Goal: Task Accomplishment & Management: Use online tool/utility

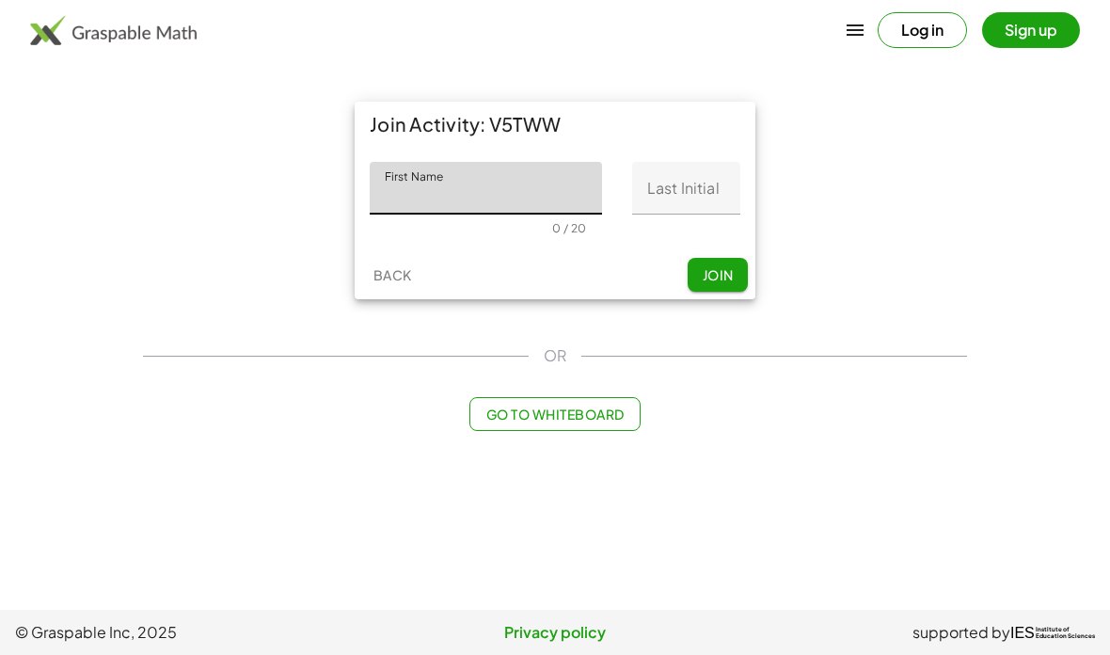
click at [525, 185] on input "First Name" at bounding box center [486, 188] width 232 height 53
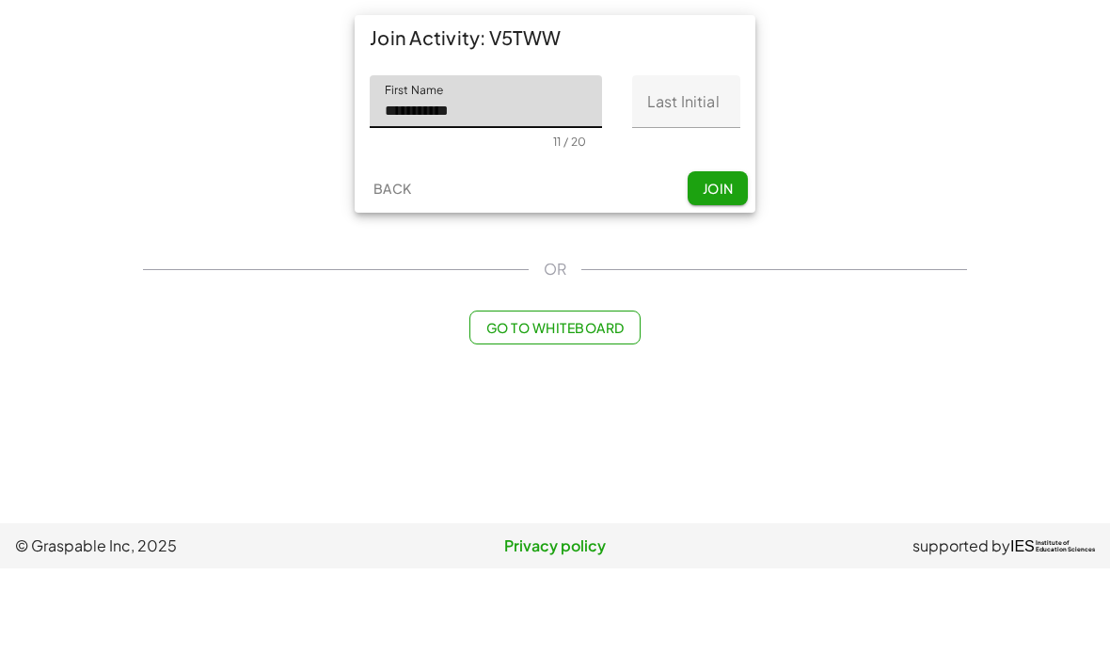
type input "**********"
click at [710, 162] on input "Last Initial" at bounding box center [686, 188] width 108 height 53
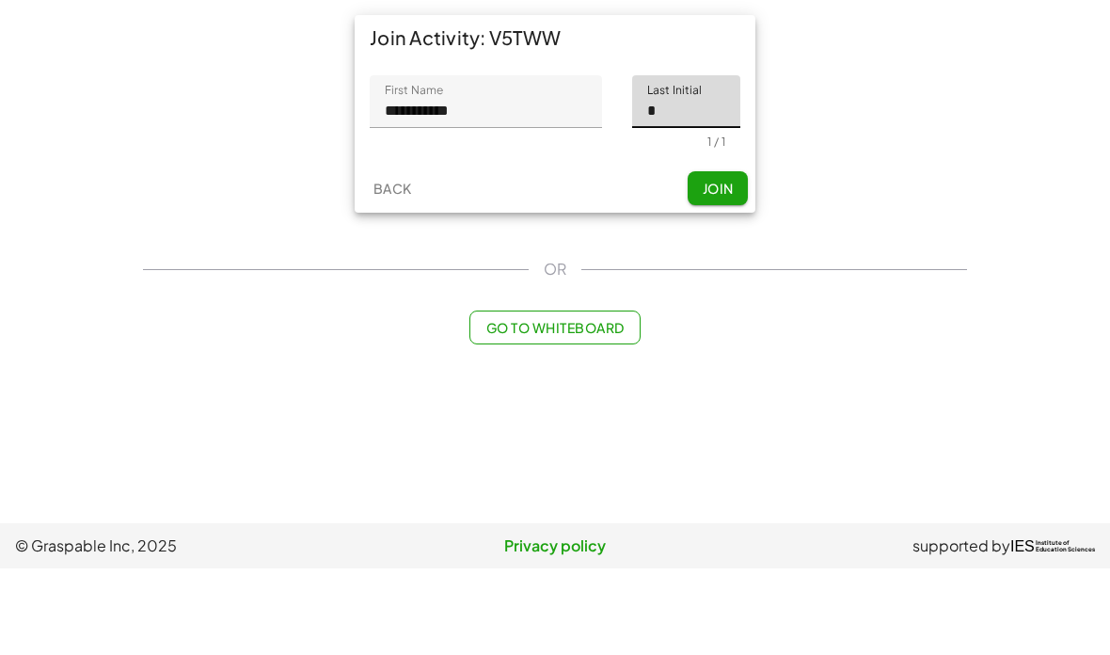
type input "*"
click at [708, 266] on span "Join" at bounding box center [717, 274] width 31 height 17
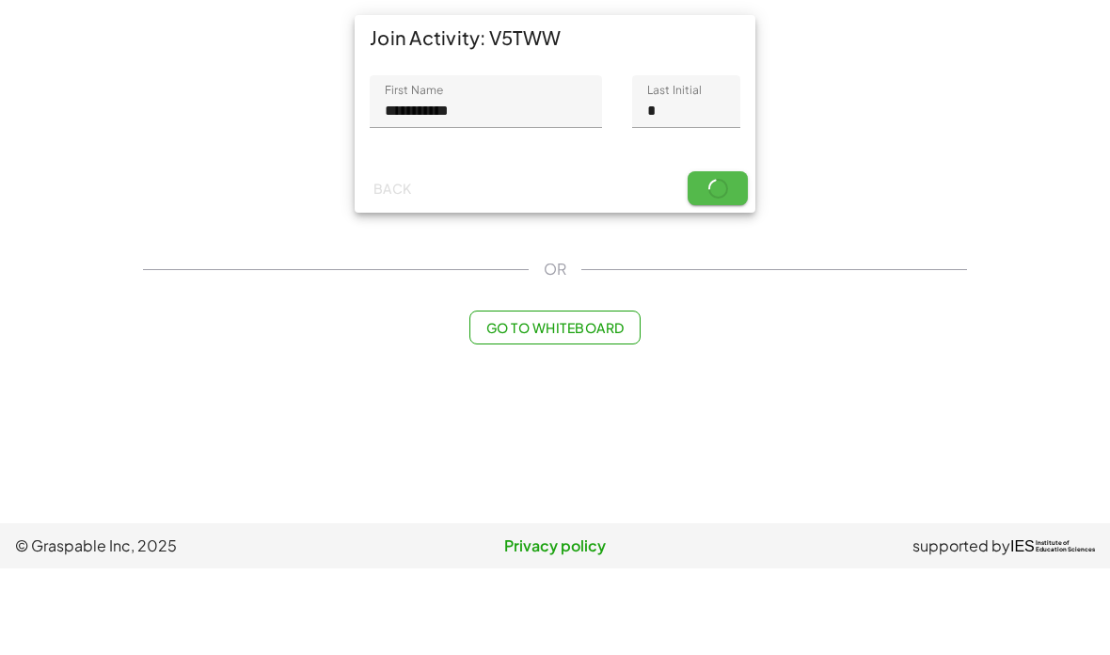
scroll to position [75, 0]
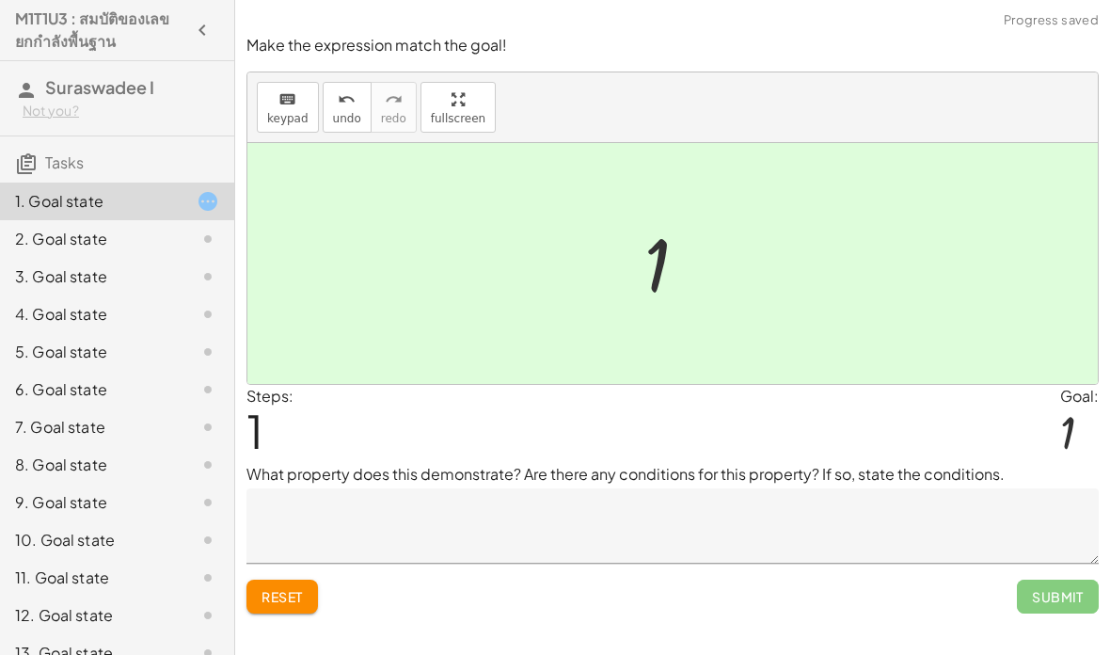
click at [1063, 587] on span "Submit" at bounding box center [1058, 597] width 82 height 34
click at [0, 0] on div "Make the expression match the goal! keyboard keypad undo undo redo redo fullscr…" at bounding box center [0, 0] width 0 height 0
click at [1043, 580] on span "Submit" at bounding box center [1058, 597] width 82 height 34
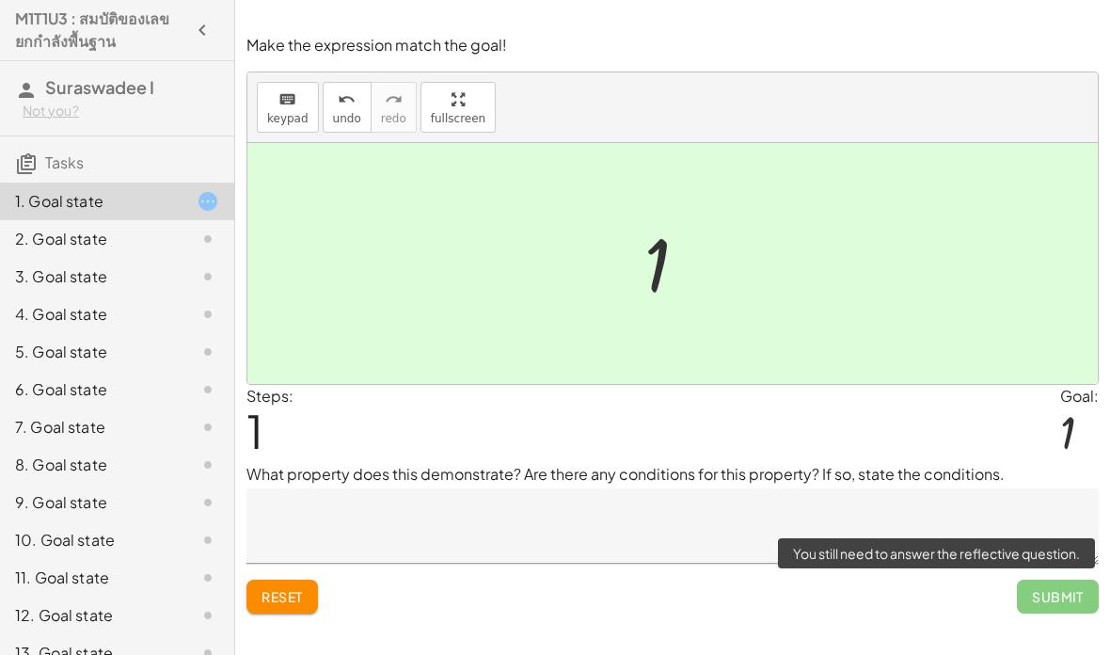
scroll to position [0, 0]
click at [168, 295] on div "2. Goal state" at bounding box center [117, 314] width 234 height 38
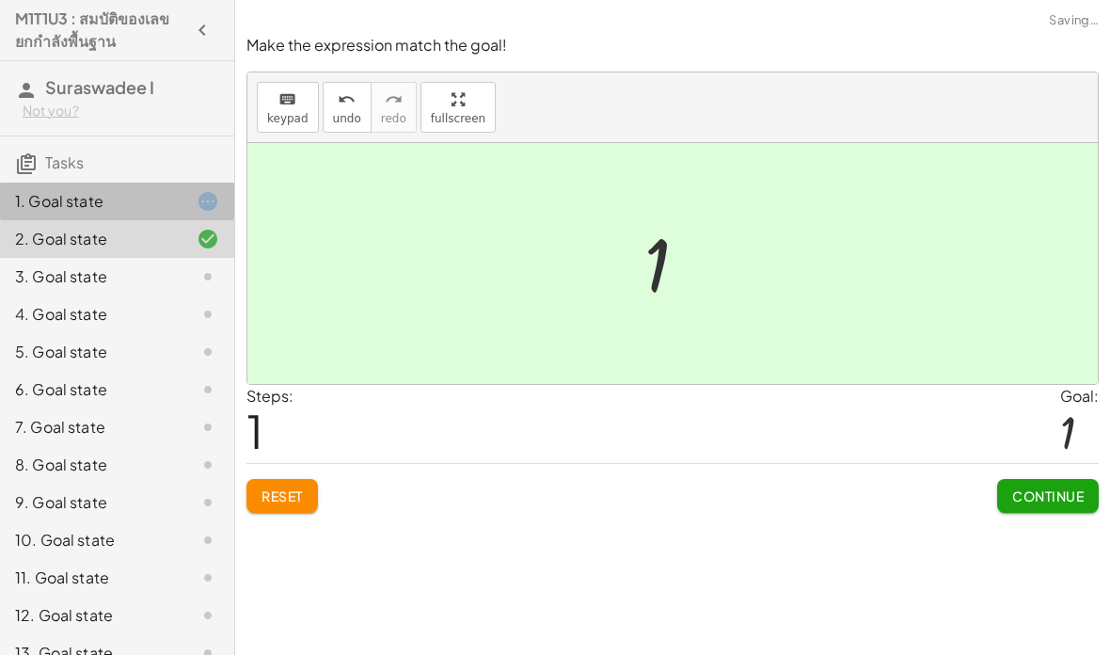
click at [180, 210] on div at bounding box center [193, 201] width 53 height 23
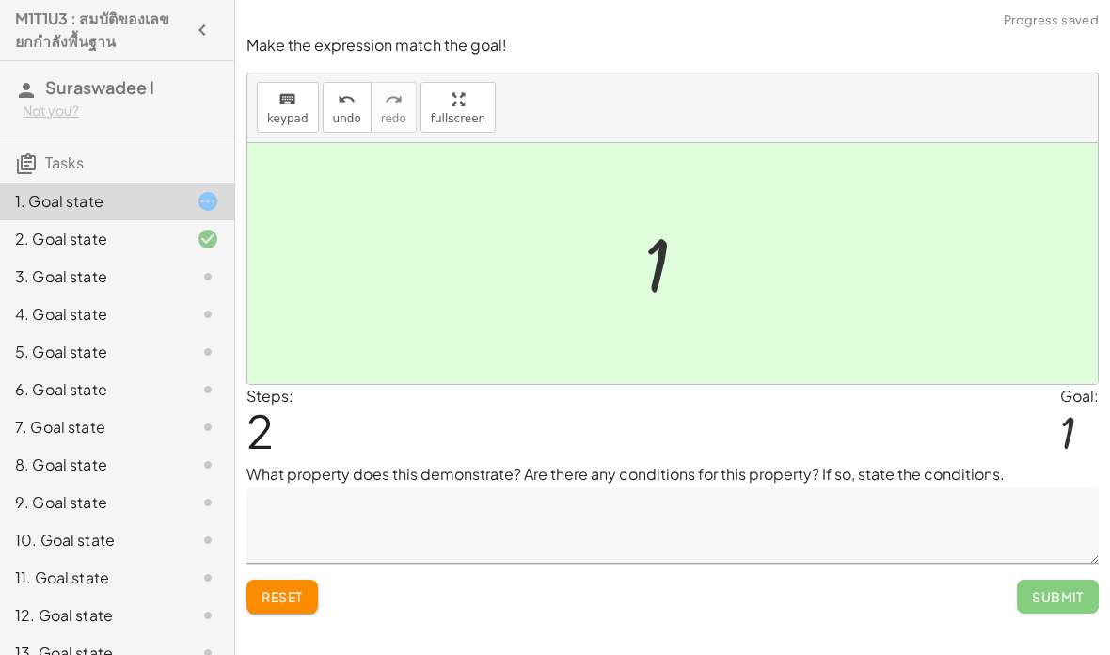
click at [1068, 596] on span "Submit" at bounding box center [1058, 597] width 82 height 34
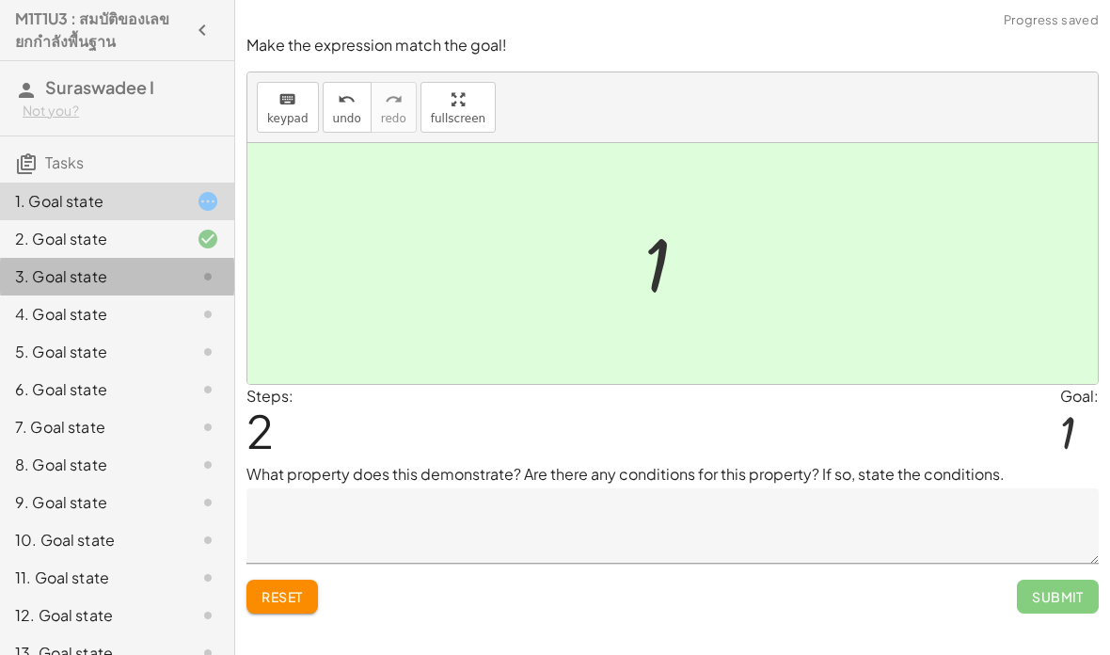
click at [164, 271] on div "3. Goal state" at bounding box center [91, 276] width 152 height 23
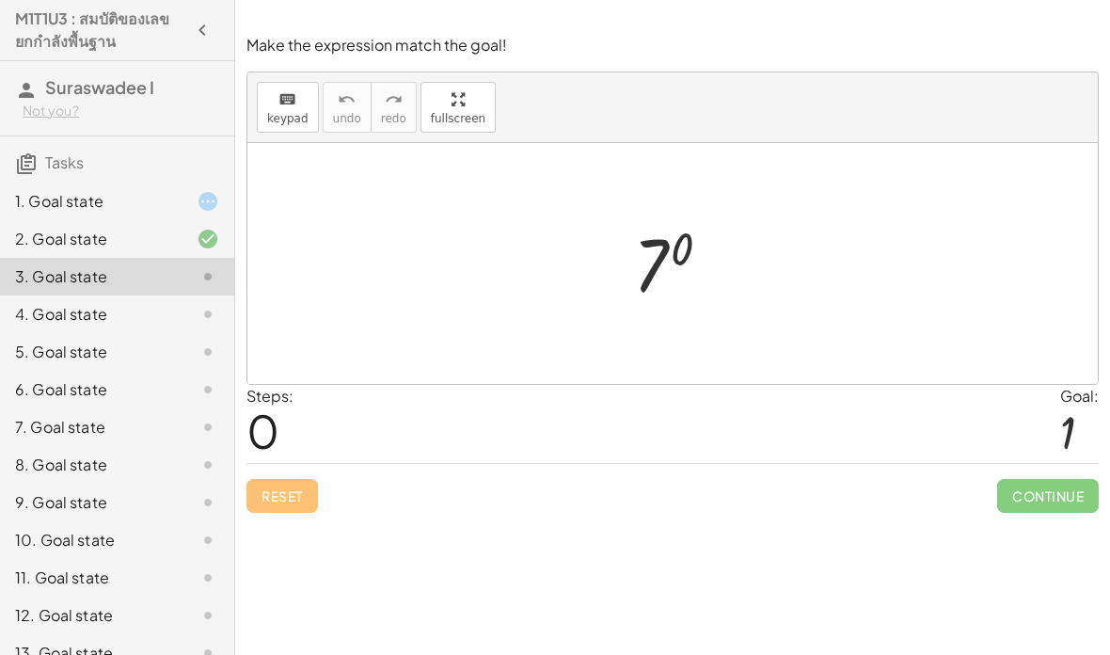
click at [186, 206] on div at bounding box center [193, 201] width 53 height 23
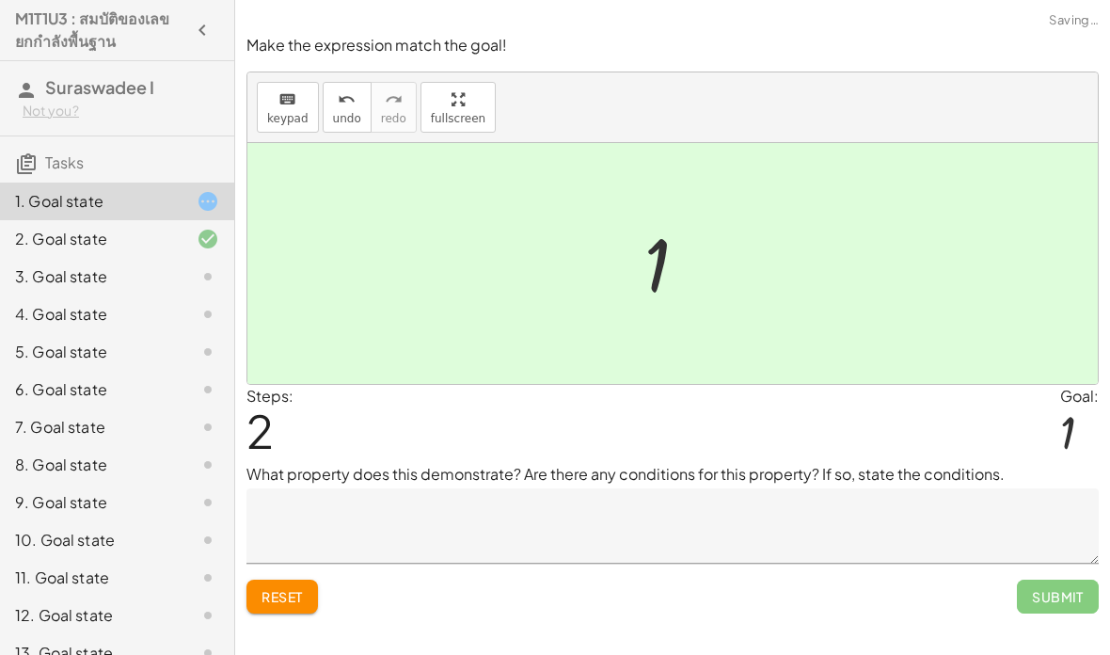
click at [740, 513] on textarea at bounding box center [673, 525] width 853 height 75
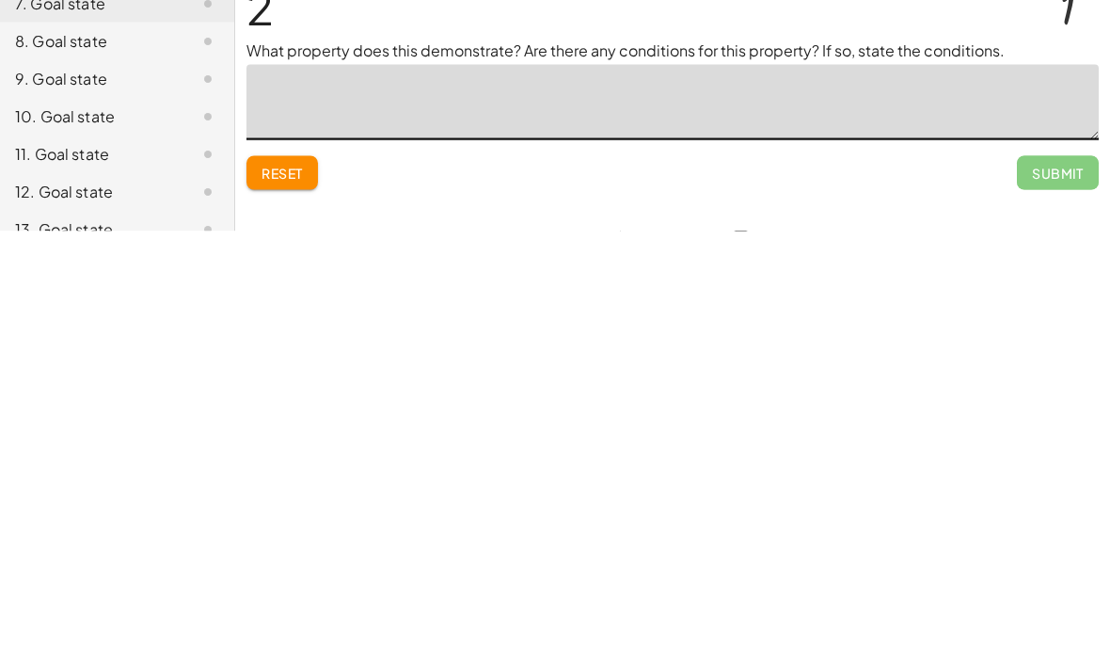
type textarea "*"
click at [1045, 588] on span "Submit" at bounding box center [1058, 596] width 52 height 17
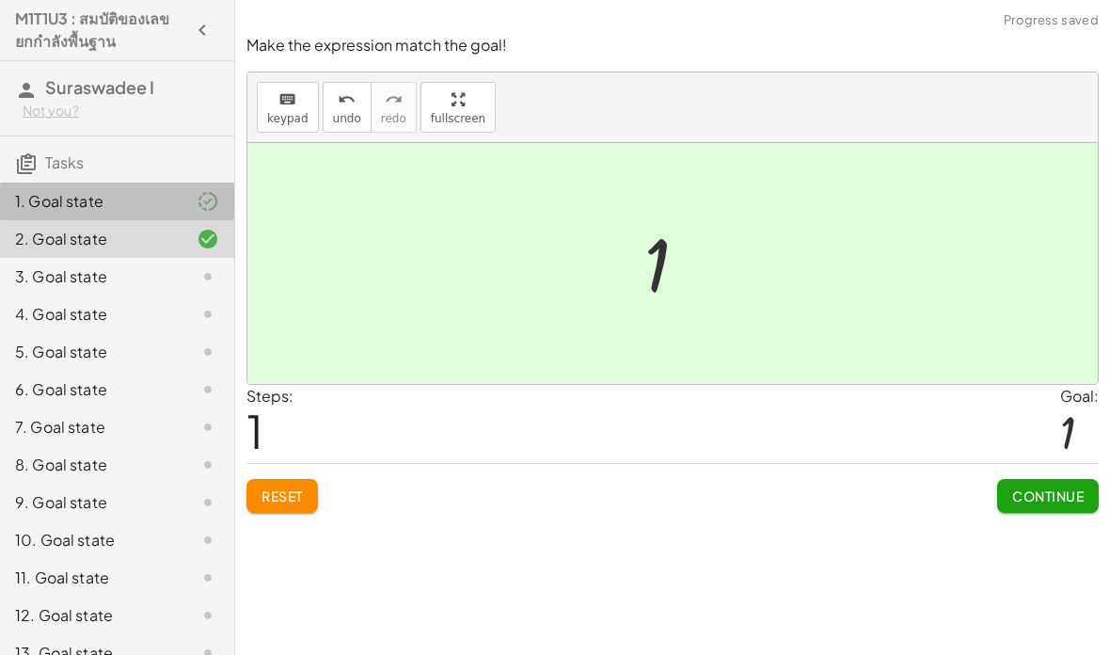
click at [65, 197] on div "1. Goal state" at bounding box center [91, 201] width 152 height 23
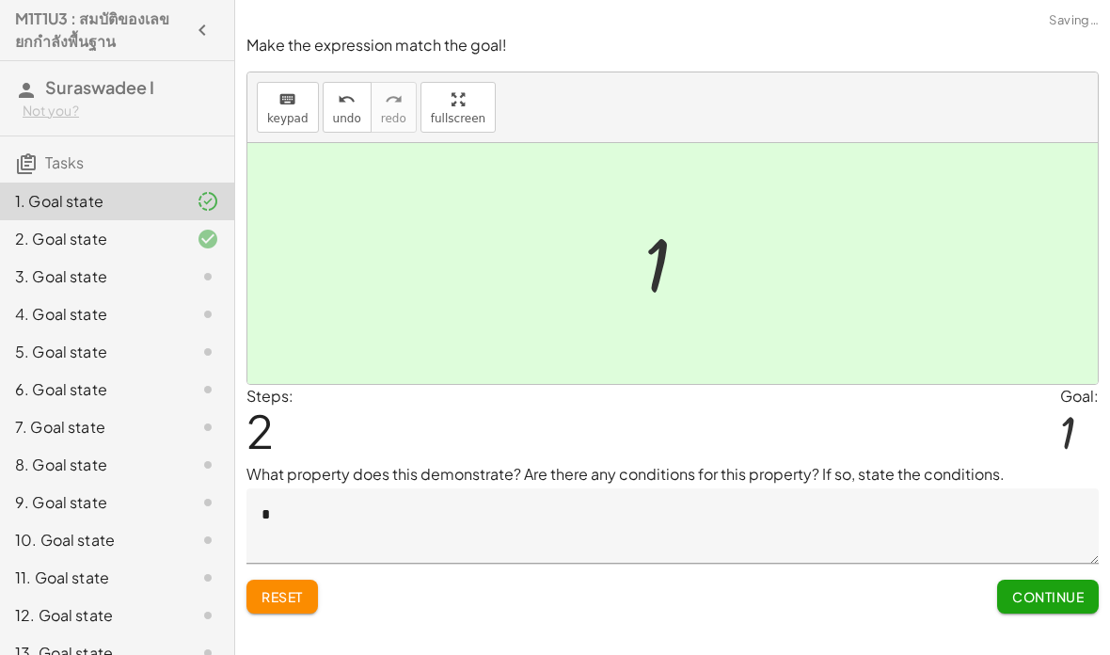
click at [89, 244] on div "2. Goal state" at bounding box center [91, 239] width 152 height 23
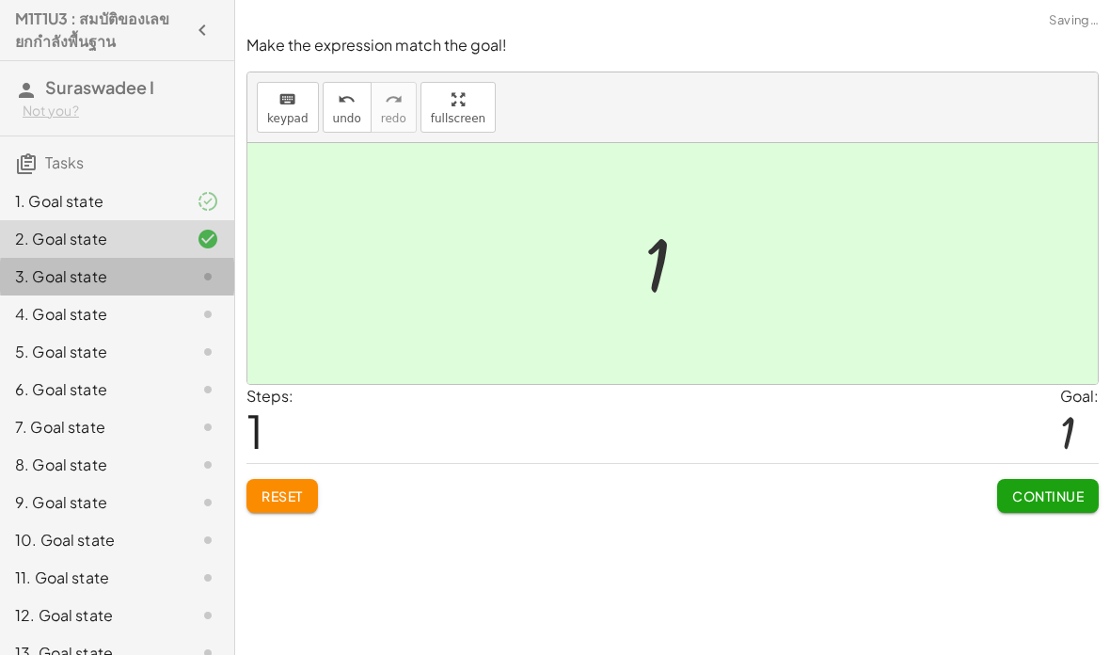
click at [102, 271] on div "3. Goal state" at bounding box center [91, 276] width 152 height 23
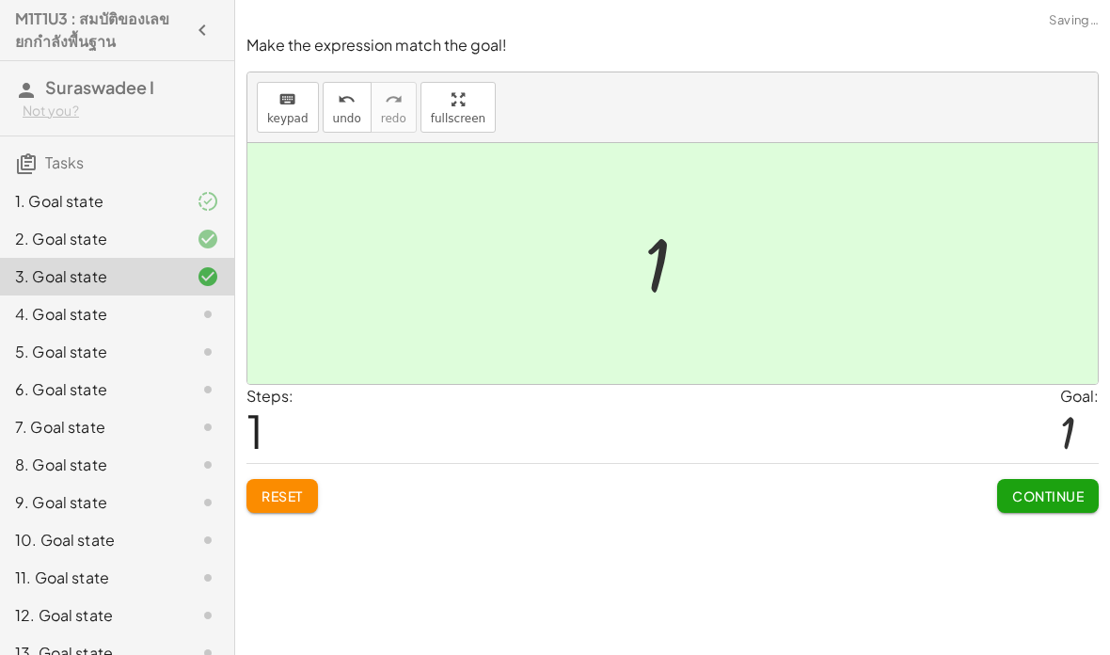
click at [1047, 479] on button "Continue" at bounding box center [1048, 496] width 102 height 34
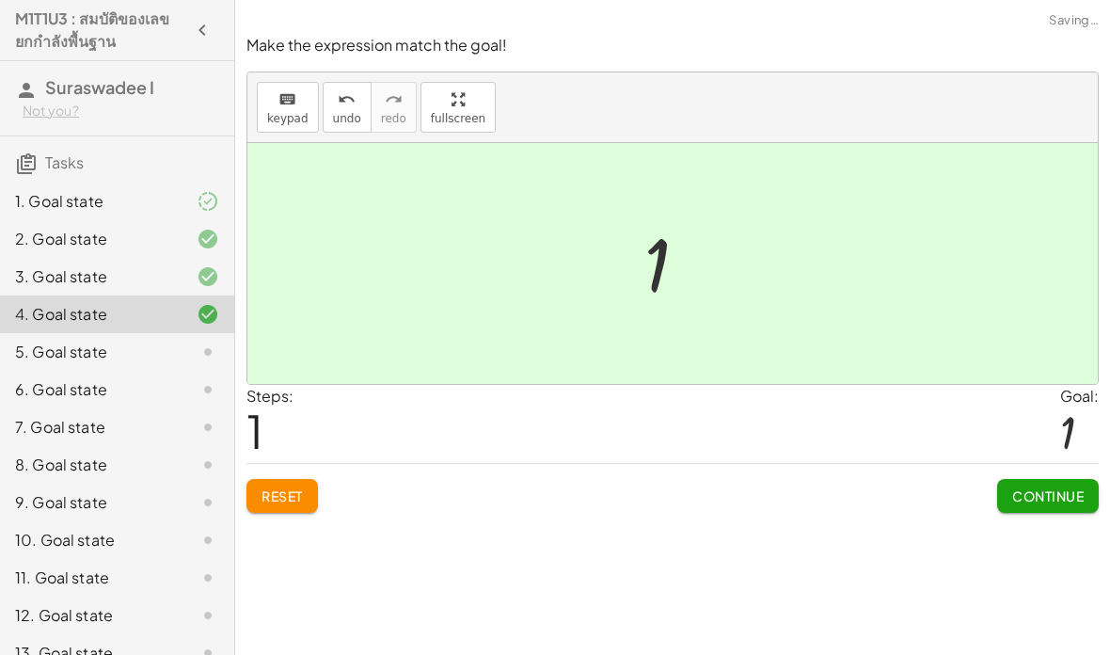
click at [1044, 487] on span "Continue" at bounding box center [1049, 495] width 72 height 17
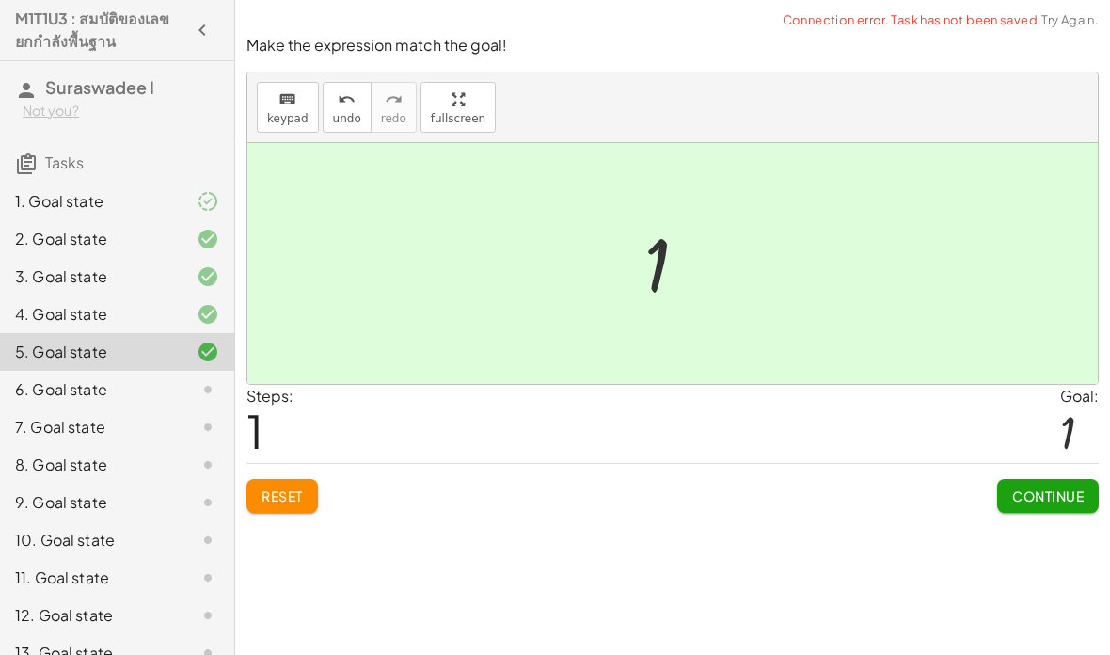
click at [1043, 487] on span "Continue" at bounding box center [1049, 495] width 72 height 17
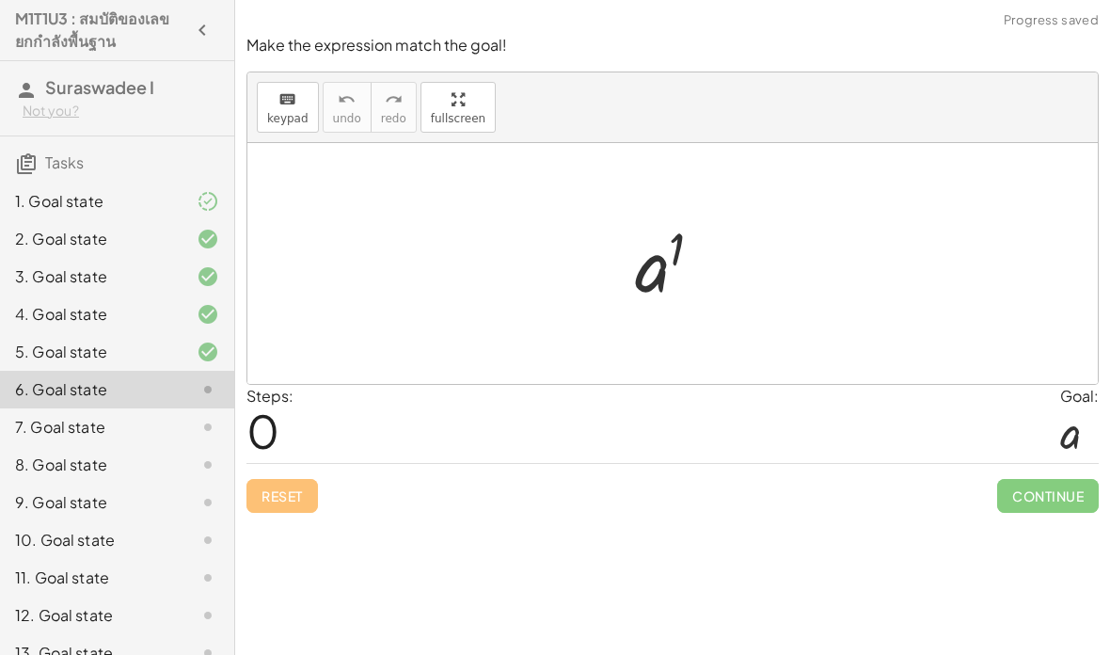
click at [850, 463] on div "Reset Continue" at bounding box center [673, 488] width 853 height 50
click at [795, 450] on div "Make the expression match the goal! keyboard keypad undo undo redo redo fullscr…" at bounding box center [672, 327] width 875 height 655
click at [568, 385] on div "Steps: 0 Goal: a" at bounding box center [673, 424] width 853 height 78
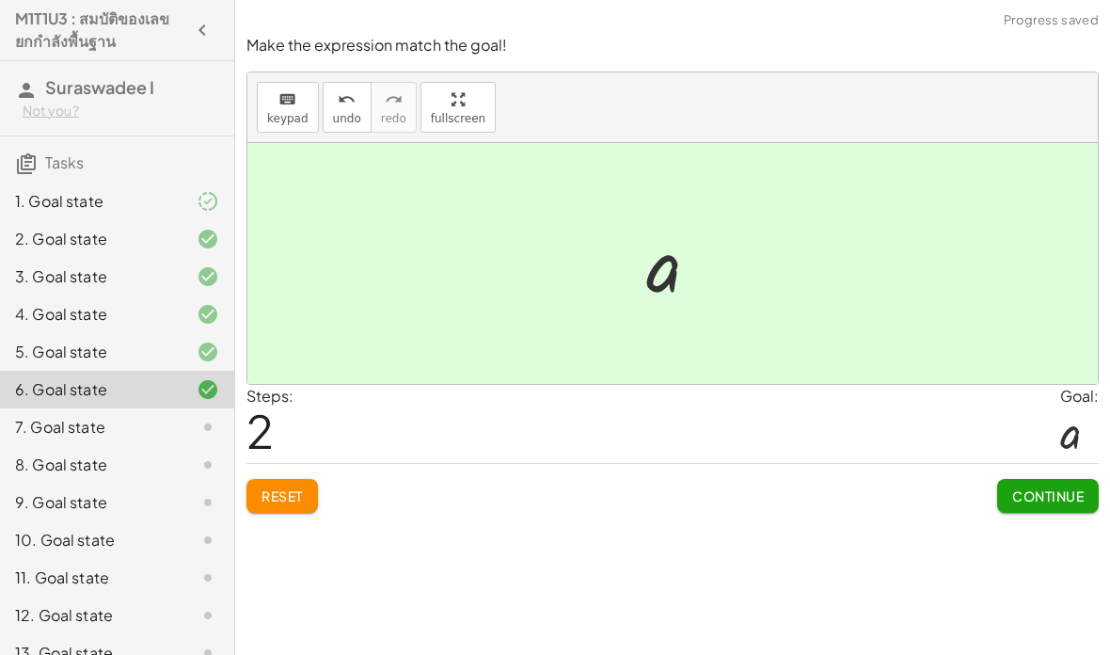
click at [1047, 487] on span "Continue" at bounding box center [1049, 495] width 72 height 17
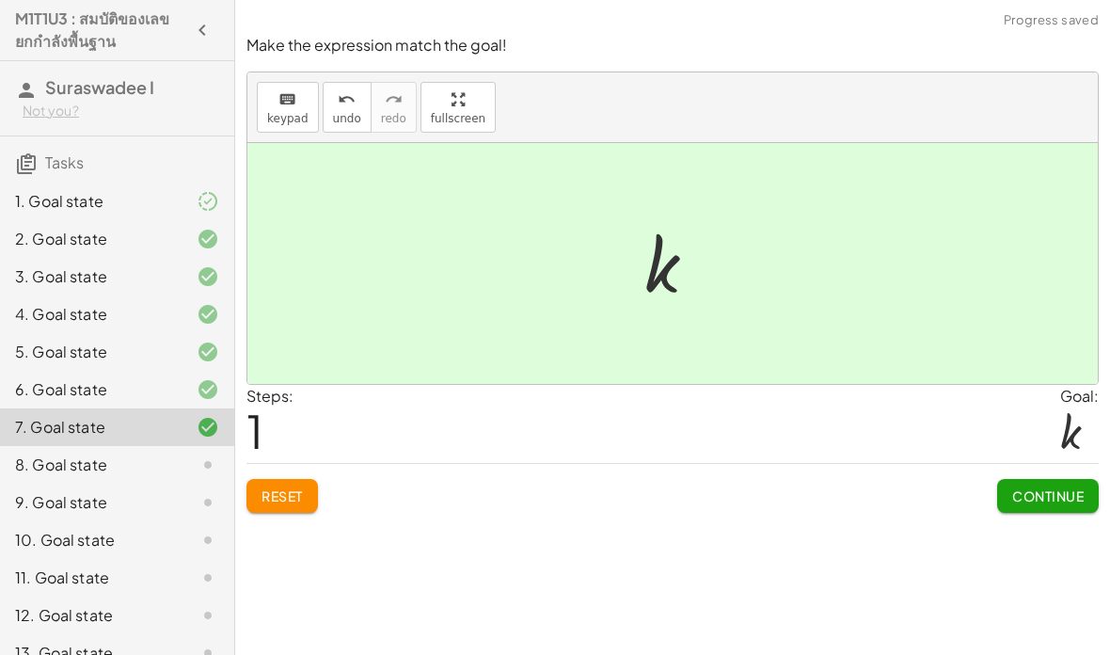
click at [1030, 479] on button "Continue" at bounding box center [1048, 496] width 102 height 34
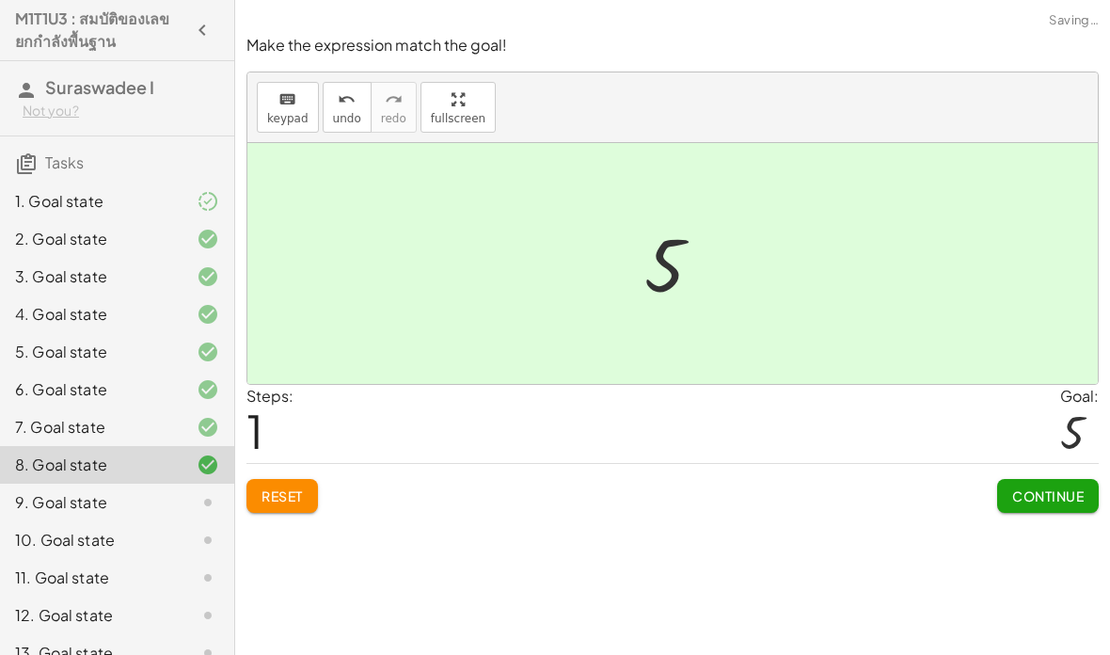
click at [1065, 487] on span "Continue" at bounding box center [1049, 495] width 72 height 17
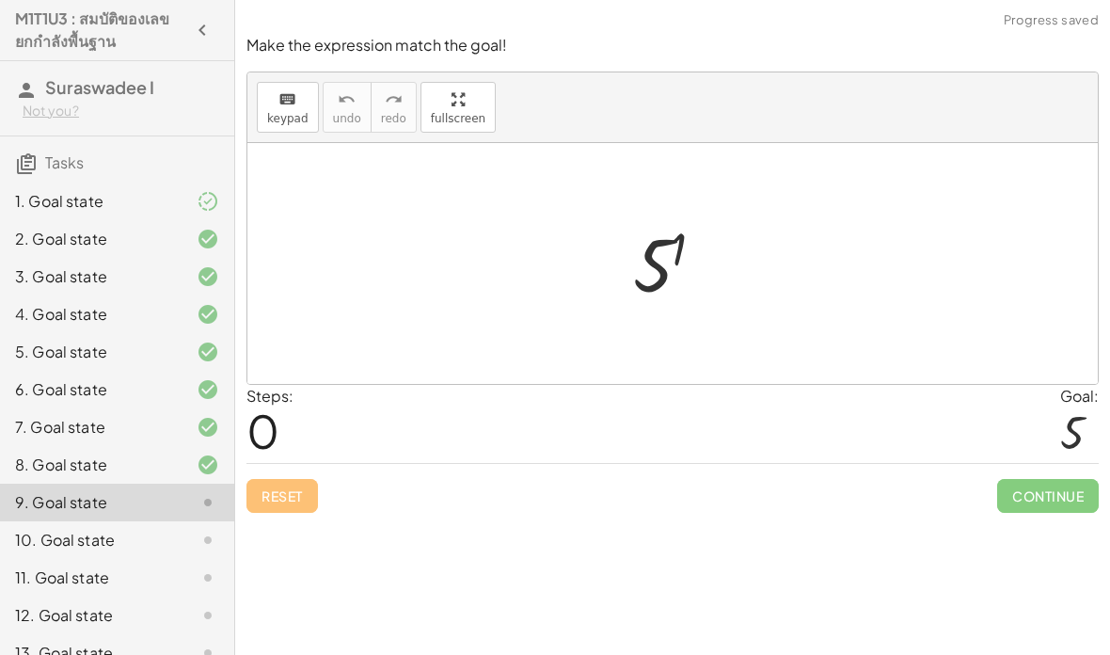
click at [1032, 479] on span "Continue" at bounding box center [1048, 496] width 102 height 34
click at [829, 559] on div "Make the expression match the goal! keyboard keypad undo undo redo redo fullscr…" at bounding box center [672, 327] width 875 height 655
click at [201, 506] on icon at bounding box center [208, 502] width 23 height 23
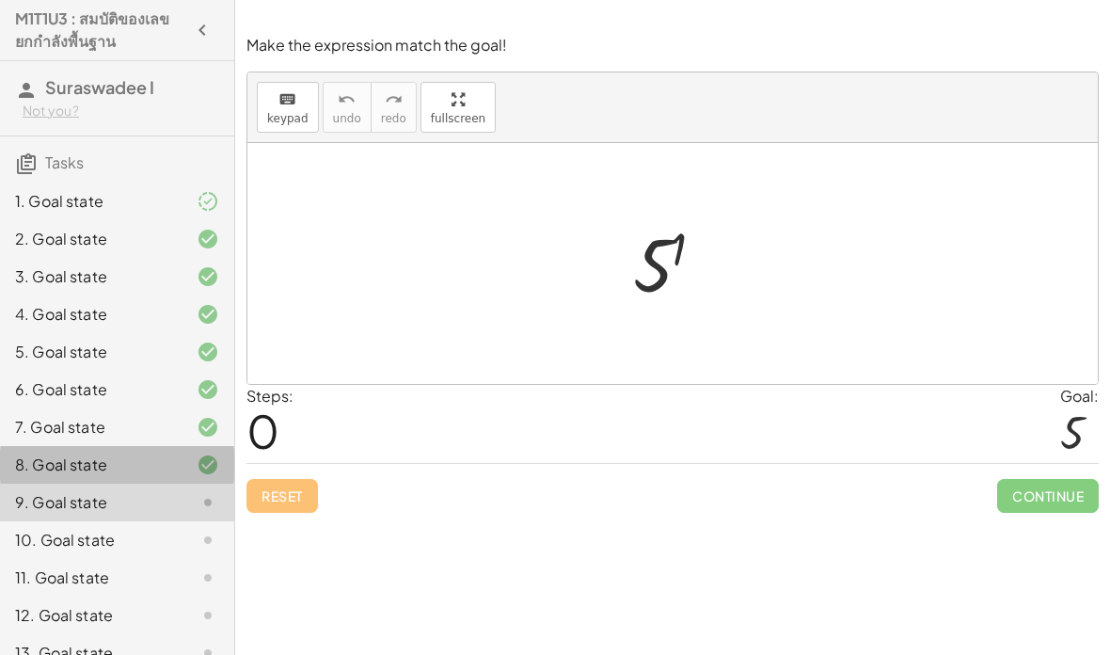
click at [186, 521] on div "8. Goal state" at bounding box center [117, 540] width 234 height 38
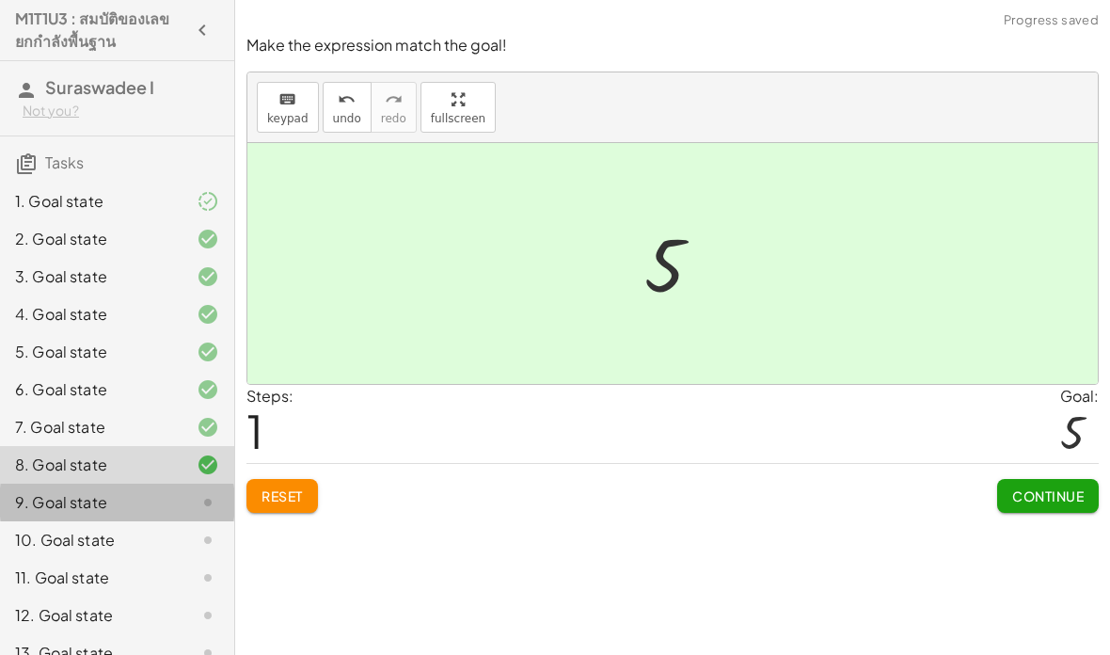
click at [183, 499] on div at bounding box center [193, 502] width 53 height 23
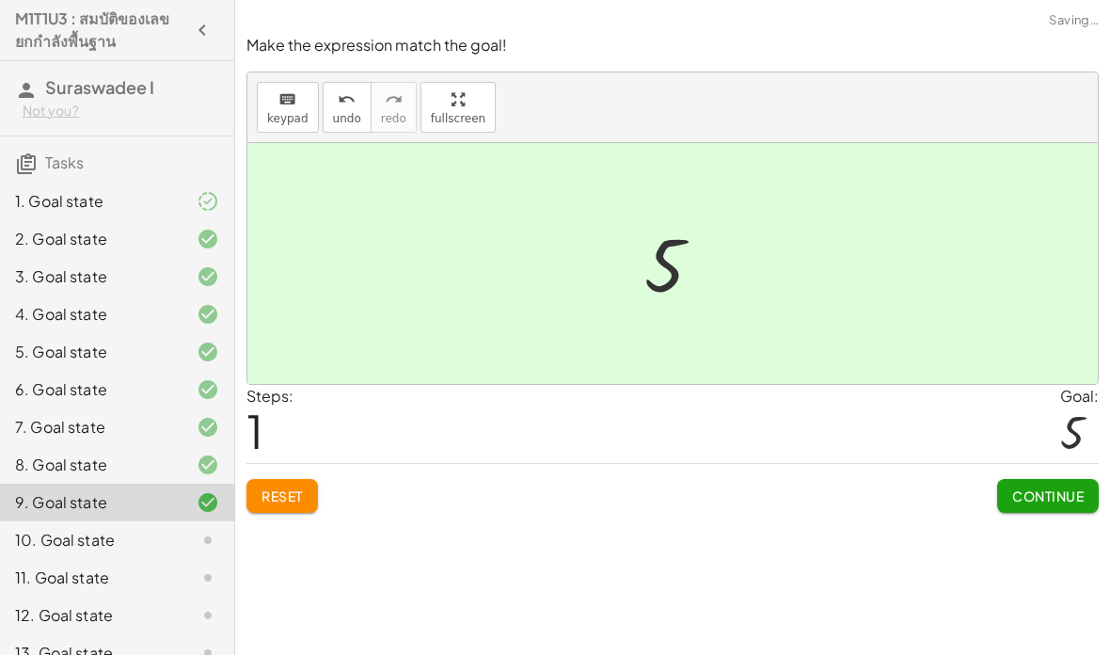
click at [1062, 487] on span "Continue" at bounding box center [1049, 495] width 72 height 17
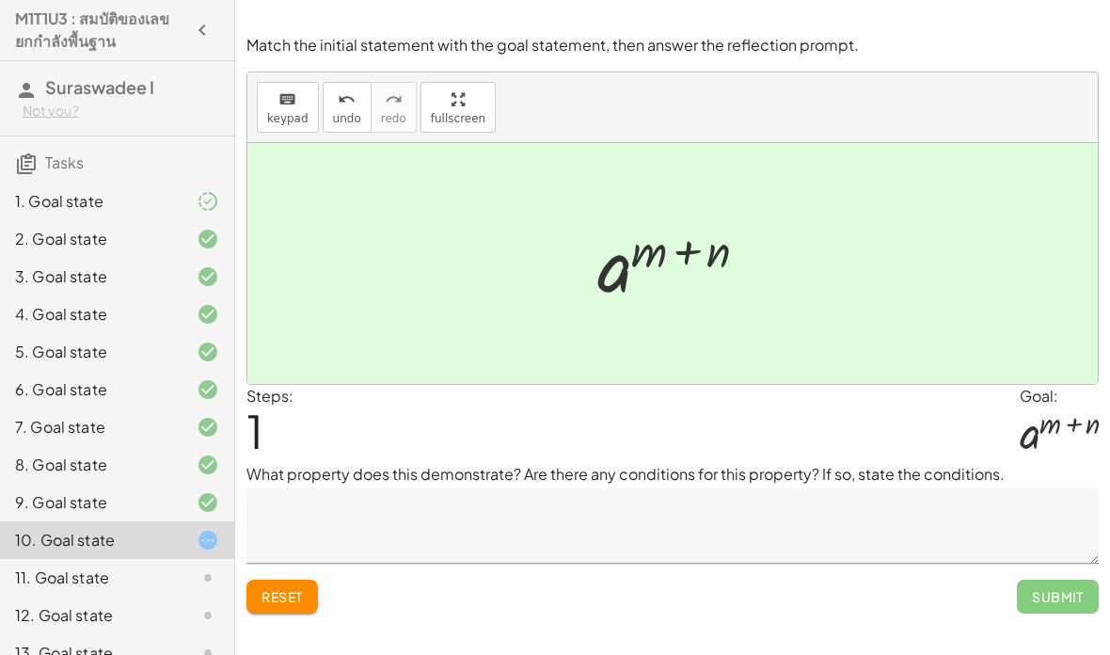
click at [590, 488] on textarea at bounding box center [673, 525] width 853 height 75
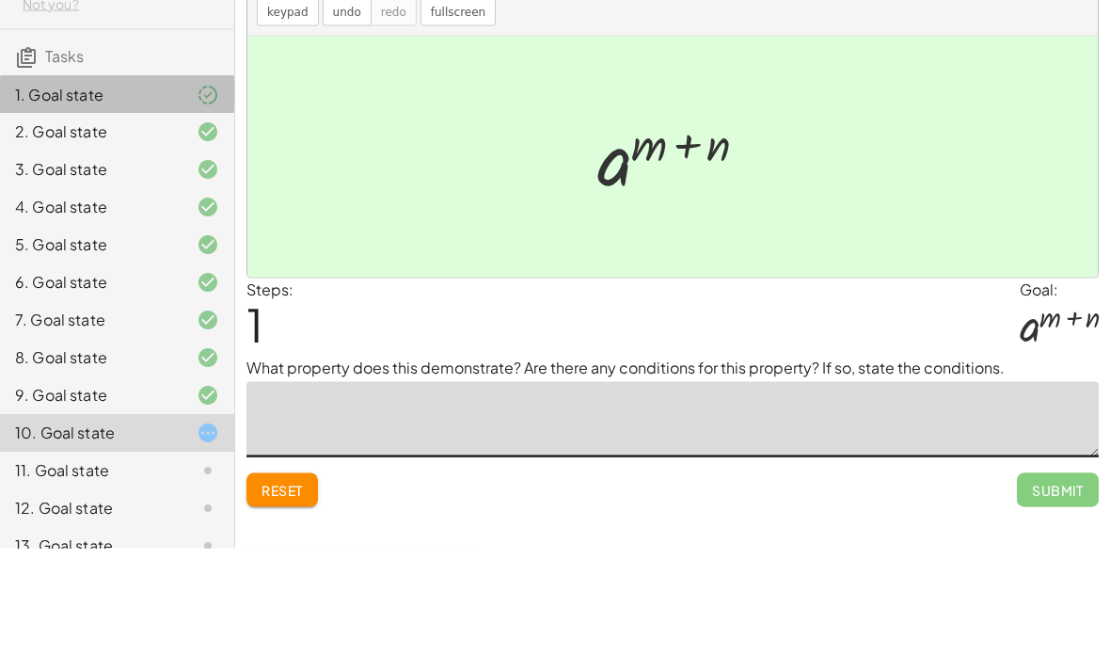
click at [201, 190] on icon at bounding box center [208, 201] width 23 height 23
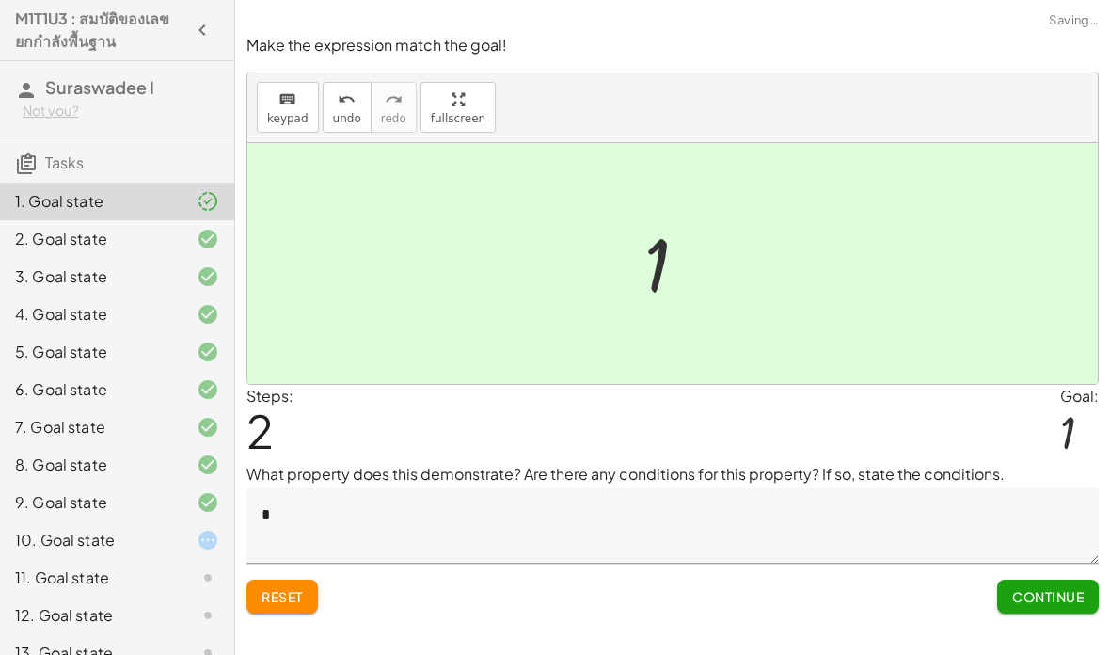
click at [310, 488] on textarea "*" at bounding box center [673, 525] width 853 height 75
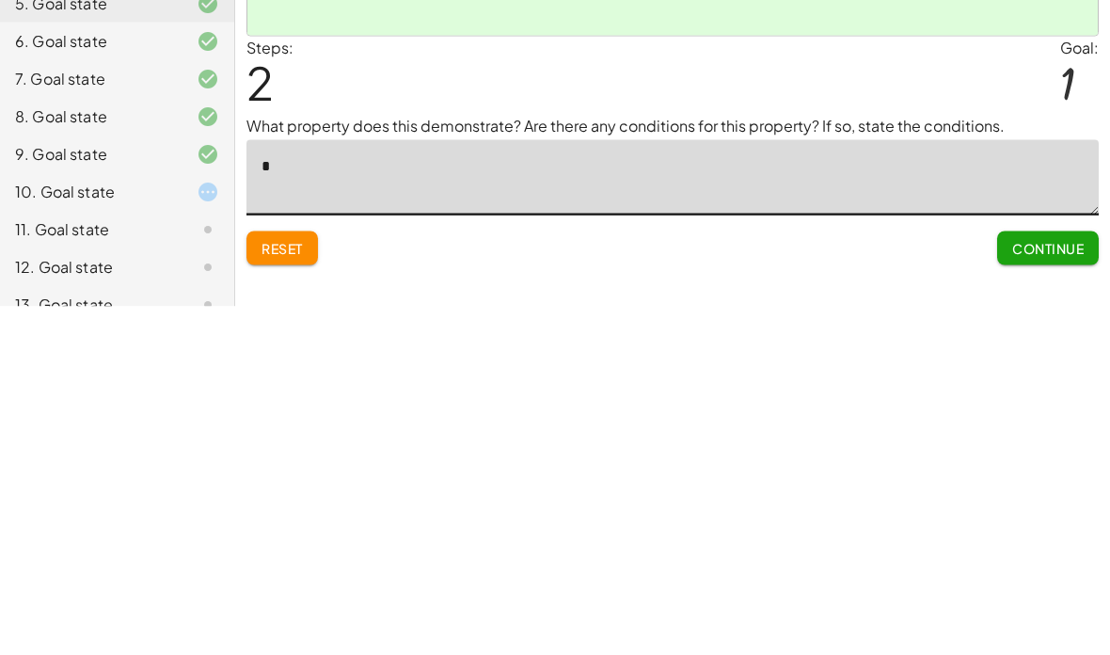
click at [505, 488] on textarea "*" at bounding box center [673, 525] width 853 height 75
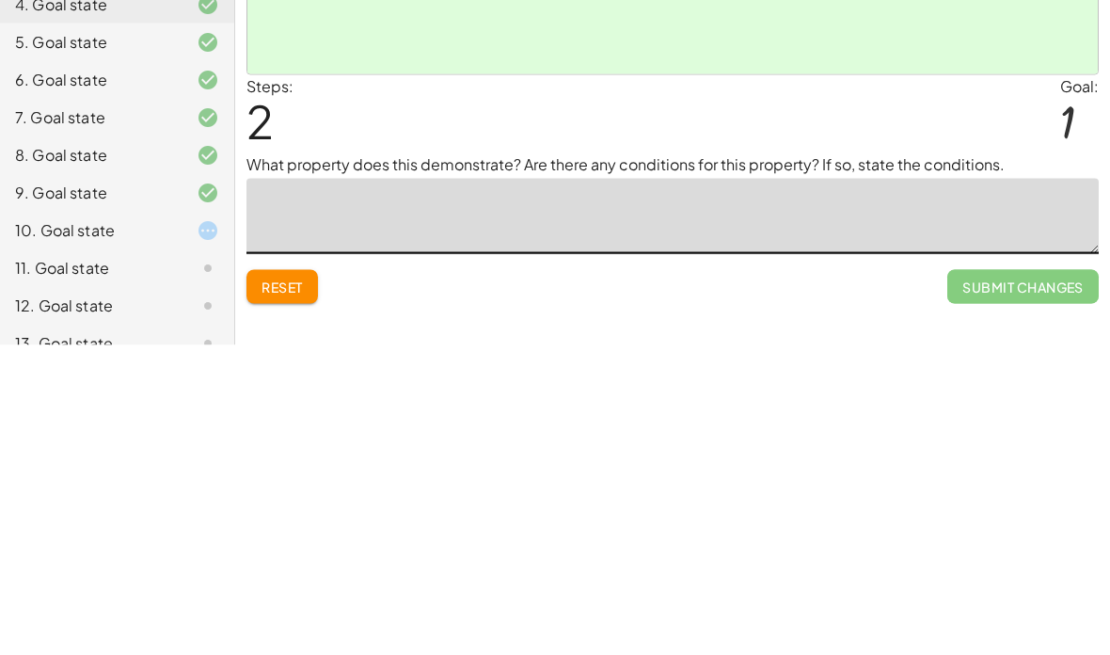
type textarea "*"
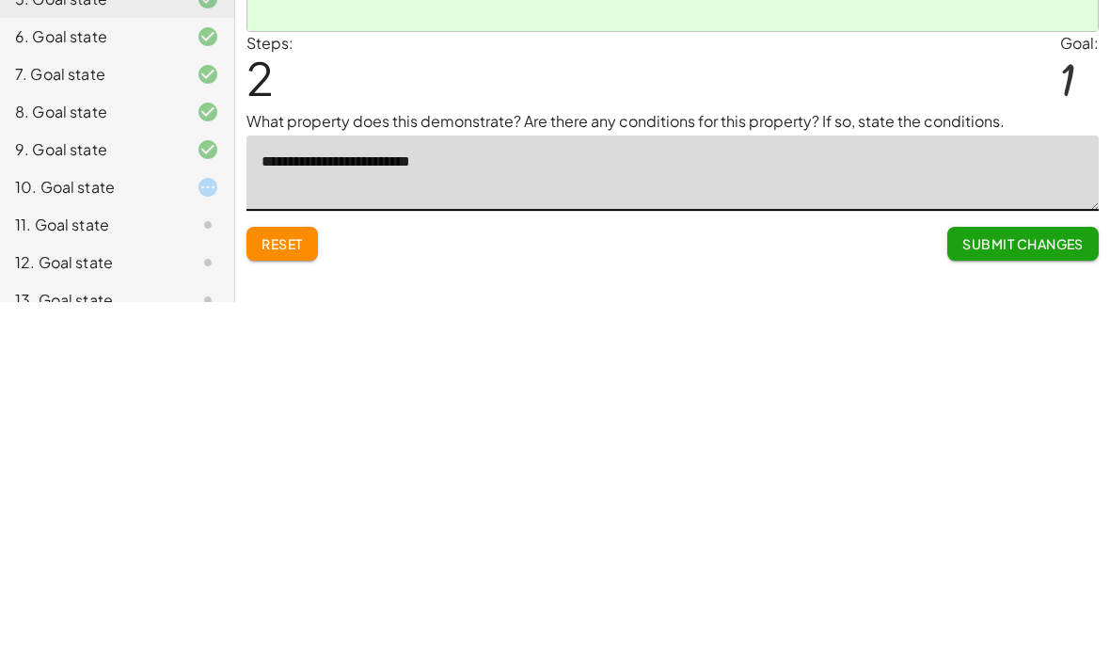
type textarea "**********"
click at [1052, 588] on span "Submit Changes" at bounding box center [1023, 596] width 121 height 17
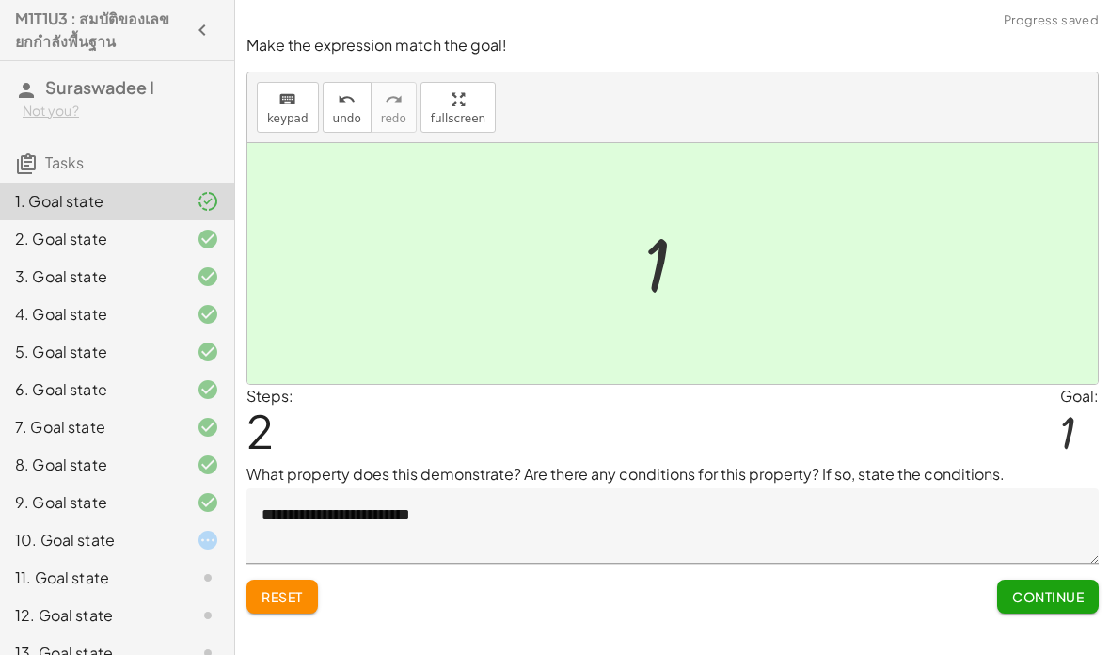
click at [1034, 588] on span "Continue" at bounding box center [1049, 596] width 72 height 17
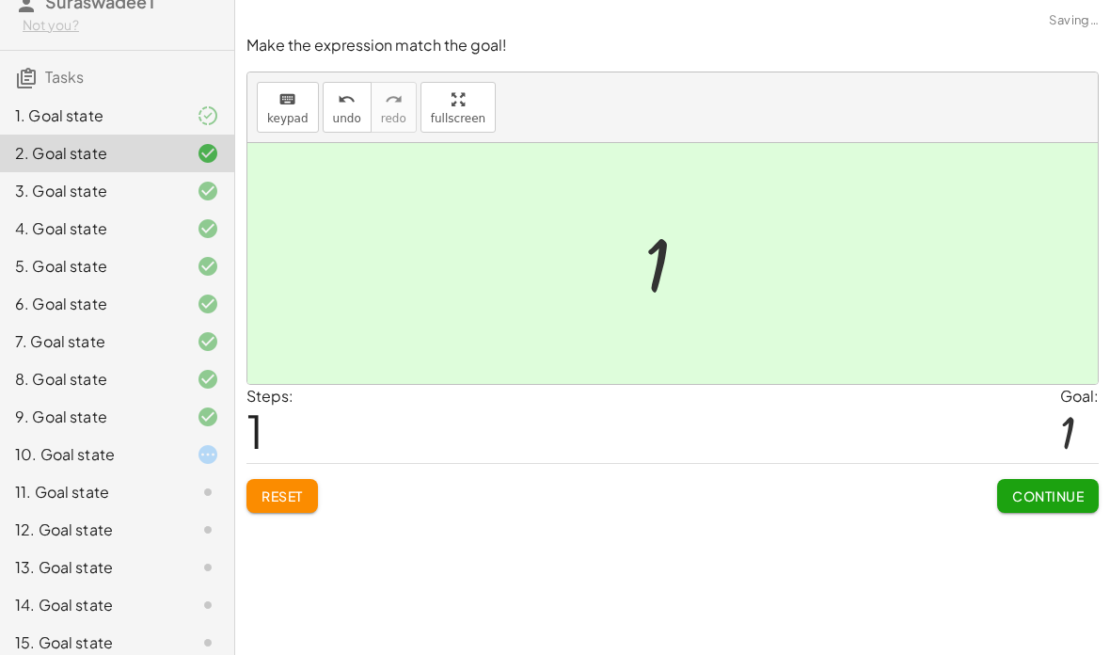
scroll to position [64, 0]
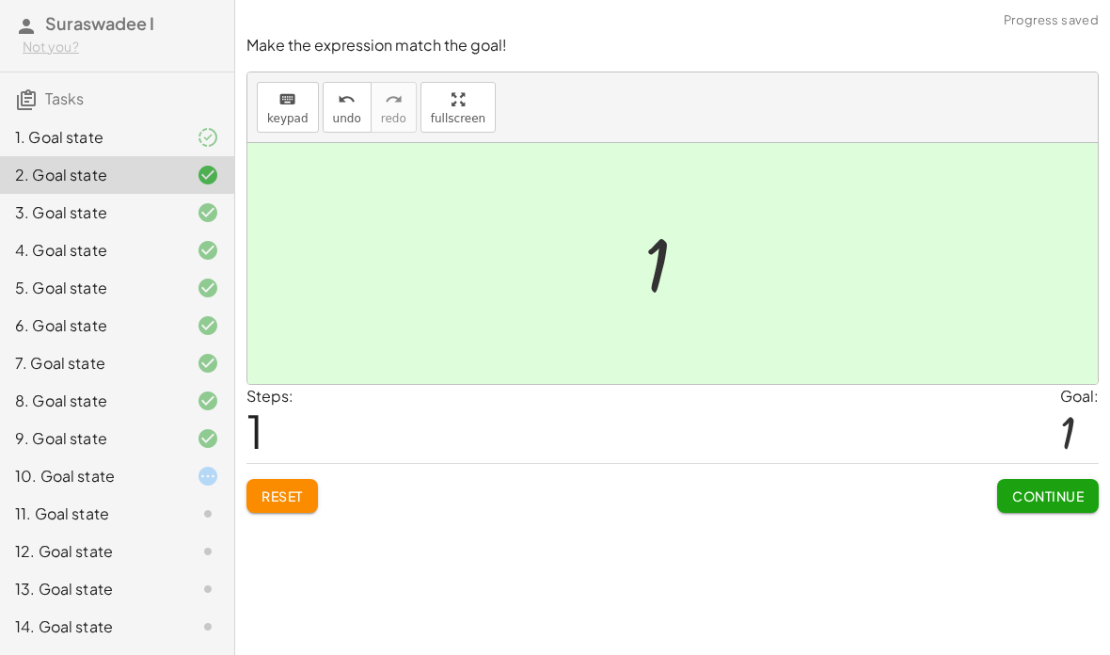
click at [156, 471] on div "10. Goal state" at bounding box center [91, 476] width 152 height 23
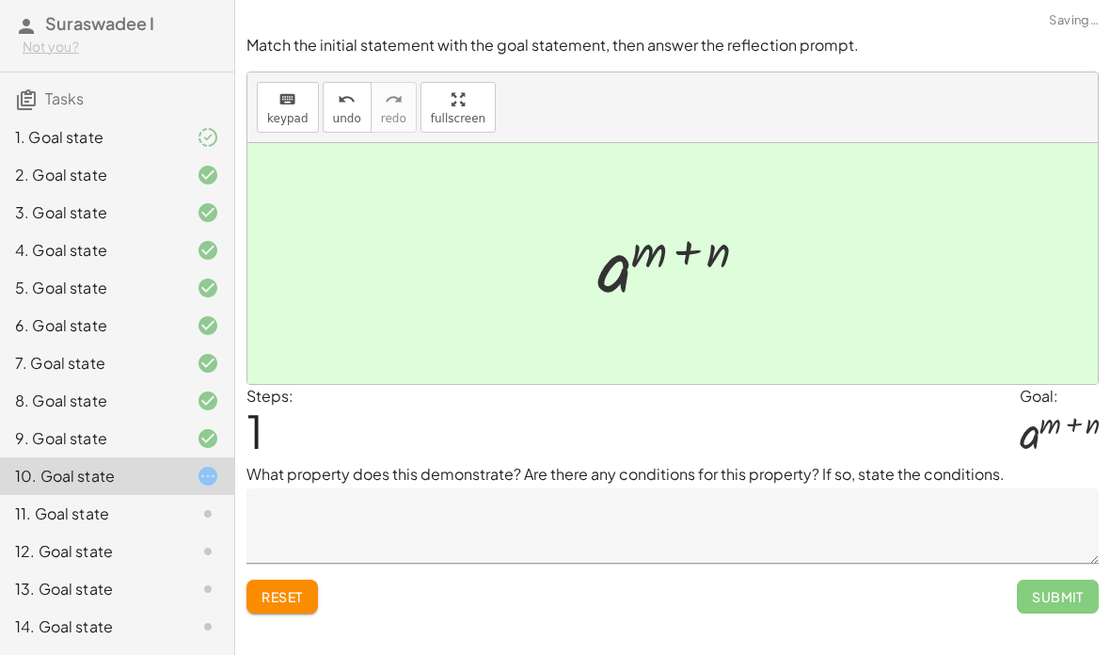
click at [494, 488] on textarea at bounding box center [673, 525] width 853 height 75
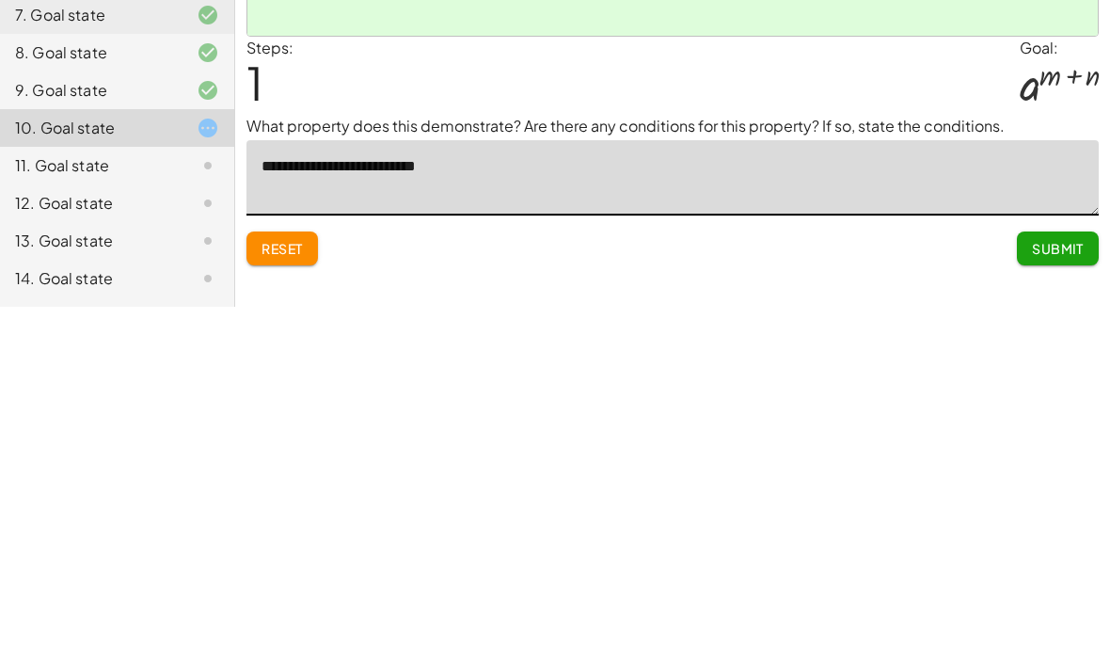
type textarea "**********"
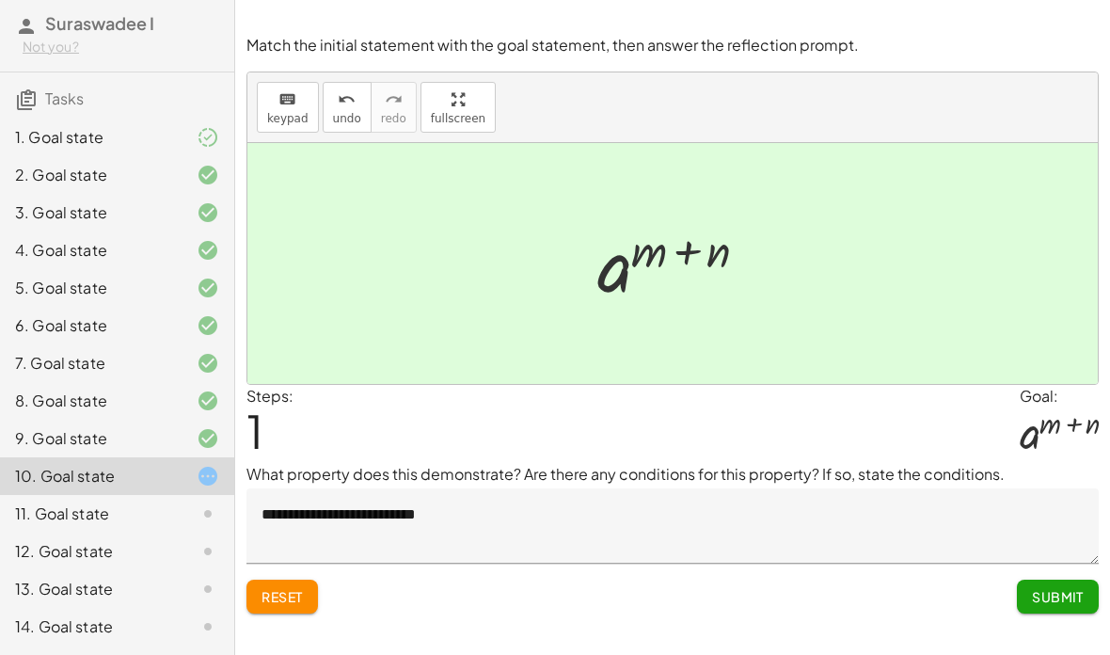
click at [1045, 588] on span "Submit" at bounding box center [1058, 596] width 52 height 17
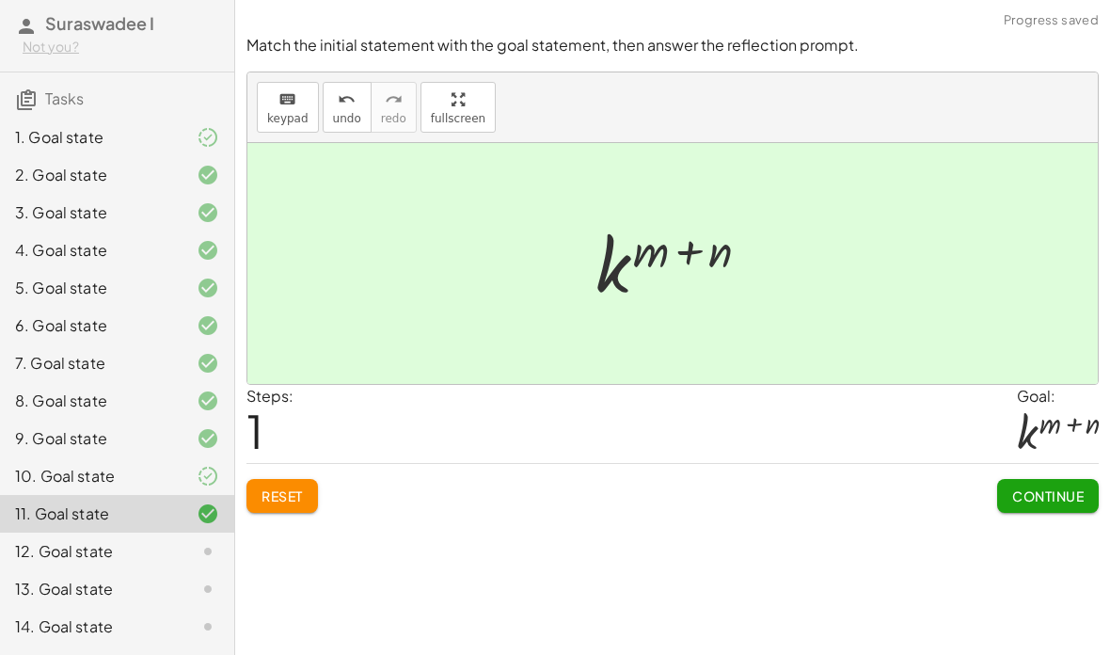
click at [1057, 487] on span "Continue" at bounding box center [1049, 495] width 72 height 17
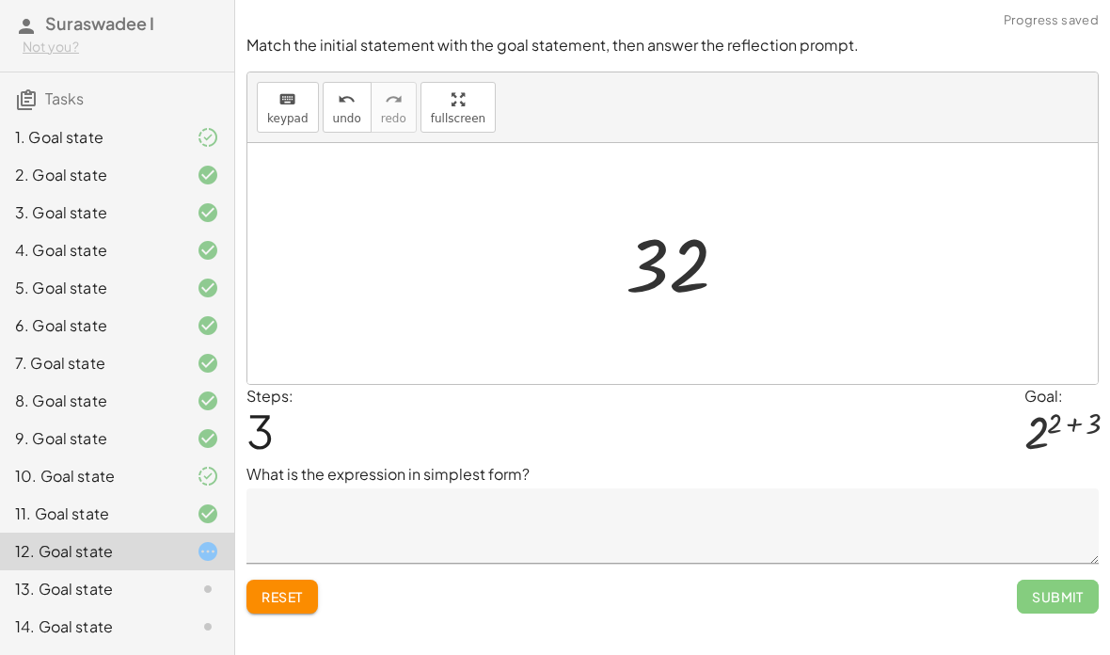
click at [202, 472] on icon at bounding box center [208, 476] width 23 height 23
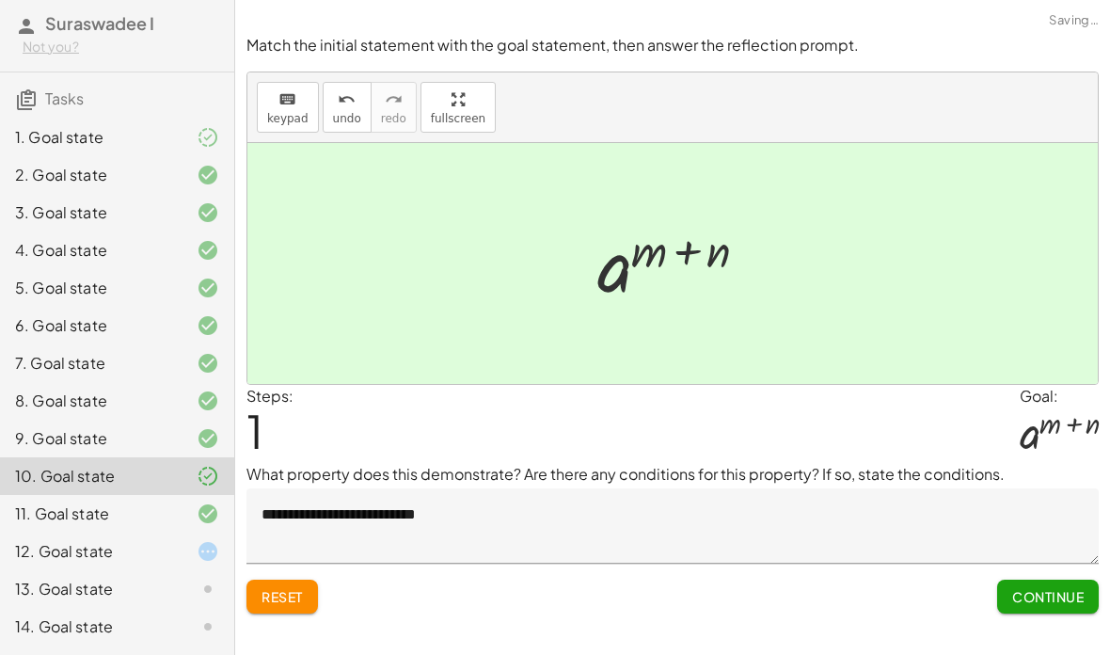
click at [191, 552] on div at bounding box center [193, 551] width 53 height 23
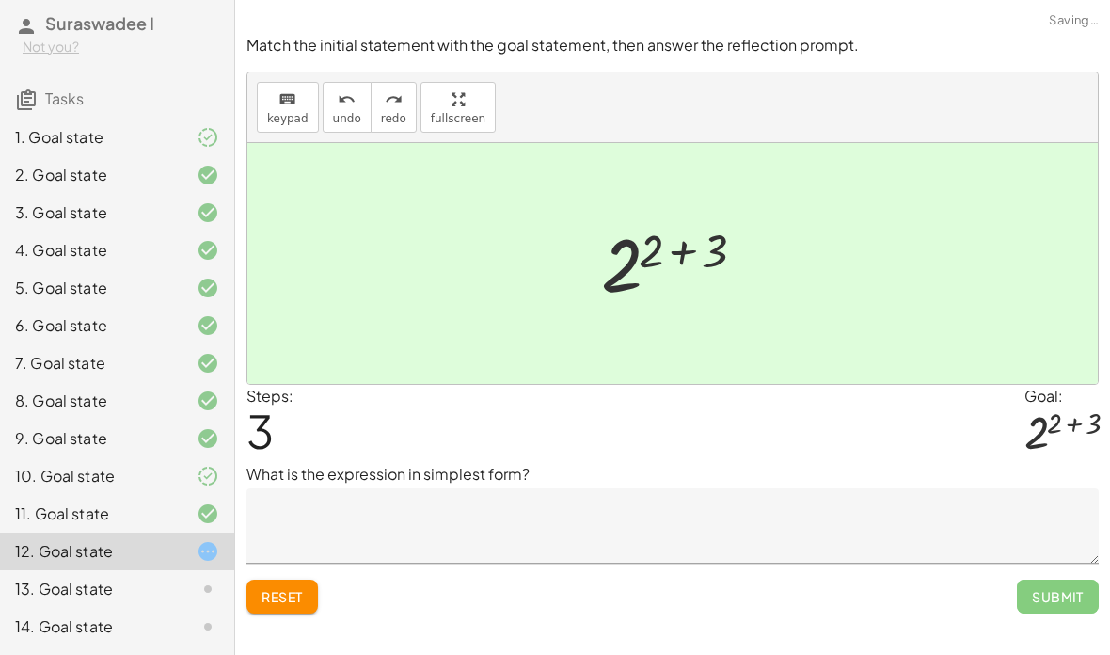
click at [168, 515] on div at bounding box center [193, 514] width 53 height 23
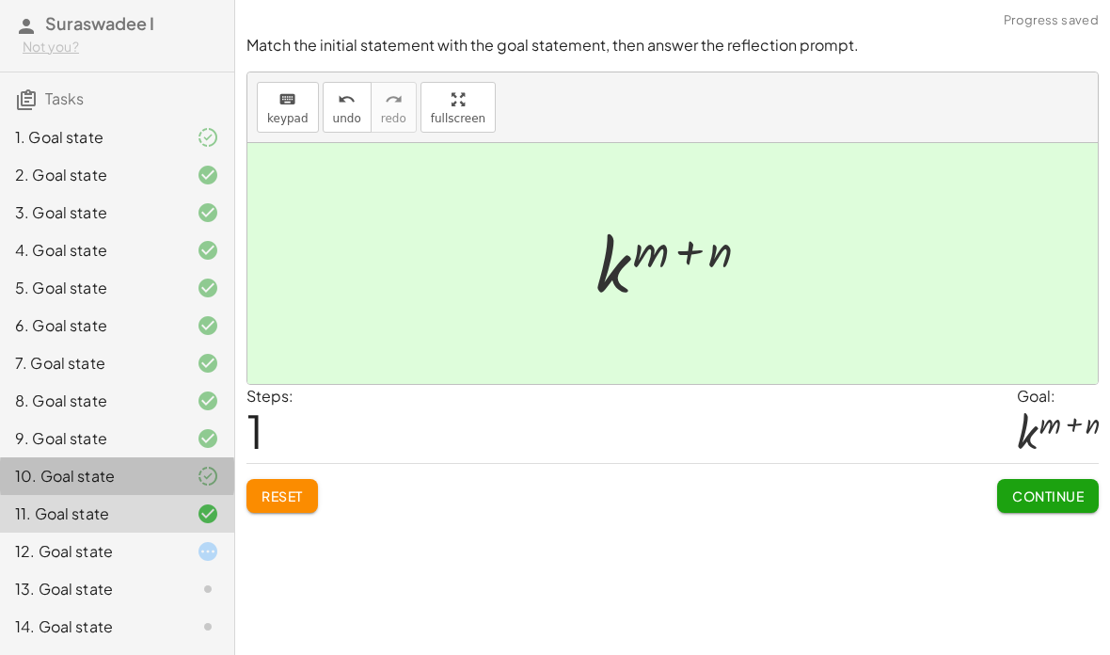
click at [159, 480] on div "10. Goal state" at bounding box center [91, 476] width 152 height 23
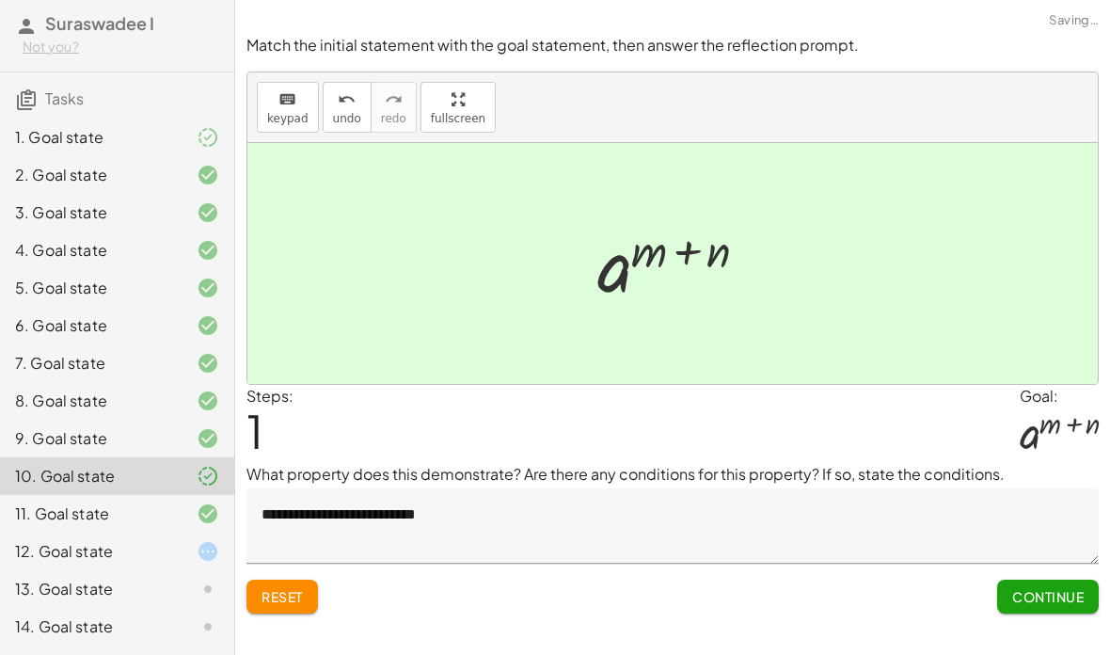
click at [132, 608] on div "12. Goal state" at bounding box center [117, 627] width 234 height 38
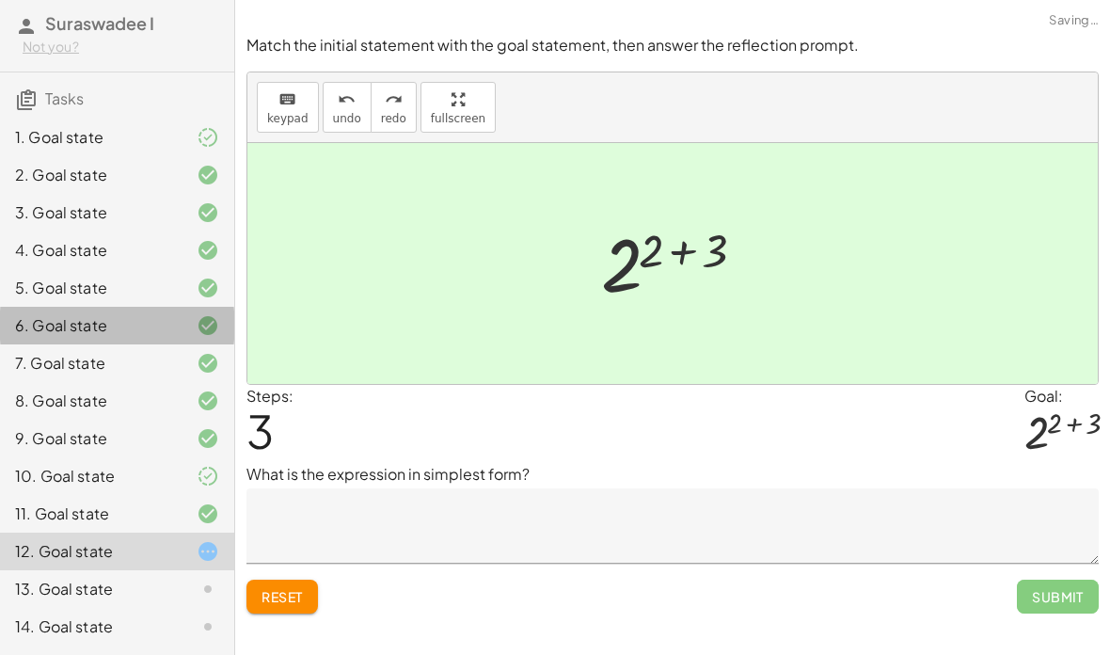
click at [197, 382] on div "6. Goal state" at bounding box center [117, 401] width 234 height 38
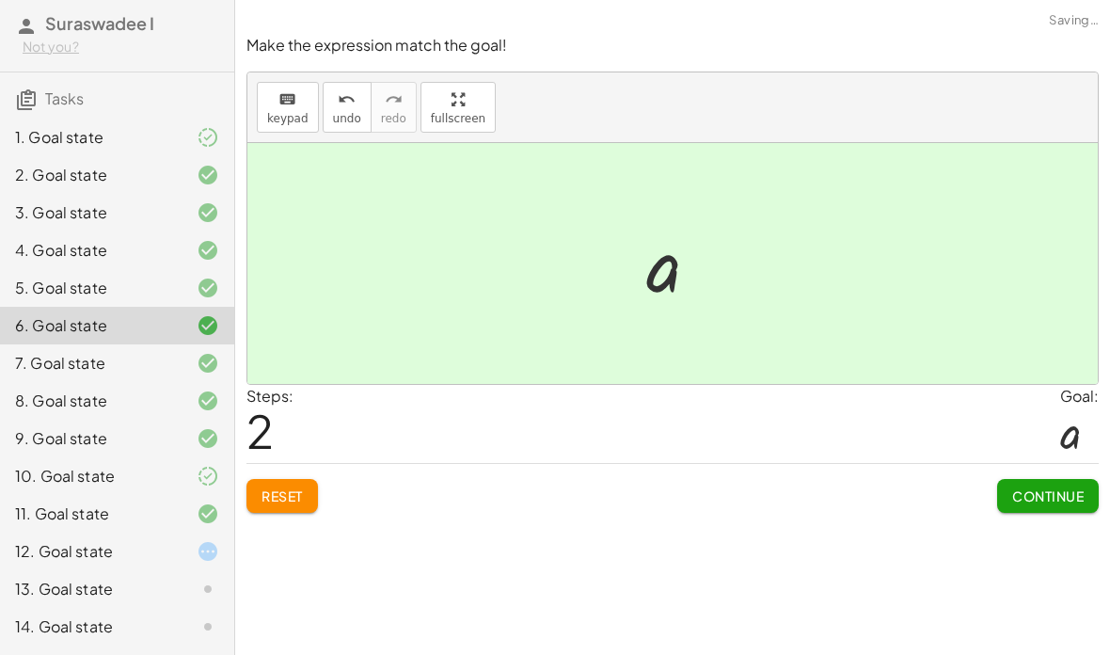
click at [183, 420] on div "7. Goal state" at bounding box center [117, 439] width 234 height 38
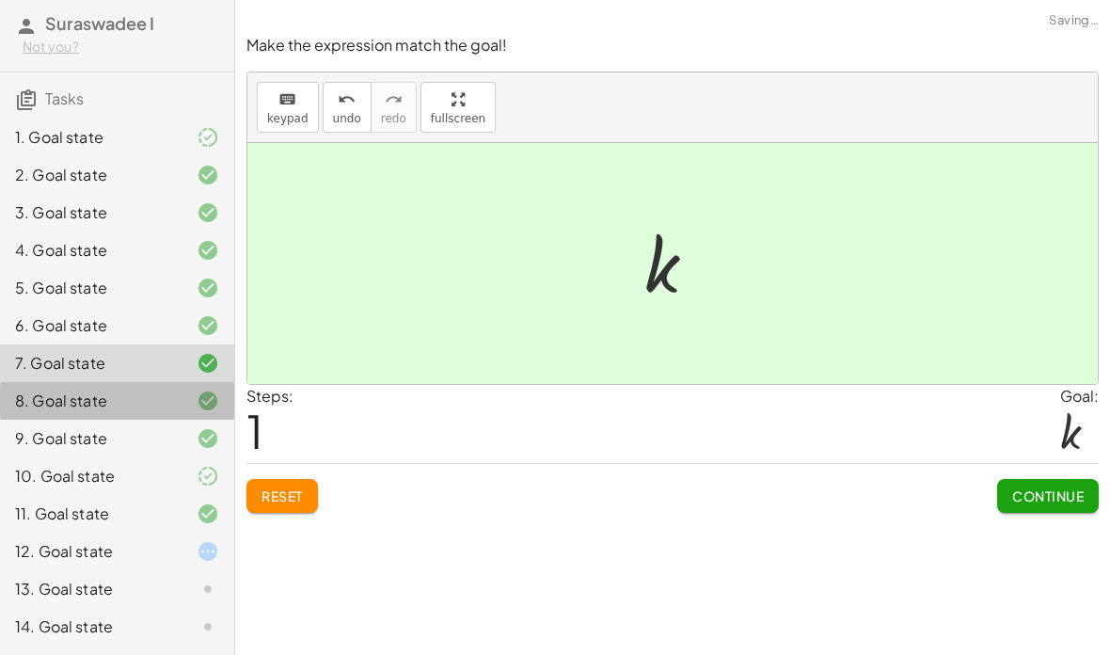
click at [179, 457] on div "8. Goal state" at bounding box center [117, 476] width 234 height 38
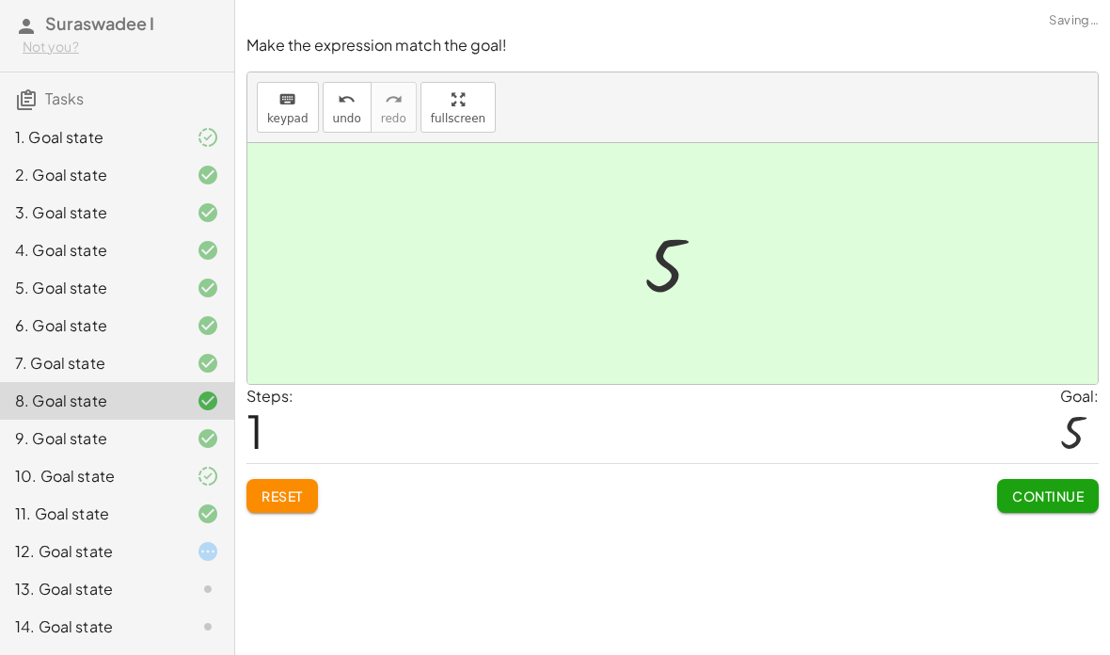
click at [195, 436] on div at bounding box center [193, 438] width 53 height 23
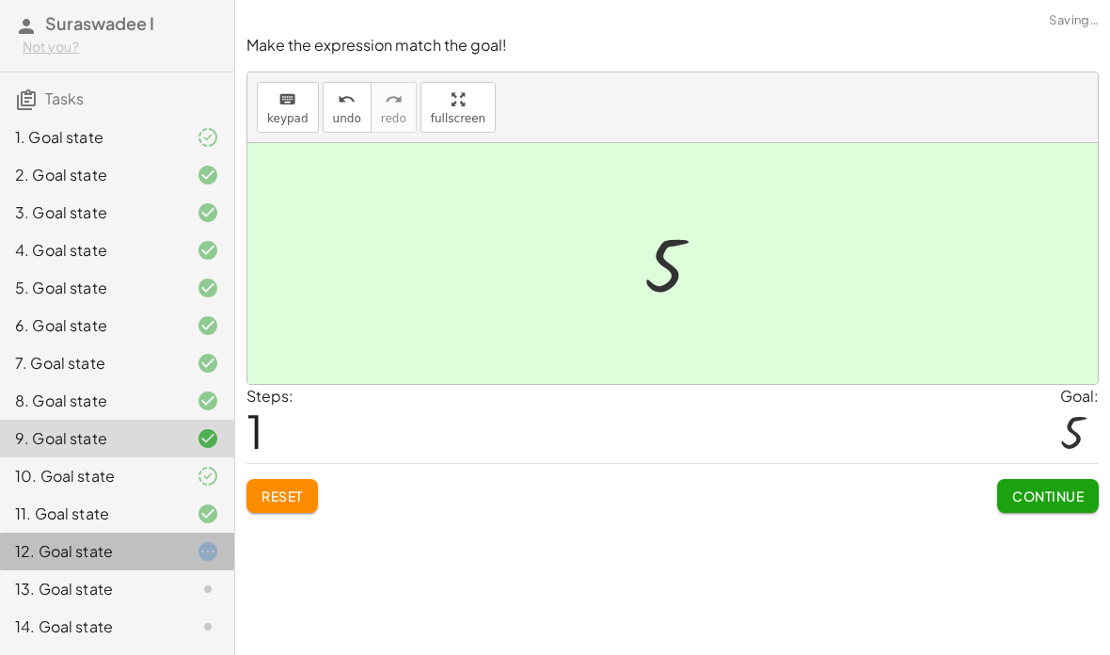
click at [165, 555] on div "12. Goal state" at bounding box center [91, 551] width 152 height 23
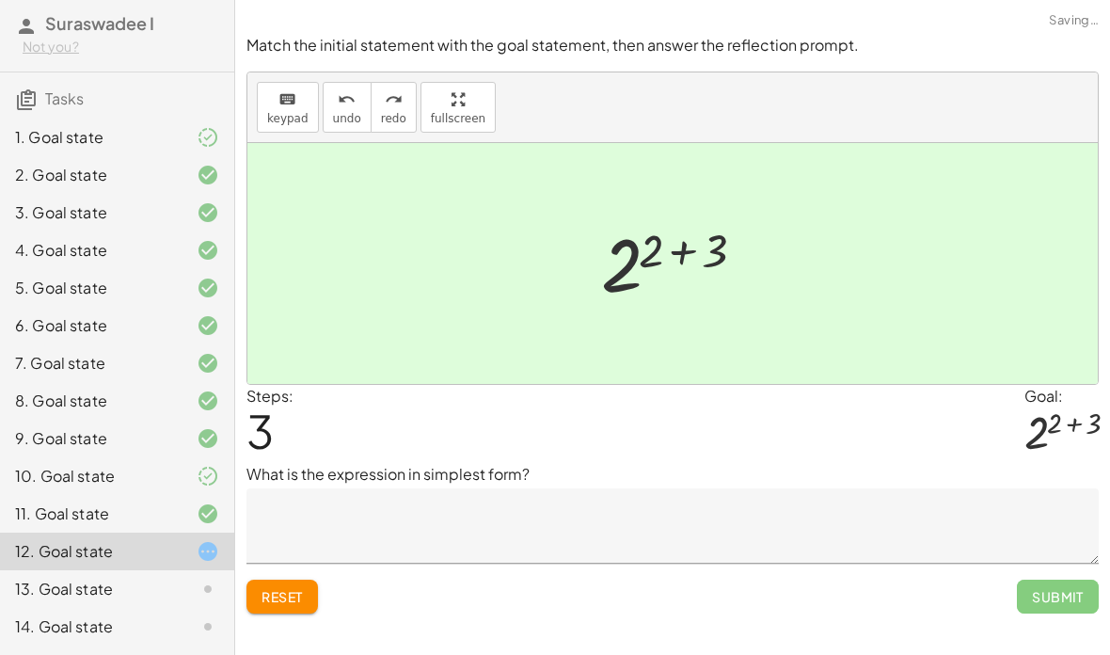
click at [493, 488] on textarea at bounding box center [673, 525] width 853 height 75
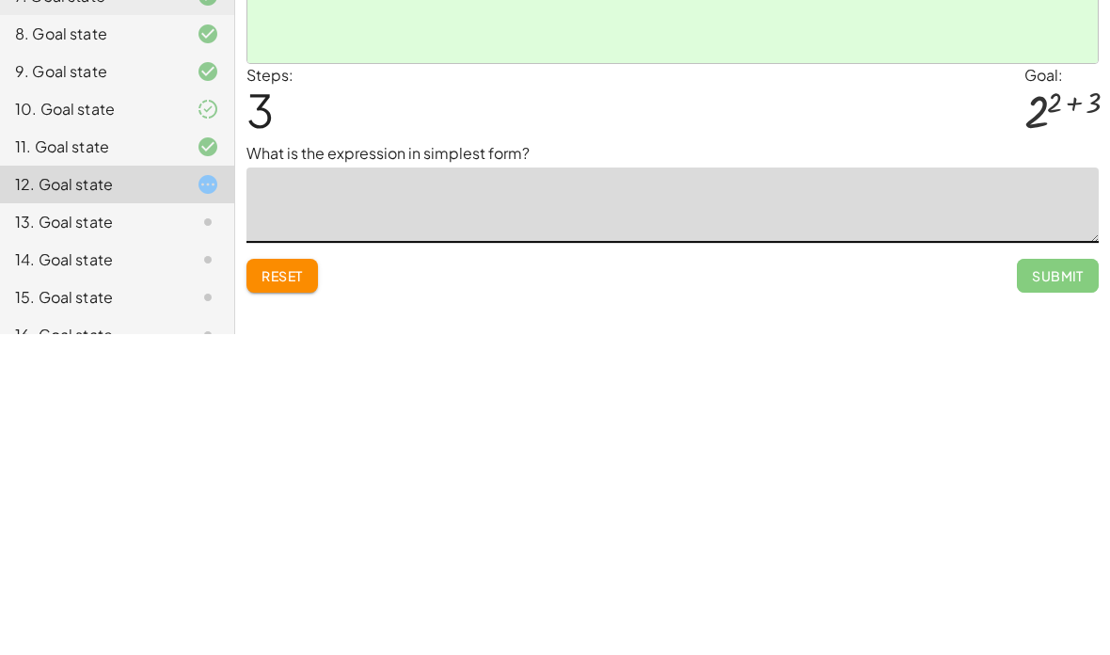
scroll to position [217, 0]
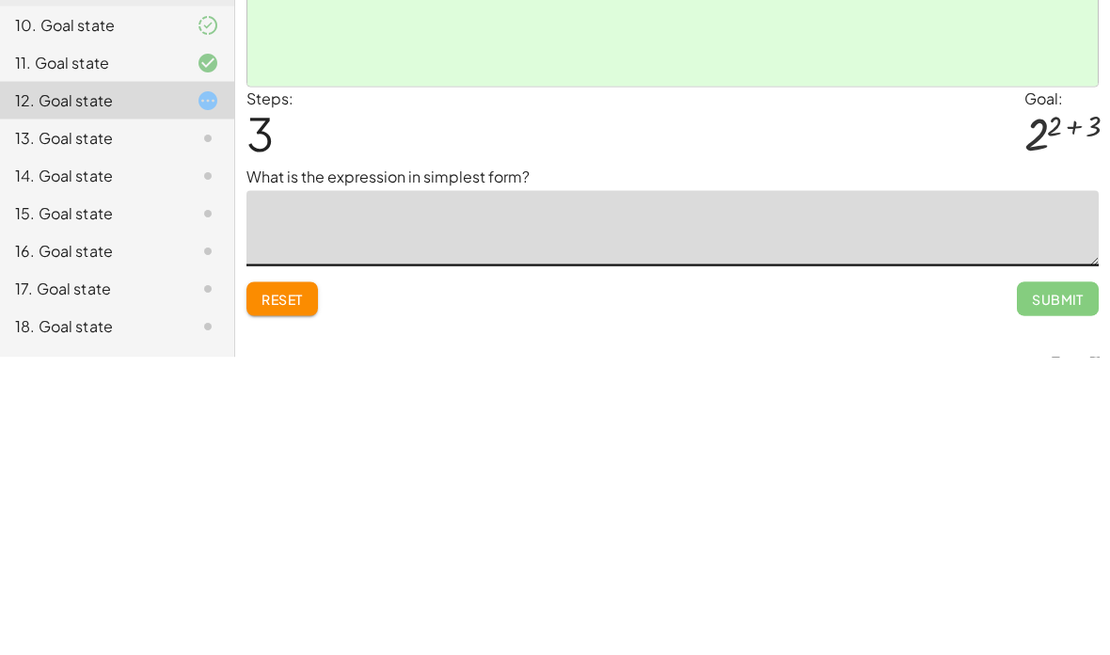
click at [54, 424] on div "13. Goal state" at bounding box center [91, 435] width 152 height 23
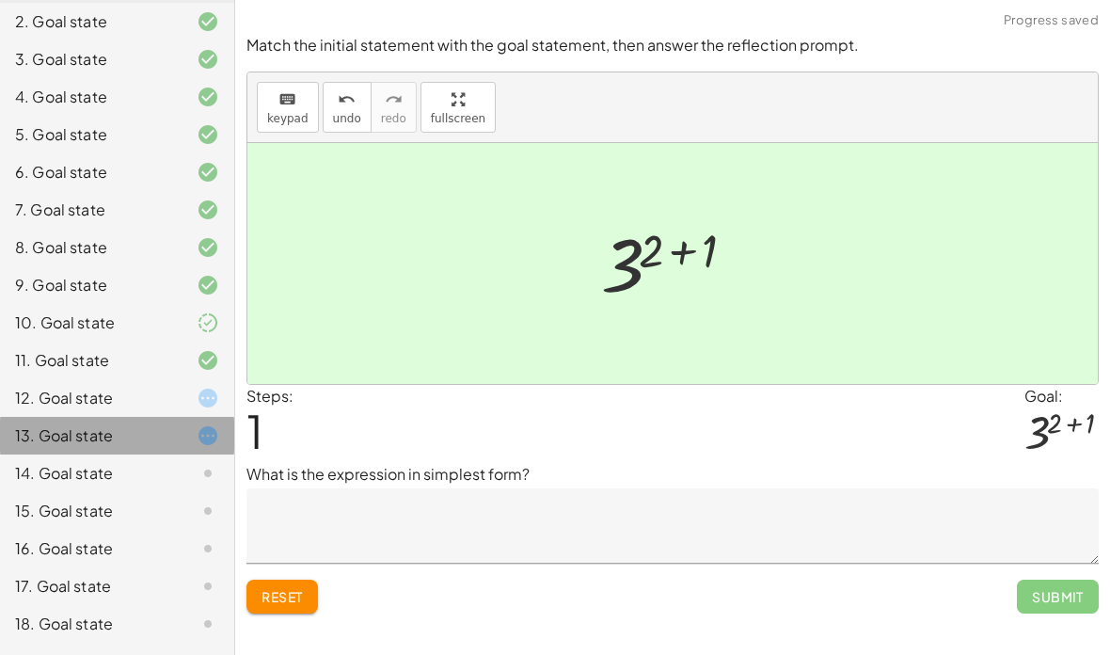
click at [100, 453] on div "13. Goal state" at bounding box center [117, 436] width 234 height 38
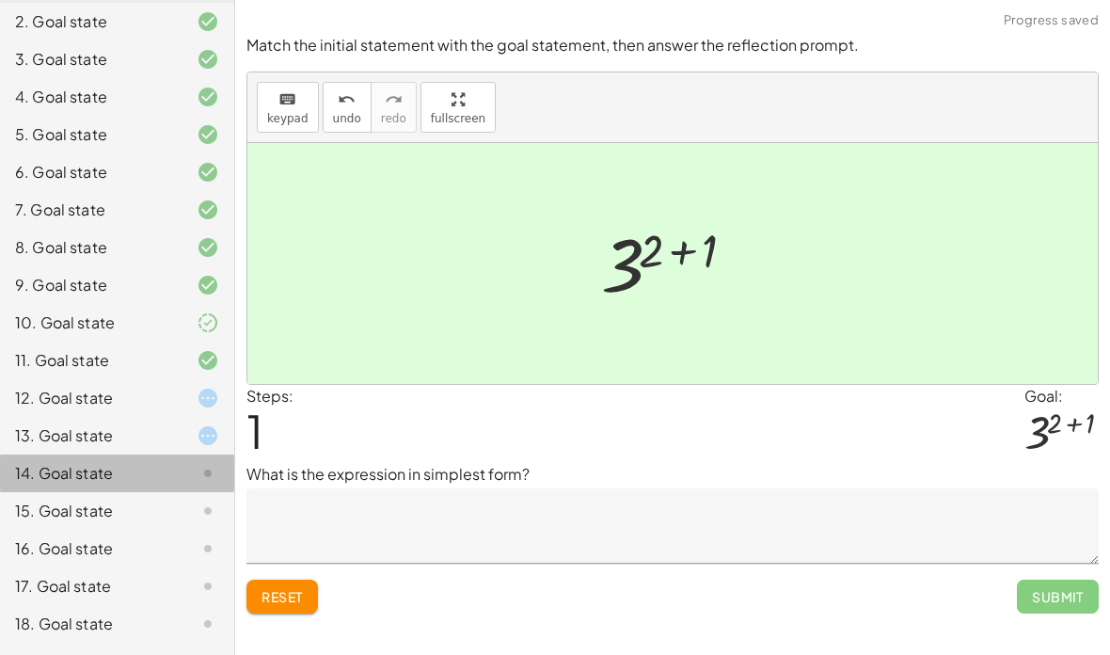
click at [109, 472] on div "14. Goal state" at bounding box center [91, 473] width 152 height 23
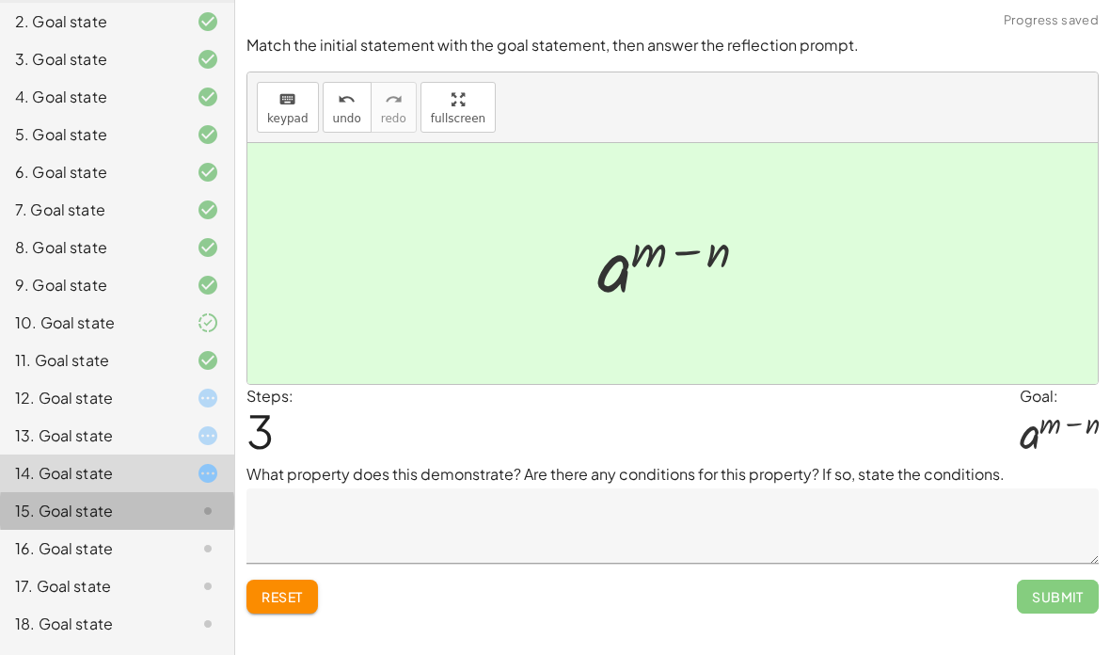
click at [206, 567] on div "15. Goal state" at bounding box center [117, 586] width 234 height 38
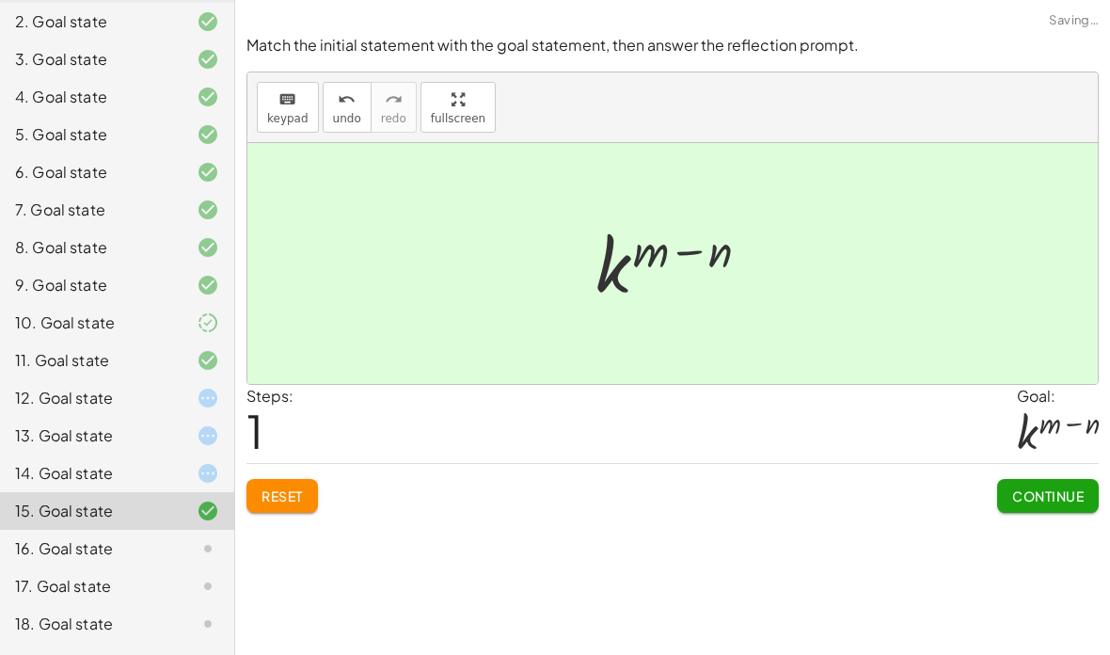
click at [154, 552] on div "16. Goal state" at bounding box center [91, 548] width 152 height 23
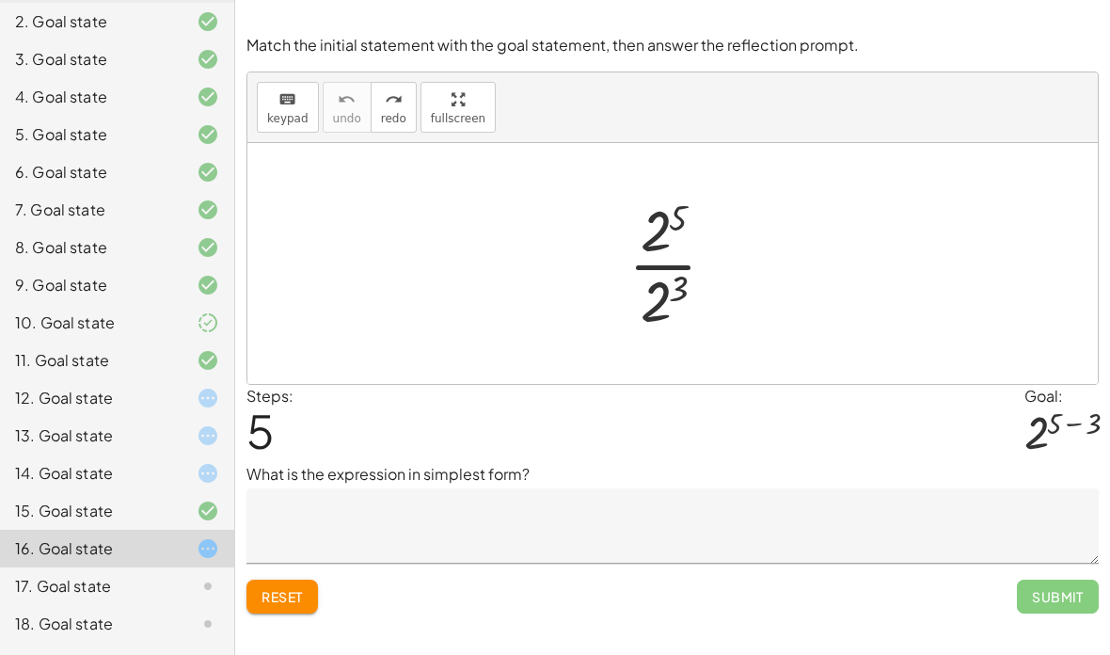
click at [152, 391] on div "12. Goal state" at bounding box center [91, 398] width 152 height 23
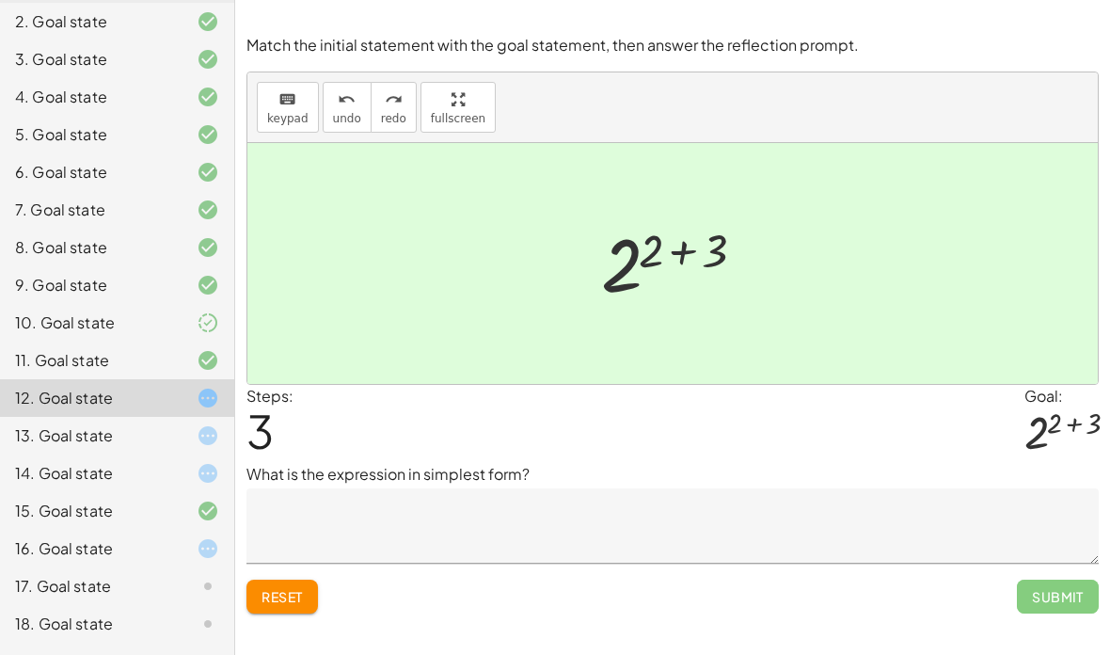
click at [494, 488] on textarea at bounding box center [673, 525] width 853 height 75
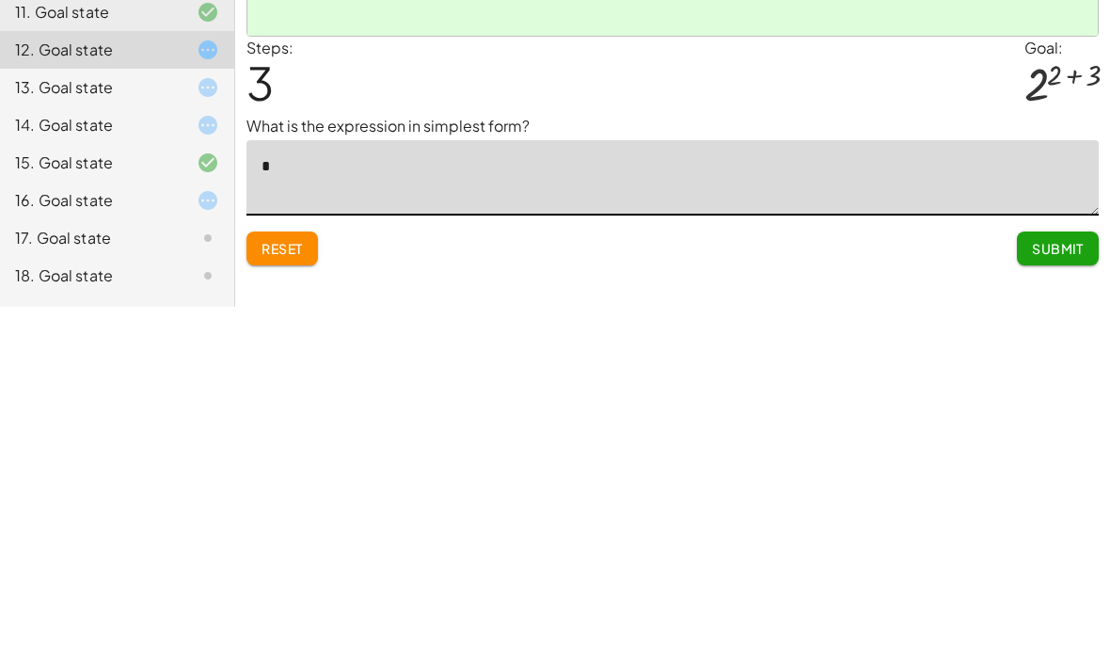
type textarea "**"
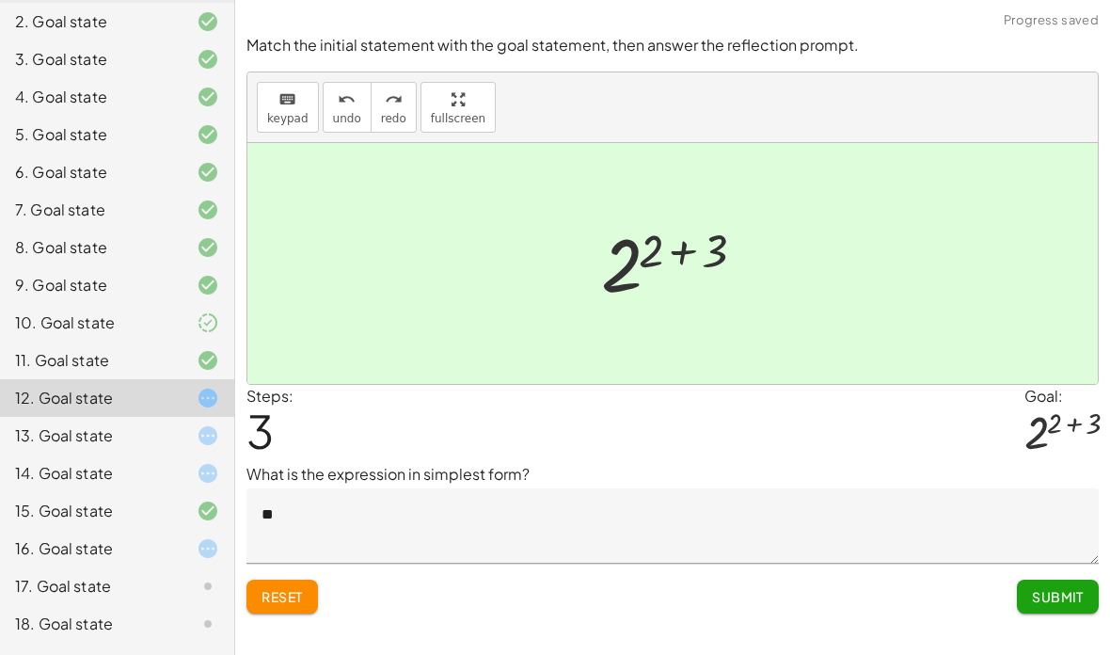
click at [1059, 588] on span "Submit" at bounding box center [1058, 596] width 52 height 17
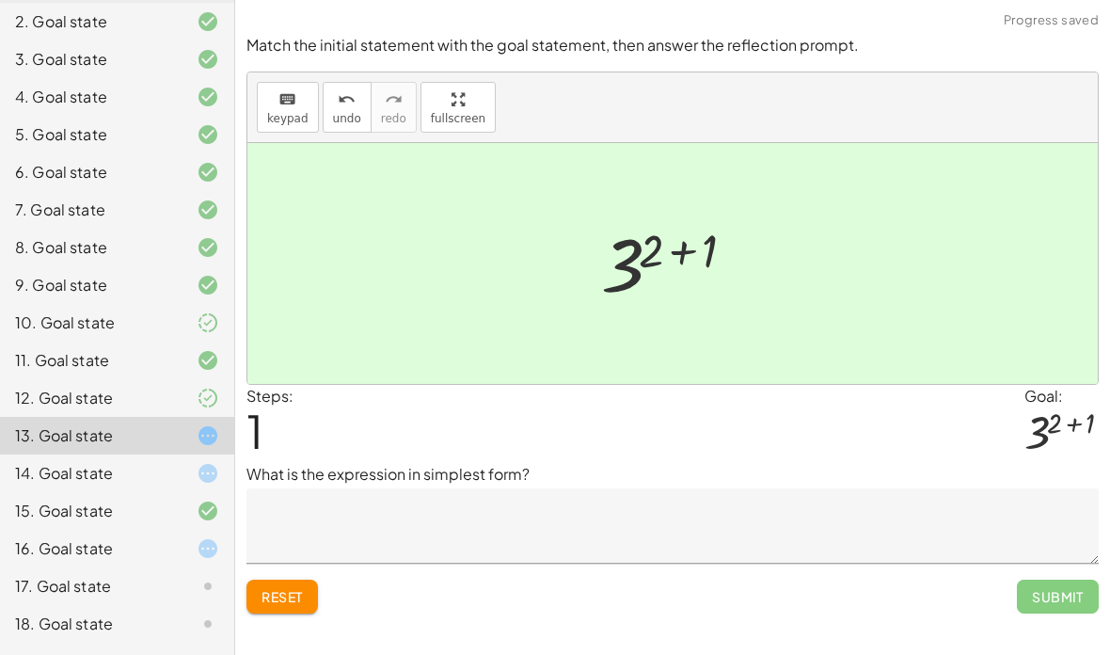
click at [867, 488] on textarea at bounding box center [673, 525] width 853 height 75
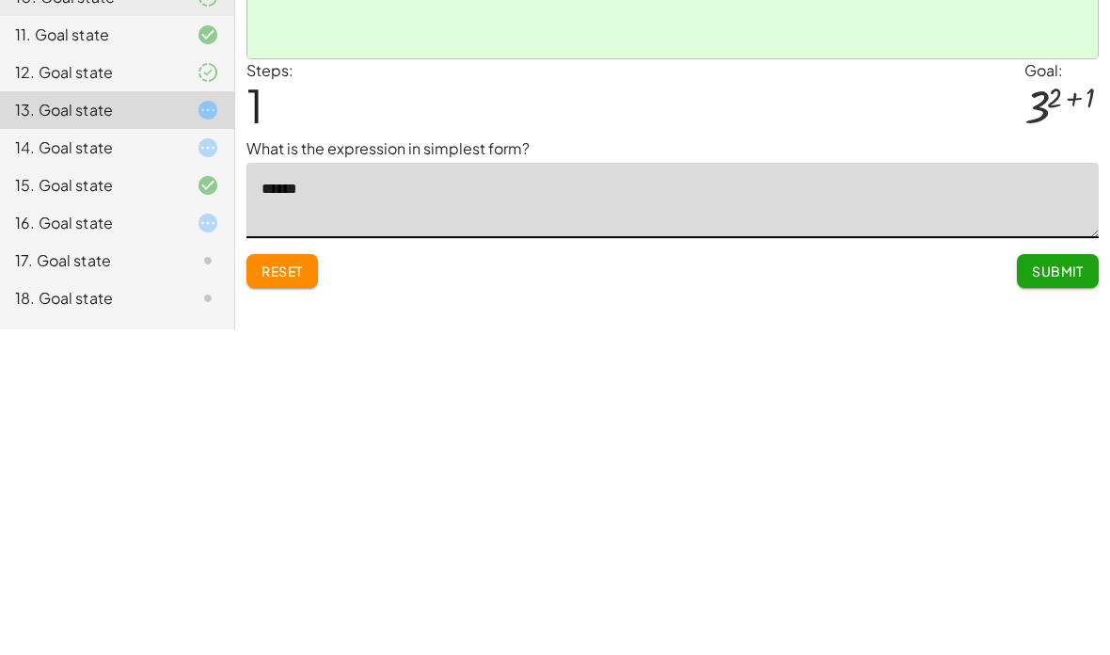
type textarea "*******"
click at [1050, 588] on span "Submit" at bounding box center [1058, 596] width 52 height 17
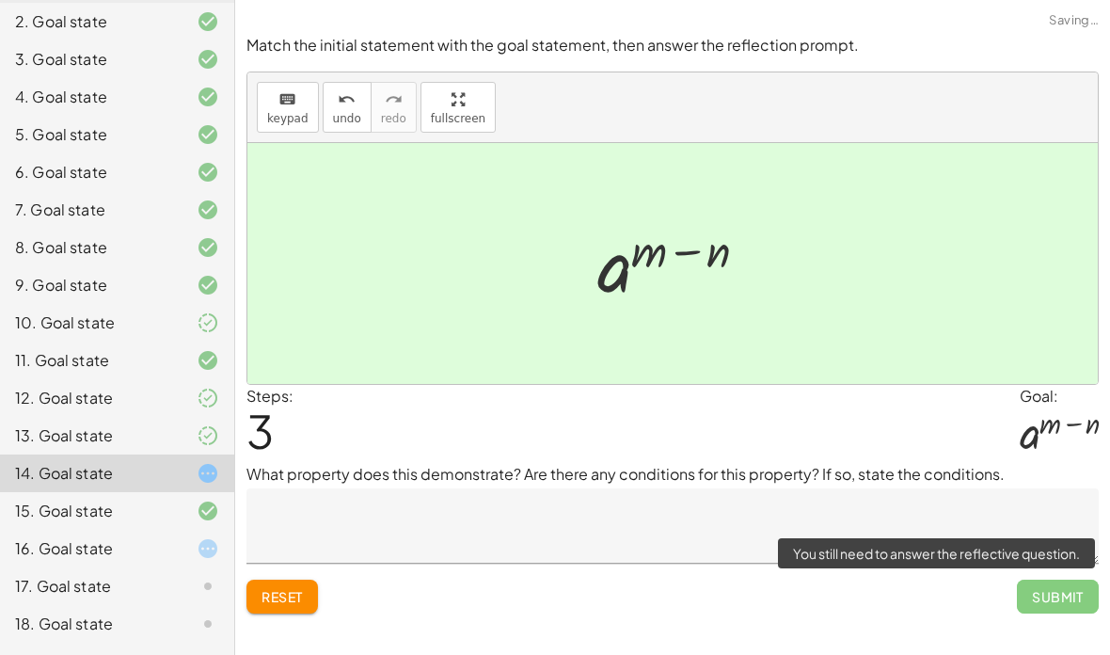
click at [1061, 580] on span "Submit" at bounding box center [1058, 597] width 82 height 34
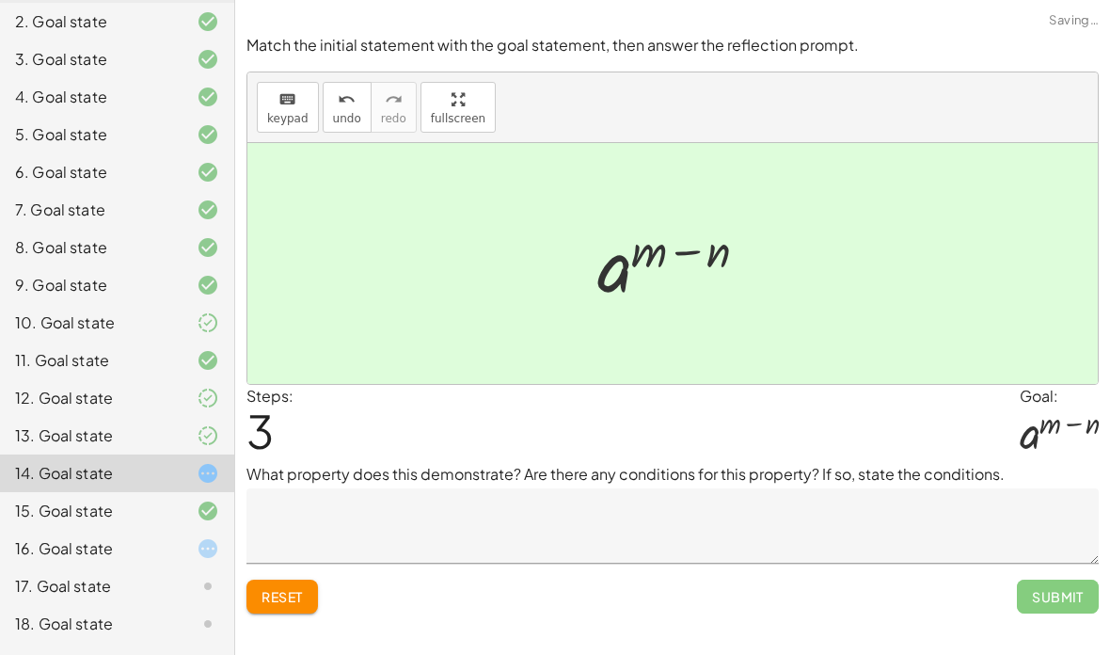
click at [0, 0] on div "Match the initial statement with the goal statement, then answer the reflection…" at bounding box center [0, 0] width 0 height 0
click at [56, 392] on div "12. Goal state" at bounding box center [91, 398] width 152 height 23
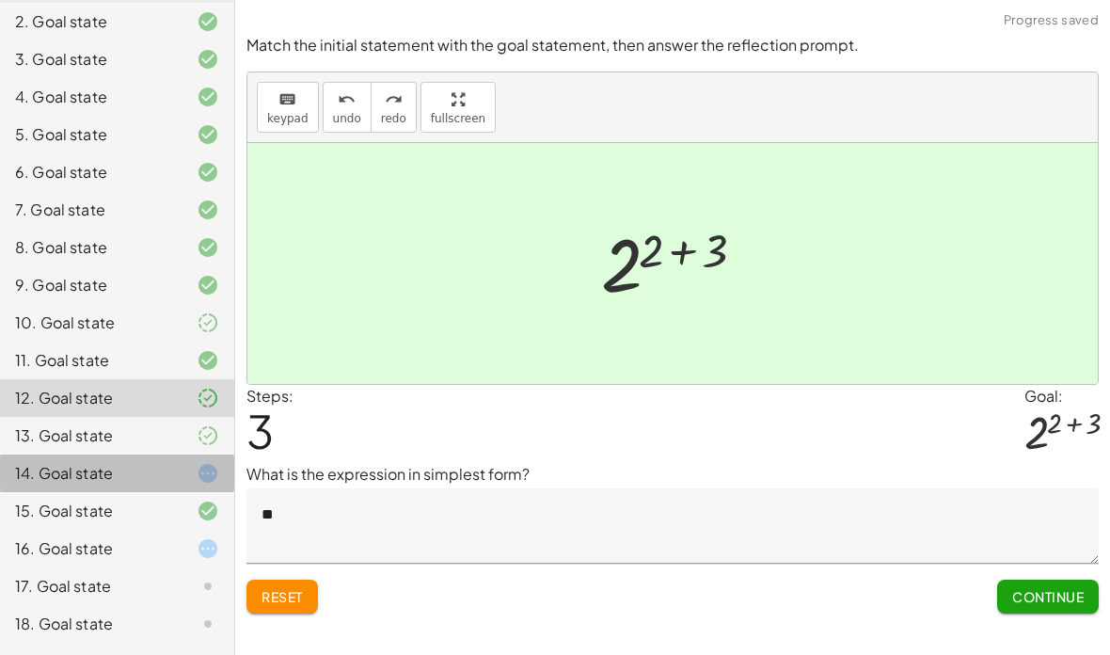
click at [80, 466] on div "14. Goal state" at bounding box center [91, 473] width 152 height 23
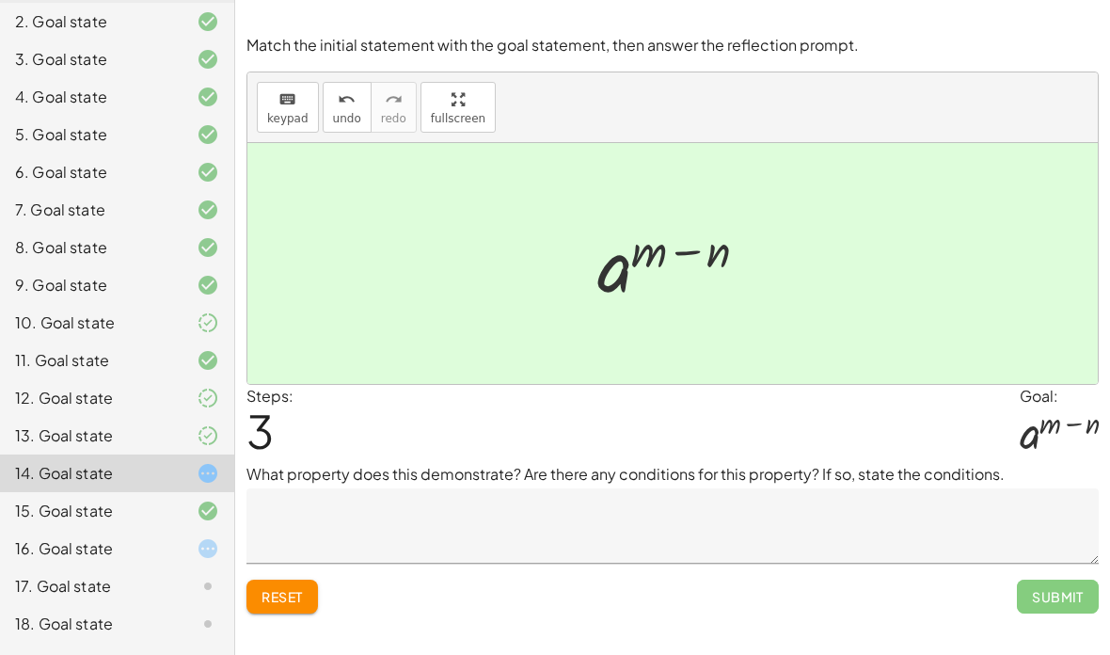
click at [212, 455] on div "12. Goal state" at bounding box center [117, 474] width 234 height 38
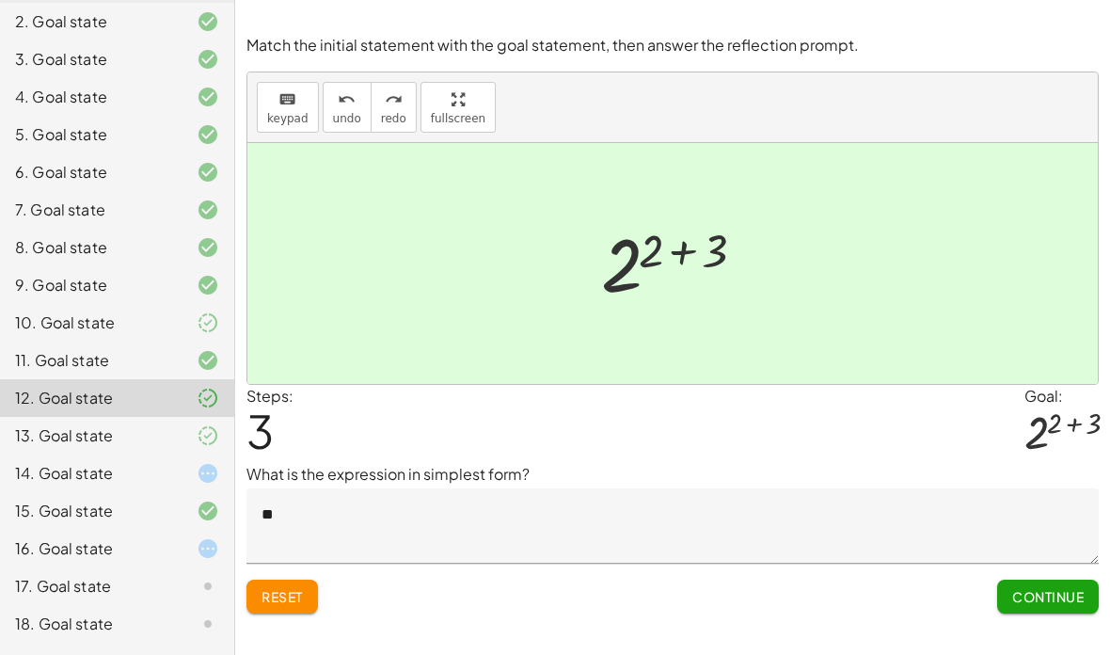
click at [177, 471] on div at bounding box center [193, 473] width 53 height 23
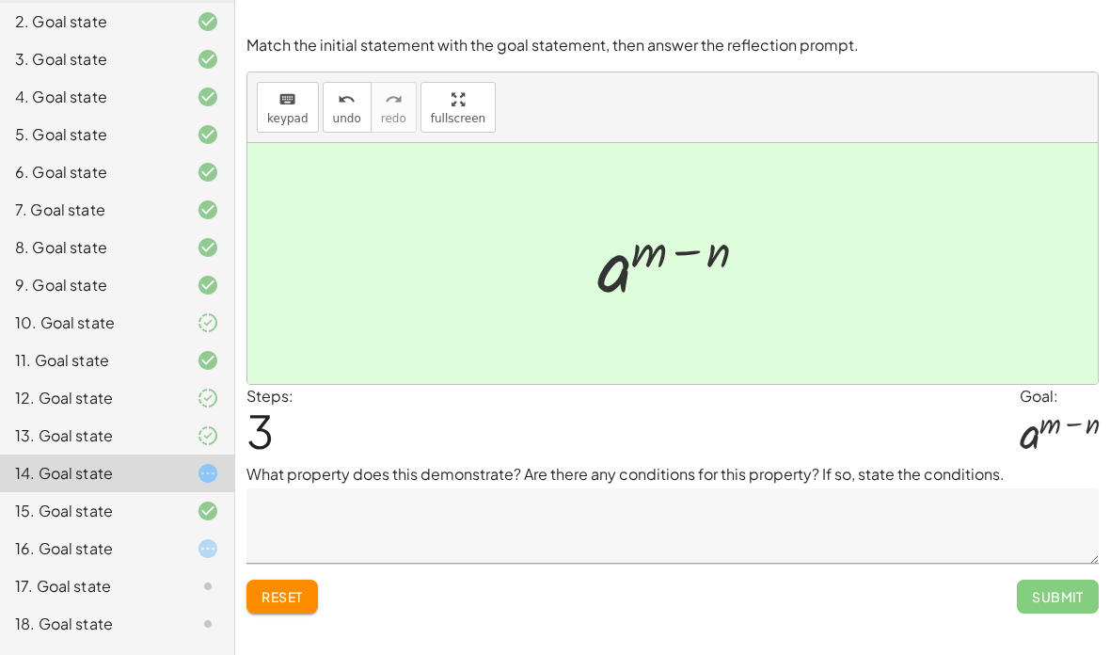
click at [544, 488] on textarea at bounding box center [673, 525] width 853 height 75
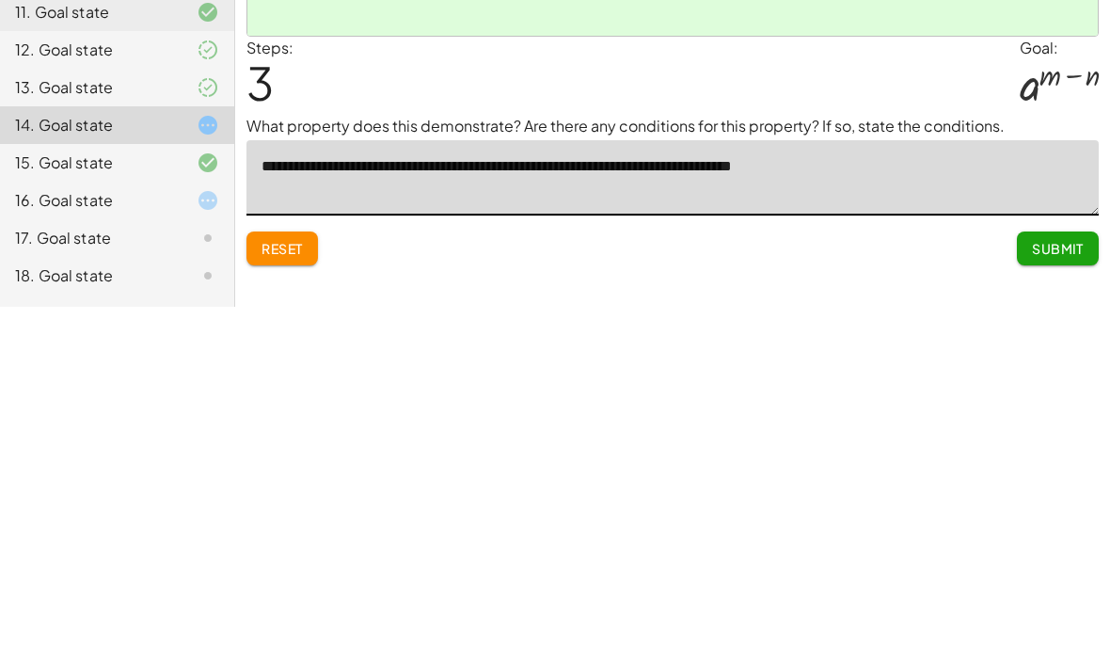
type textarea "**********"
click at [1033, 580] on button "Submit" at bounding box center [1058, 597] width 82 height 34
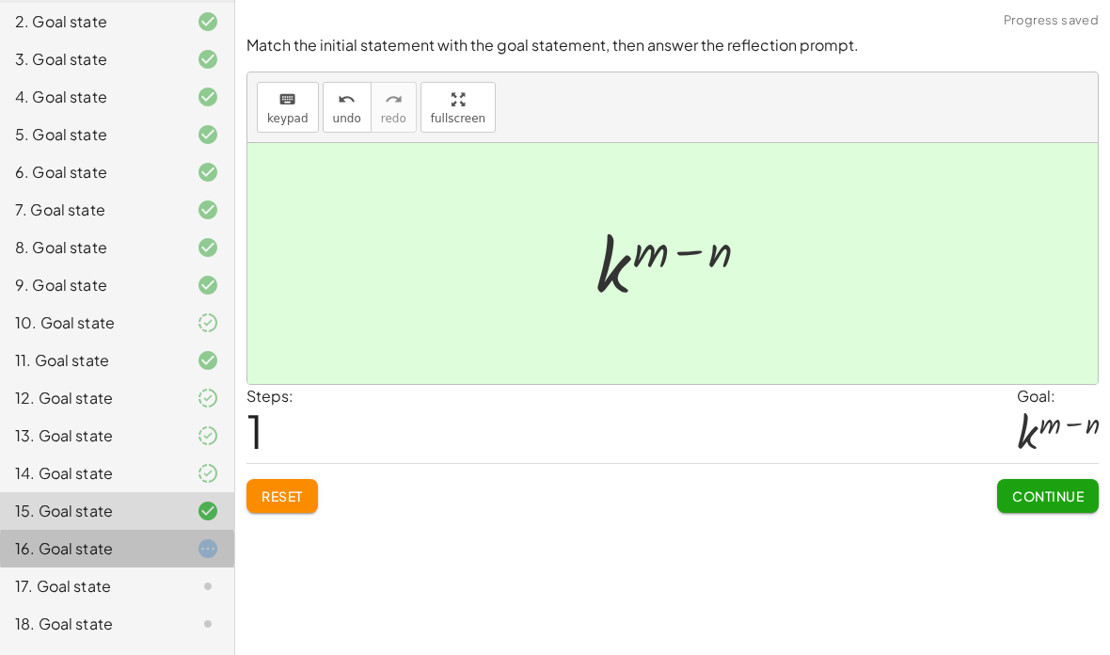
click at [208, 555] on icon at bounding box center [208, 548] width 23 height 23
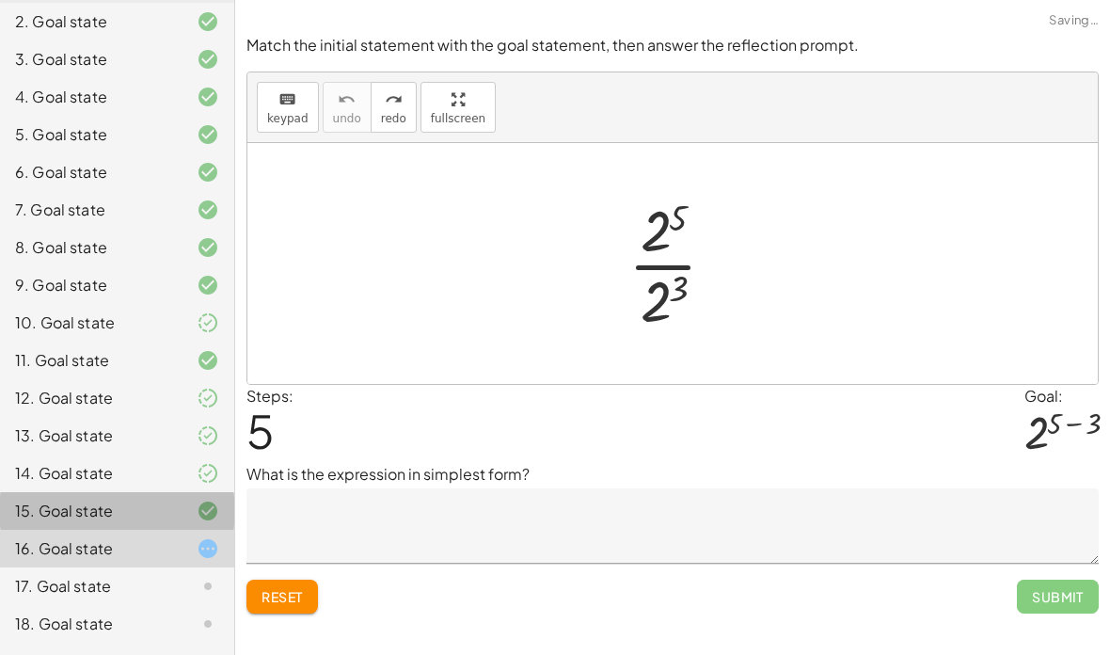
click at [217, 504] on icon at bounding box center [208, 511] width 23 height 23
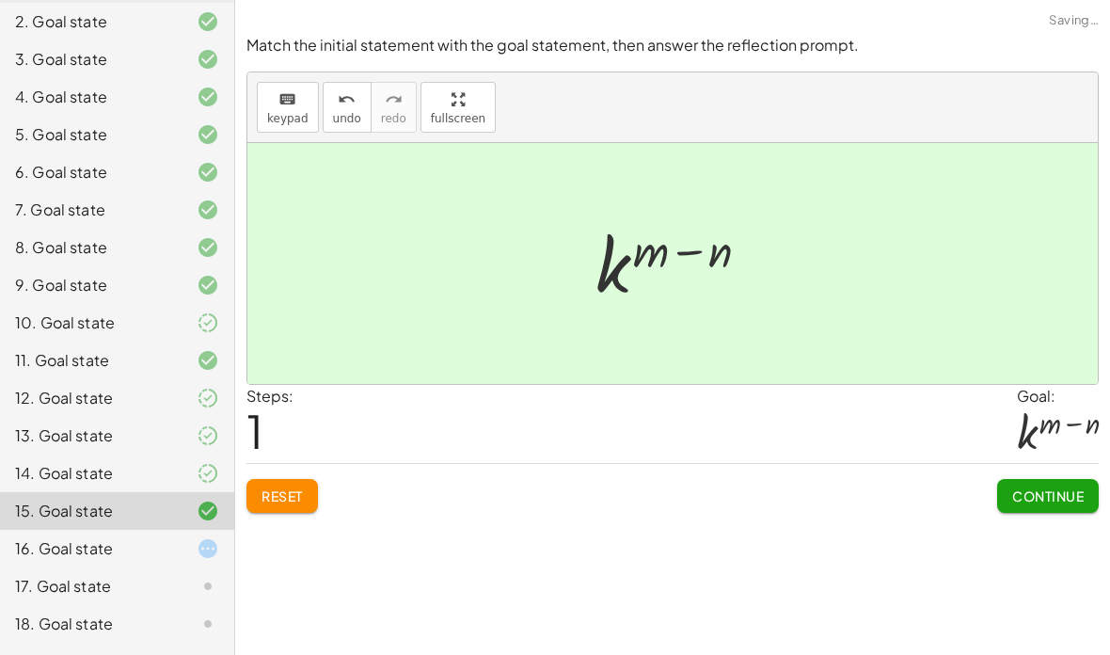
click at [1030, 487] on span "Continue" at bounding box center [1049, 495] width 72 height 17
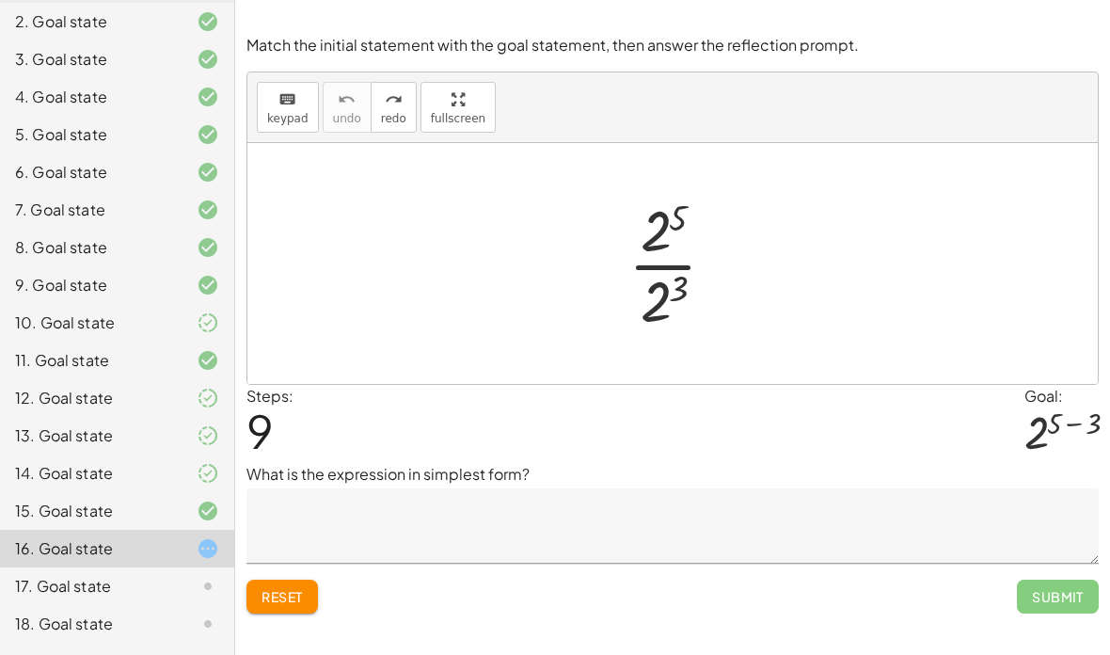
click at [311, 580] on button "Reset" at bounding box center [283, 597] width 72 height 34
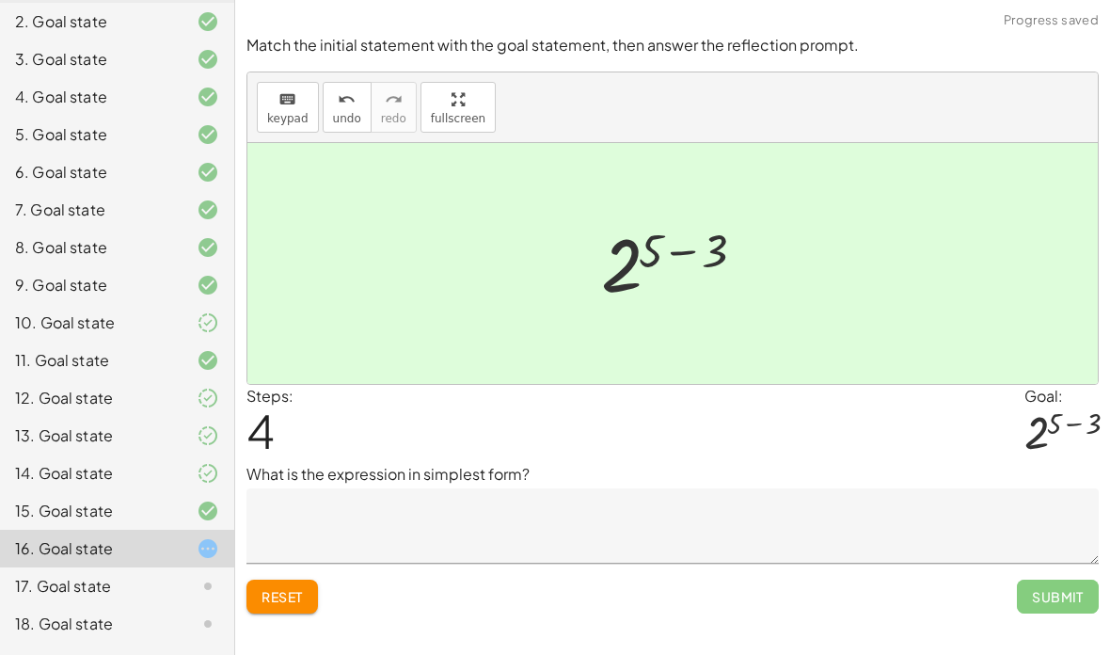
click at [592, 488] on textarea at bounding box center [673, 525] width 853 height 75
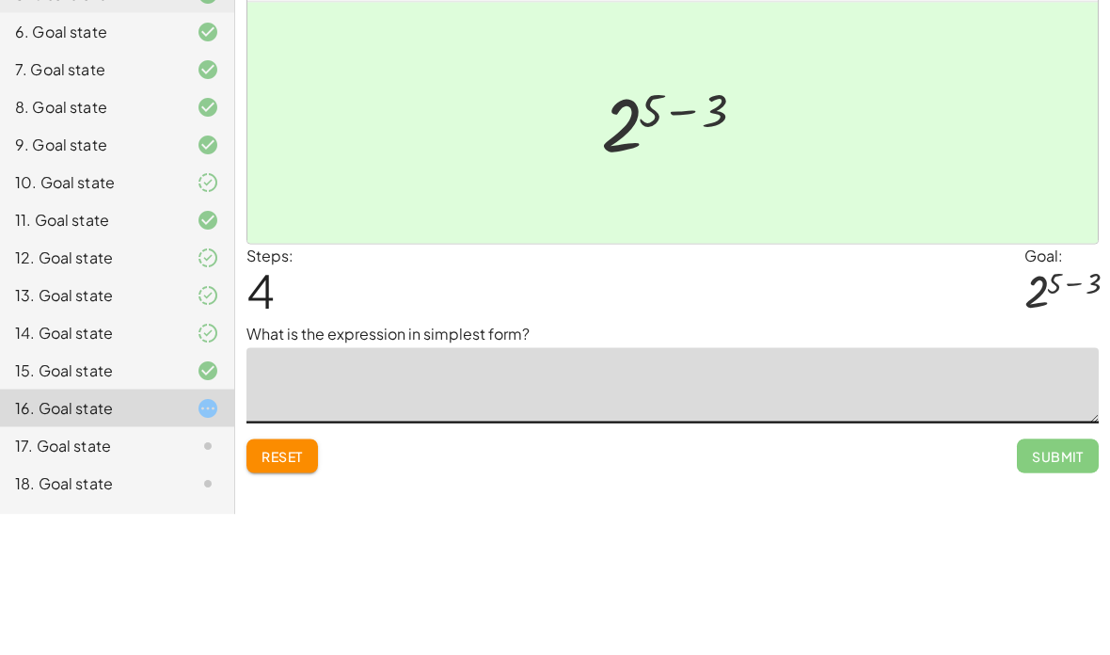
type textarea "*"
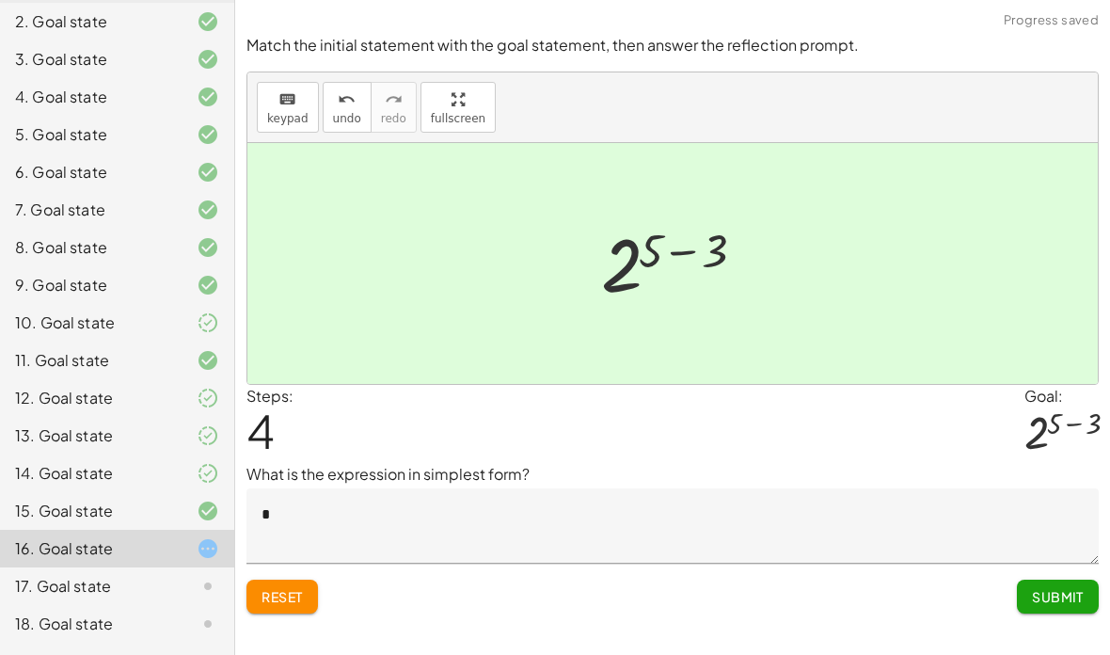
click at [1049, 588] on span "Submit" at bounding box center [1058, 596] width 52 height 17
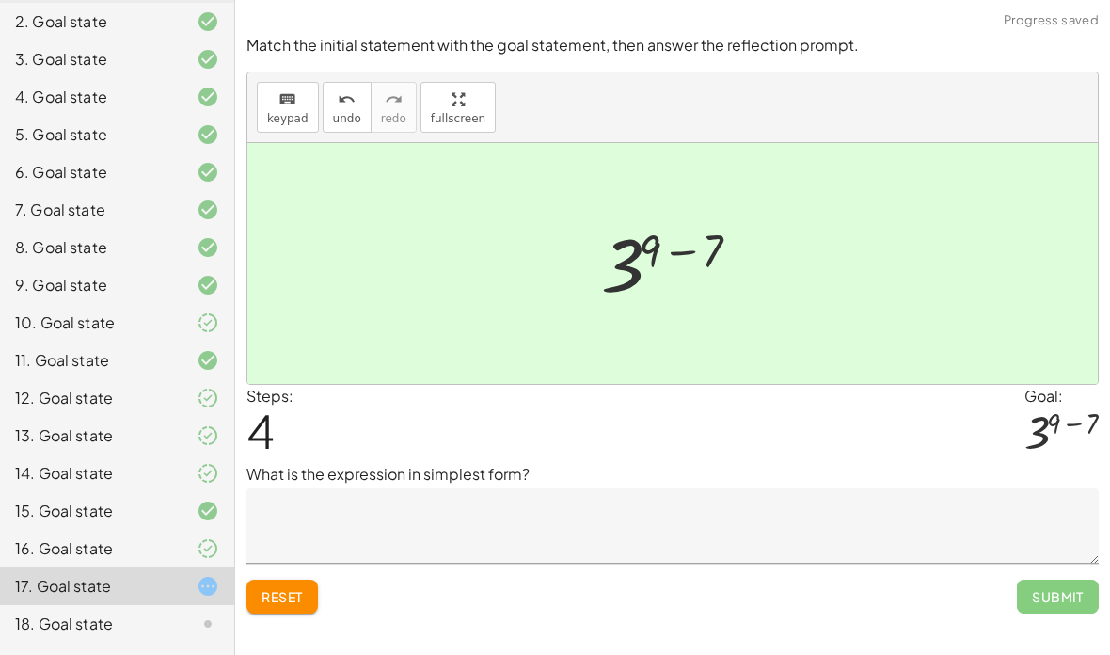
click at [780, 488] on textarea at bounding box center [673, 525] width 853 height 75
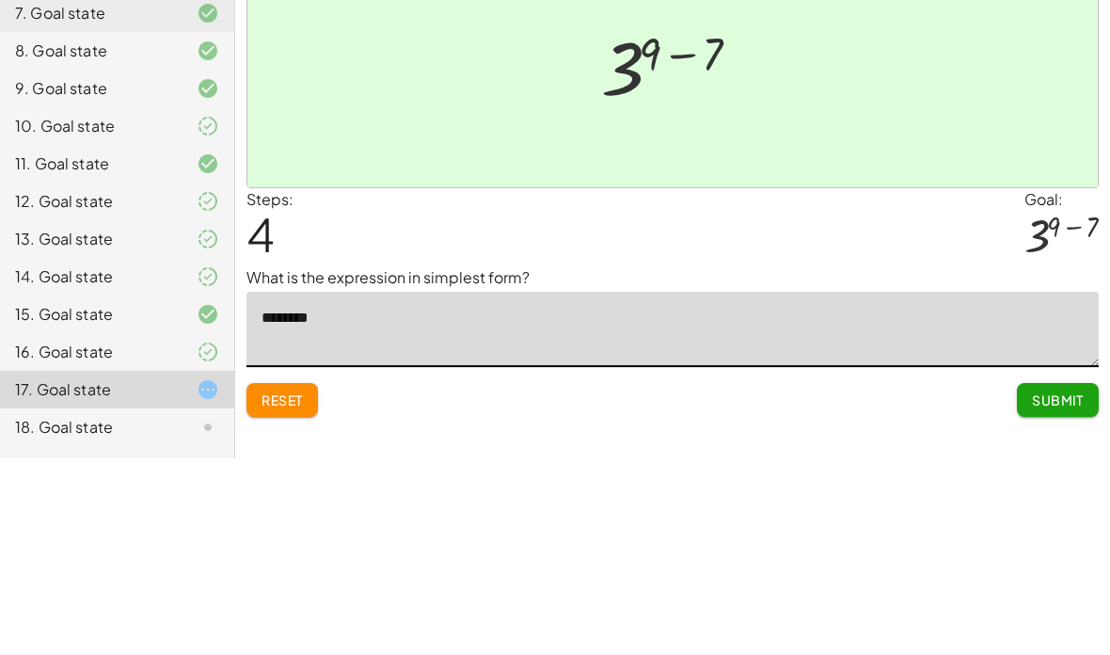
type textarea "*********"
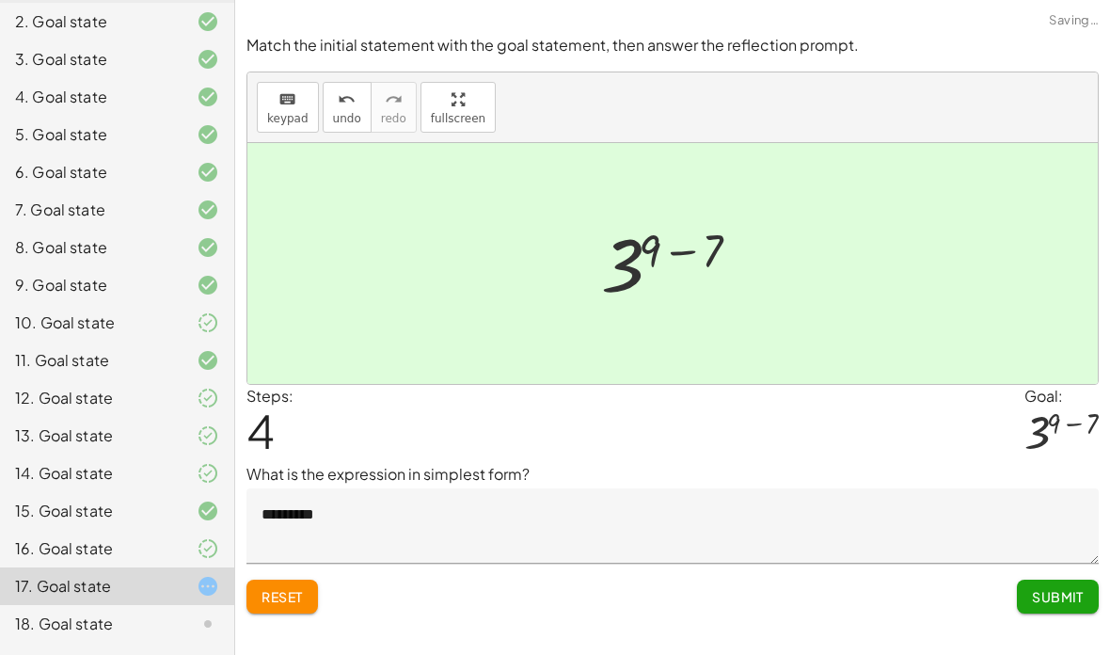
click at [1066, 580] on button "Submit" at bounding box center [1058, 597] width 82 height 34
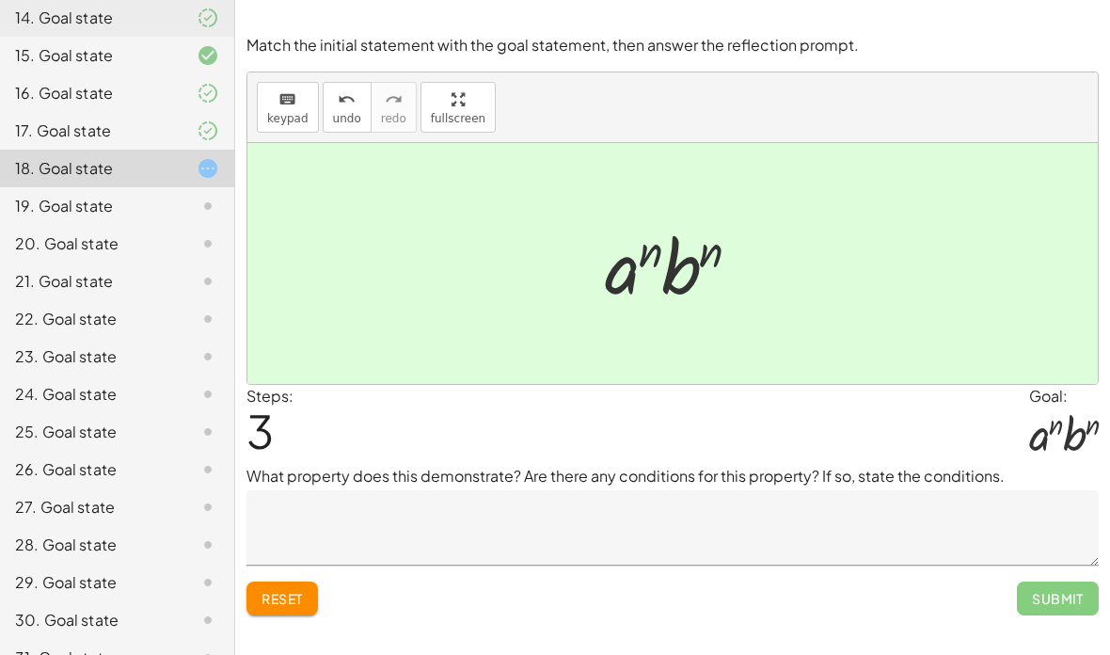
scroll to position [672, 0]
click at [736, 490] on textarea at bounding box center [673, 527] width 853 height 75
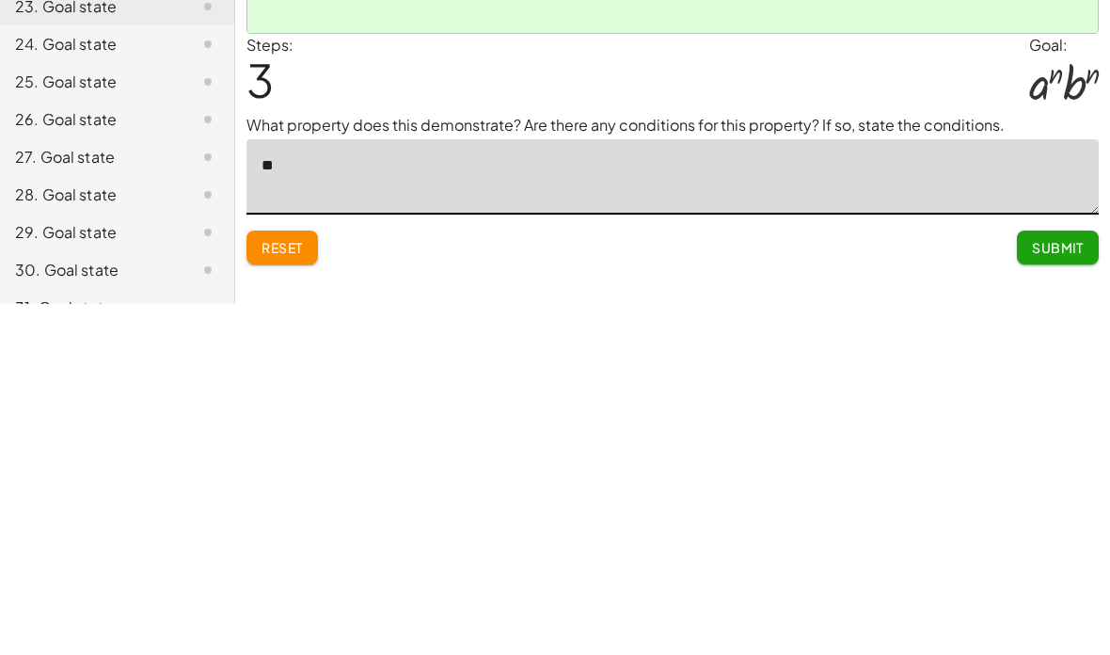
type textarea "*"
type textarea "**********"
click at [1040, 590] on span "Submit" at bounding box center [1058, 598] width 52 height 17
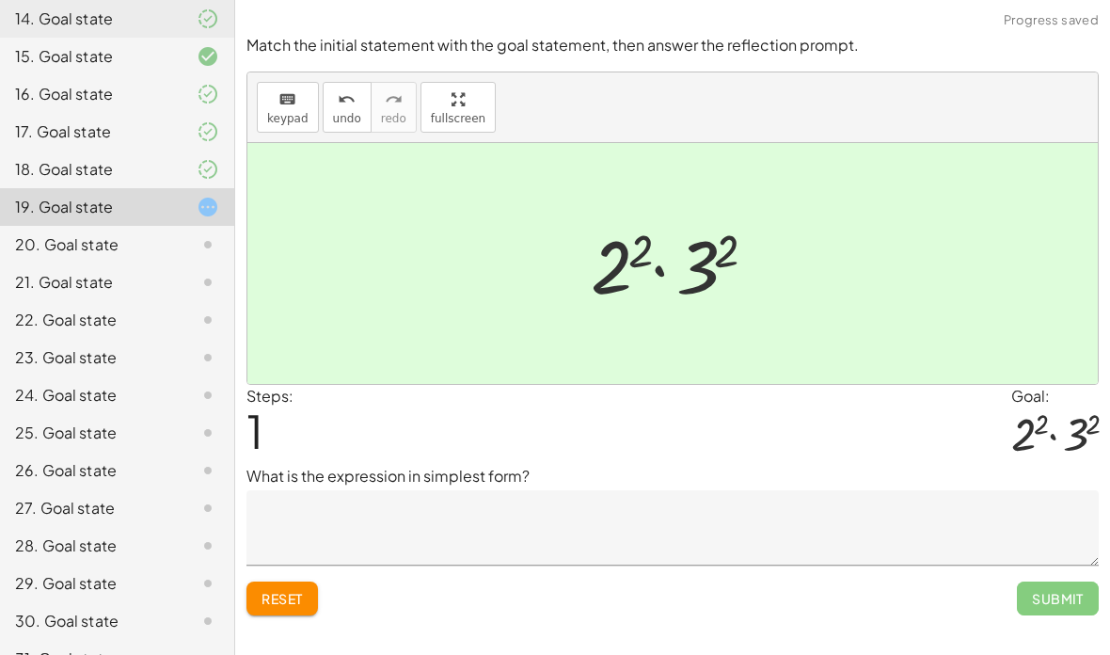
click at [797, 490] on textarea at bounding box center [673, 527] width 853 height 75
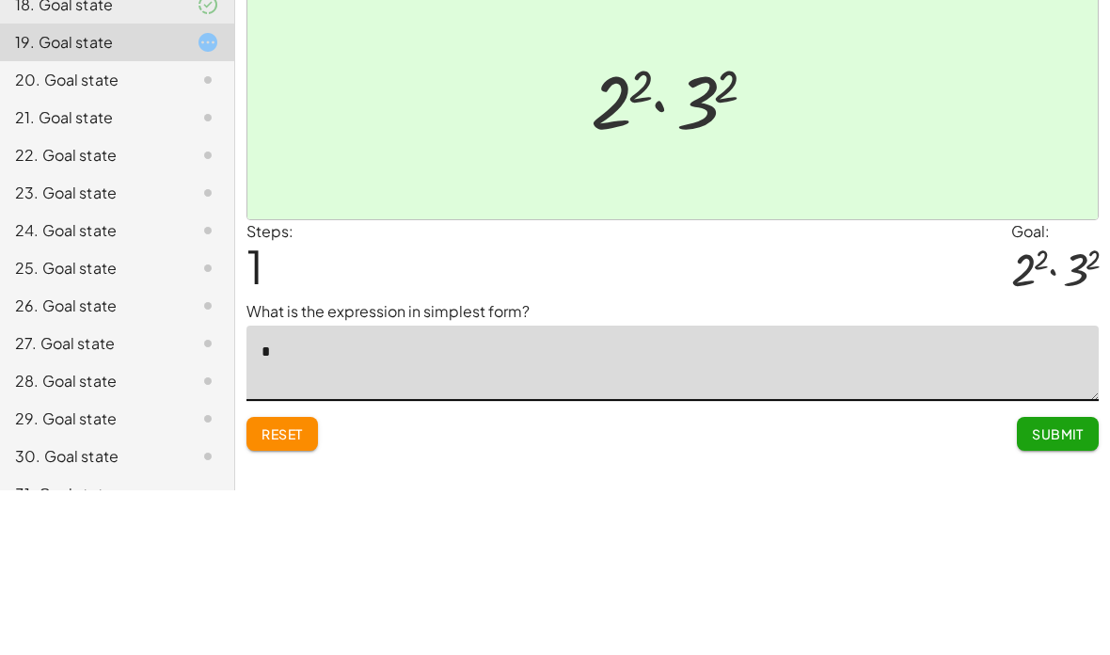
type textarea "**"
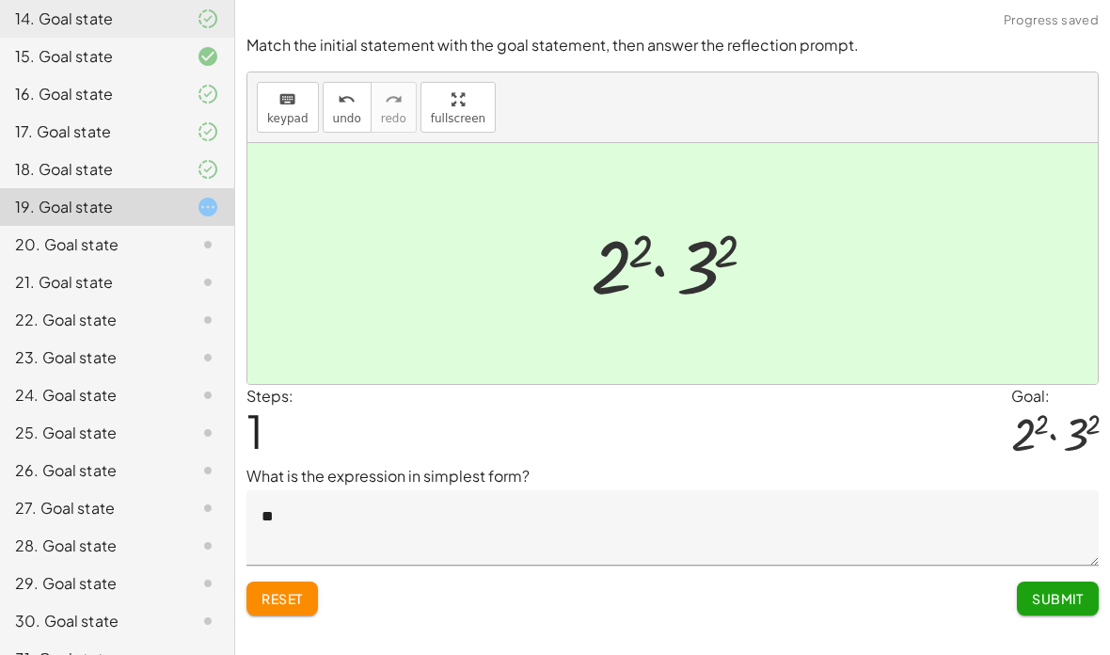
click at [1059, 590] on span "Submit" at bounding box center [1058, 598] width 52 height 17
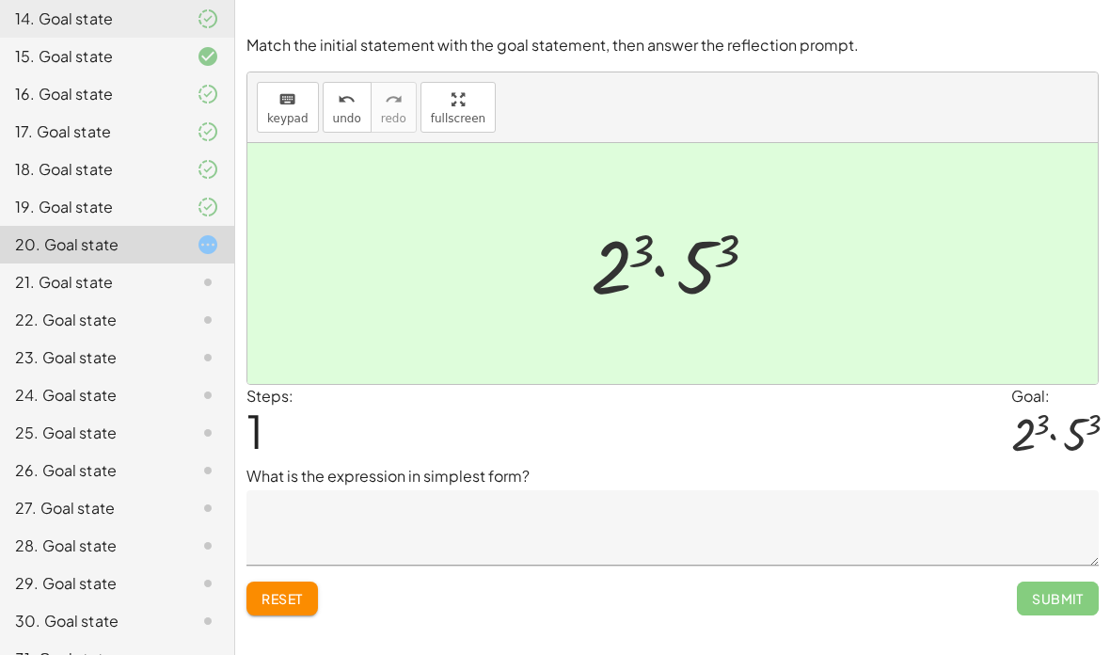
click at [666, 490] on textarea at bounding box center [673, 527] width 853 height 75
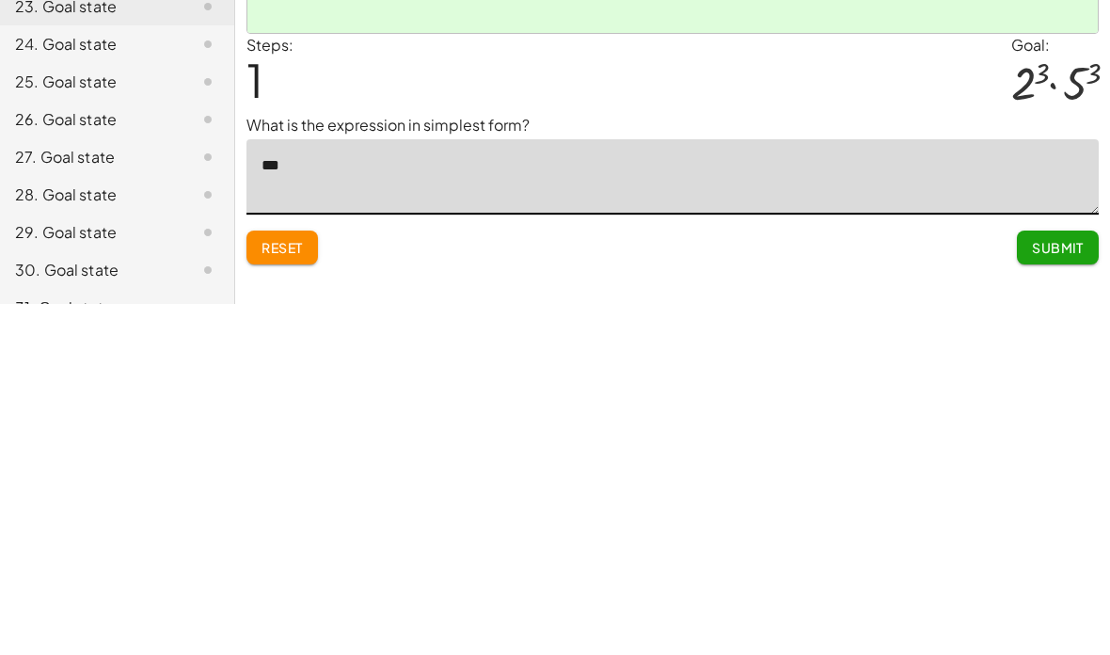
type textarea "****"
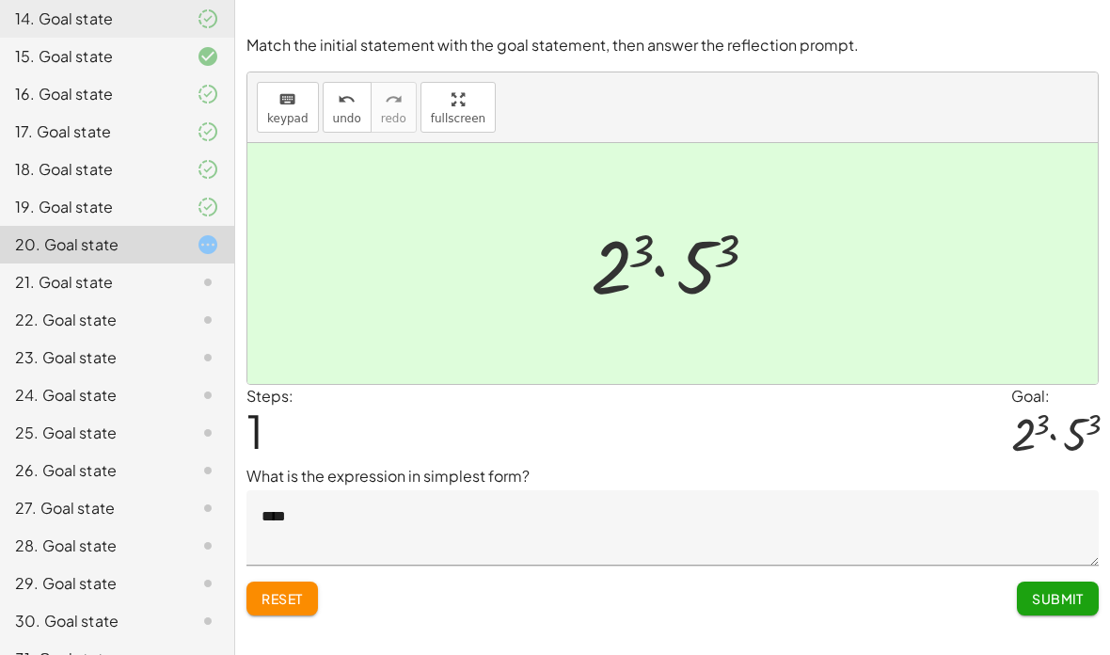
click at [1053, 590] on span "Submit" at bounding box center [1058, 598] width 52 height 17
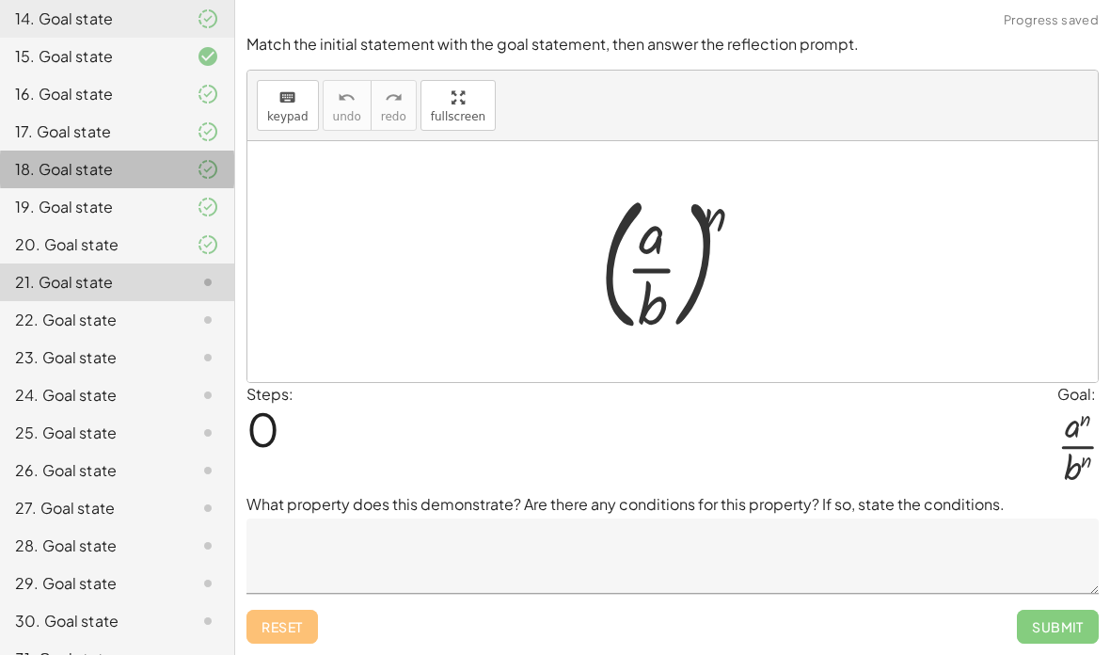
click at [189, 174] on div at bounding box center [193, 169] width 53 height 23
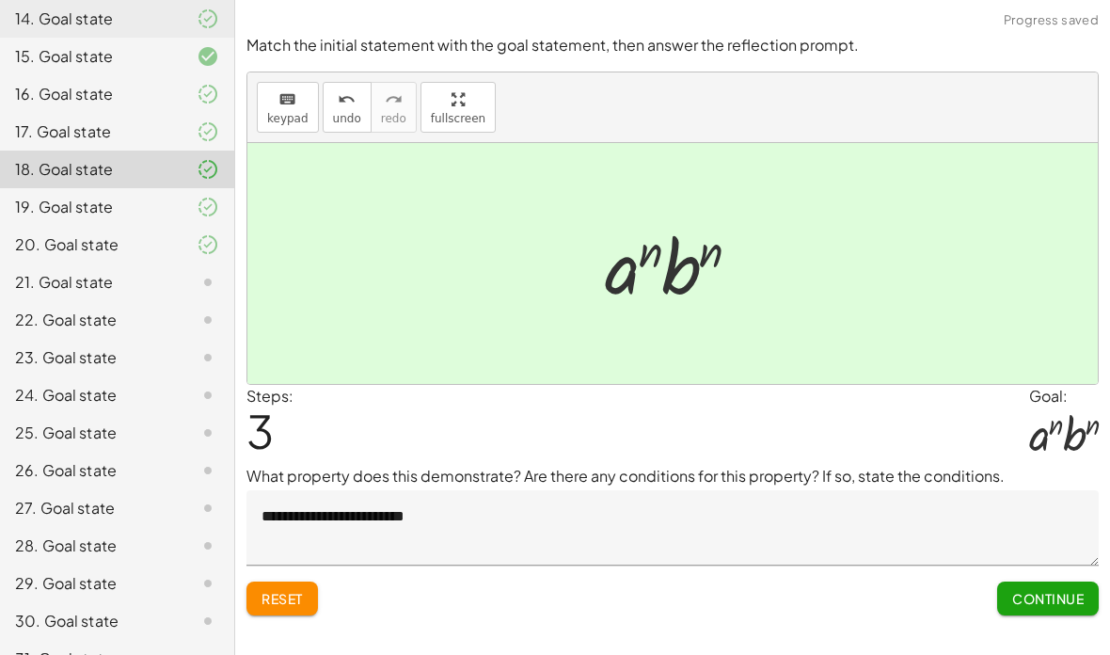
click at [172, 283] on div at bounding box center [193, 282] width 53 height 23
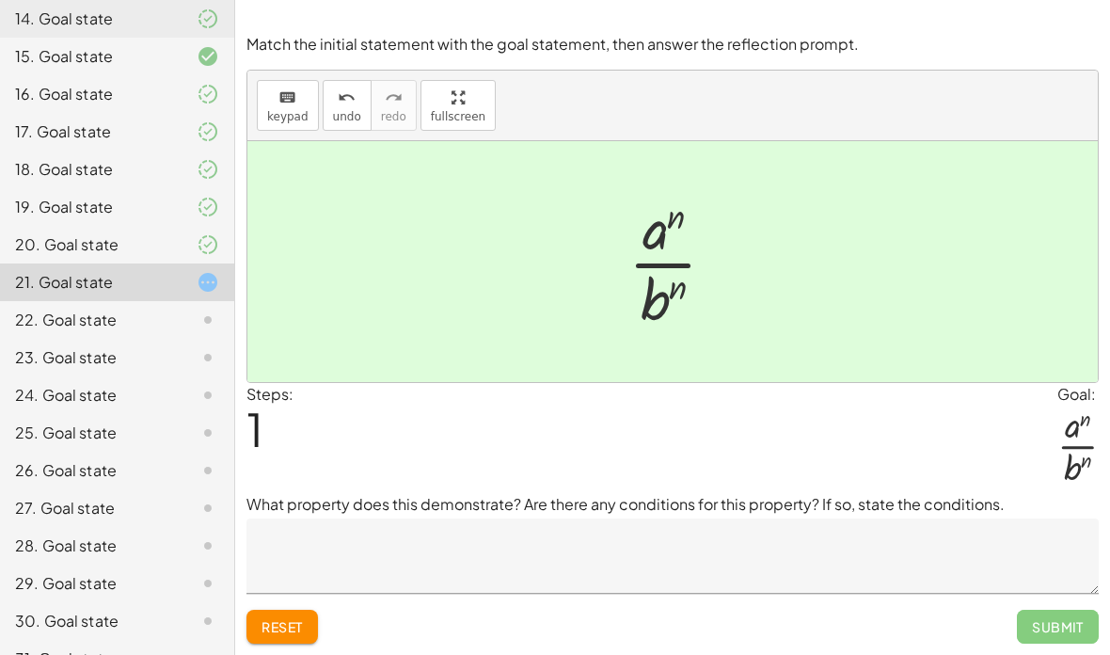
click at [419, 519] on textarea at bounding box center [673, 556] width 853 height 75
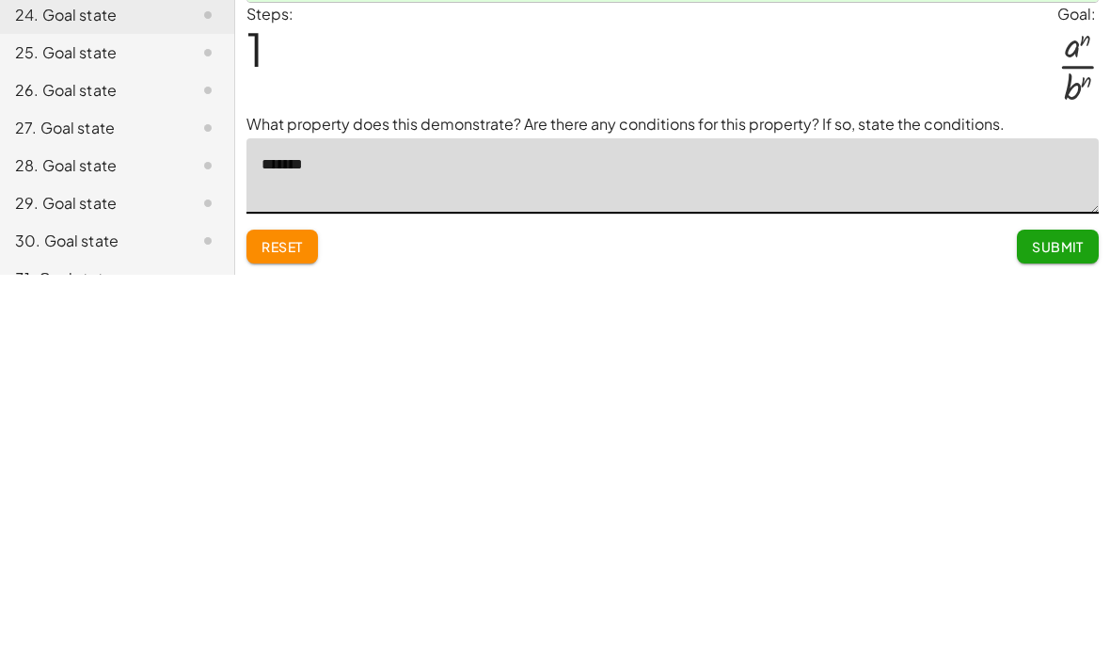
click at [691, 519] on textarea "*******" at bounding box center [673, 556] width 853 height 75
type textarea "**********"
click at [1061, 618] on span "Submit" at bounding box center [1058, 626] width 52 height 17
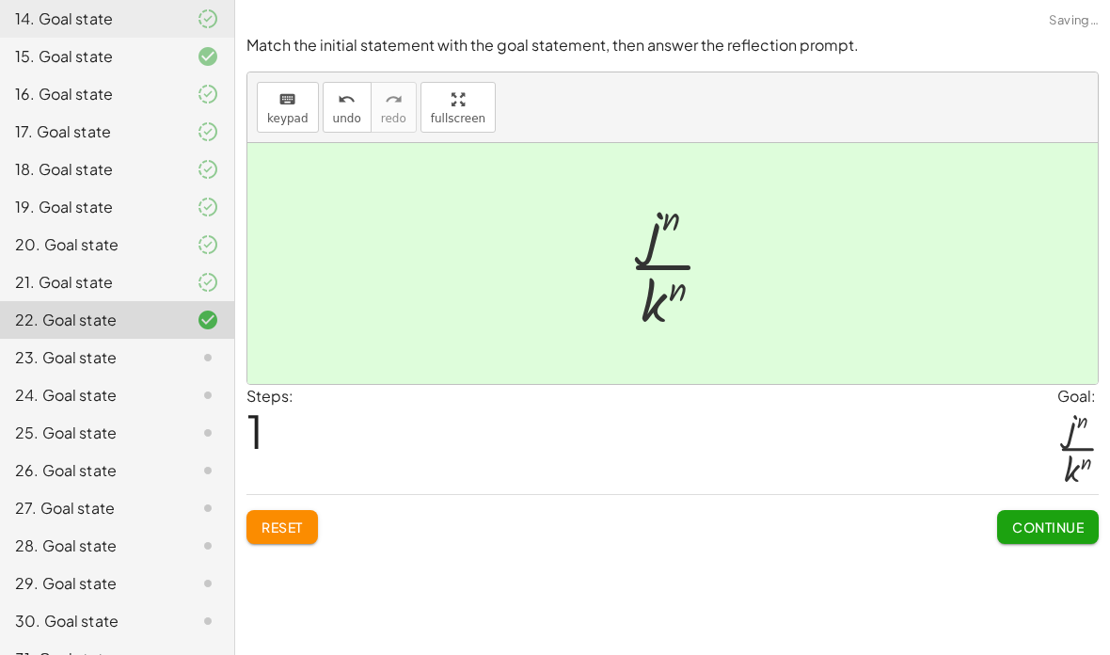
click at [1047, 519] on span "Continue" at bounding box center [1049, 527] width 72 height 17
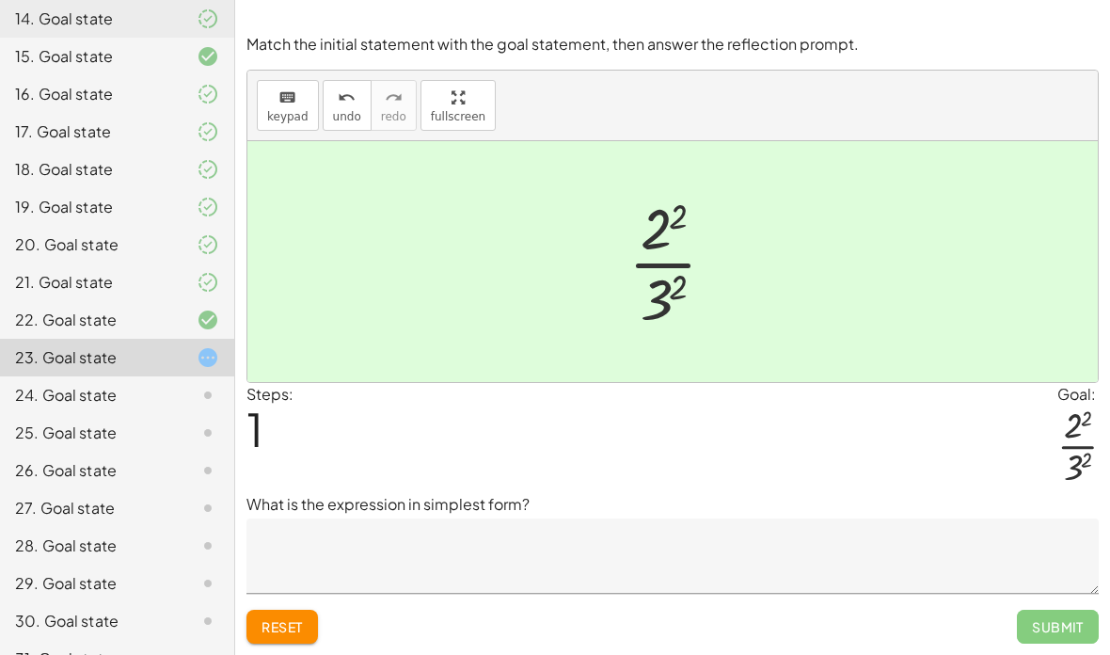
scroll to position [73, 0]
click at [509, 519] on textarea at bounding box center [673, 556] width 853 height 75
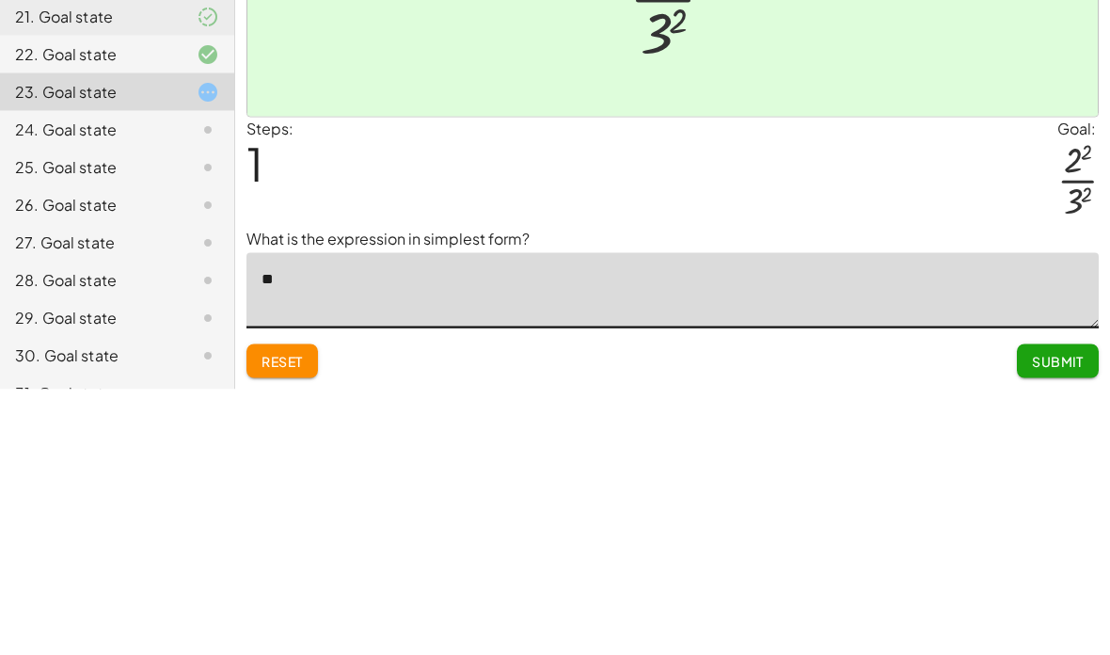
type textarea "*"
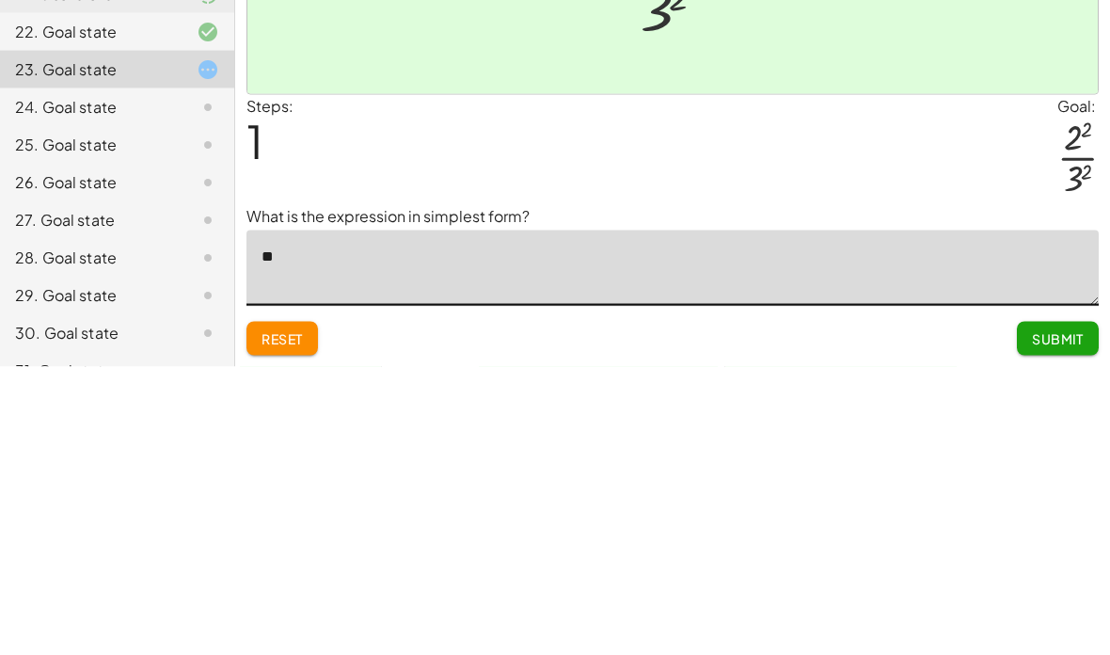
type textarea "*"
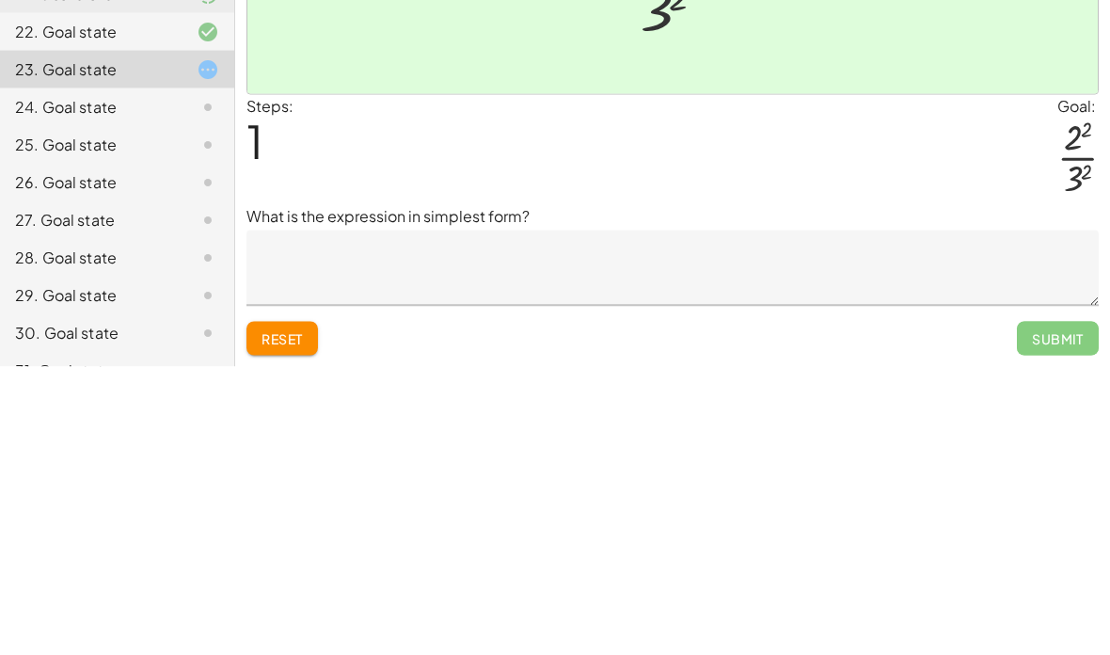
scroll to position [75, 0]
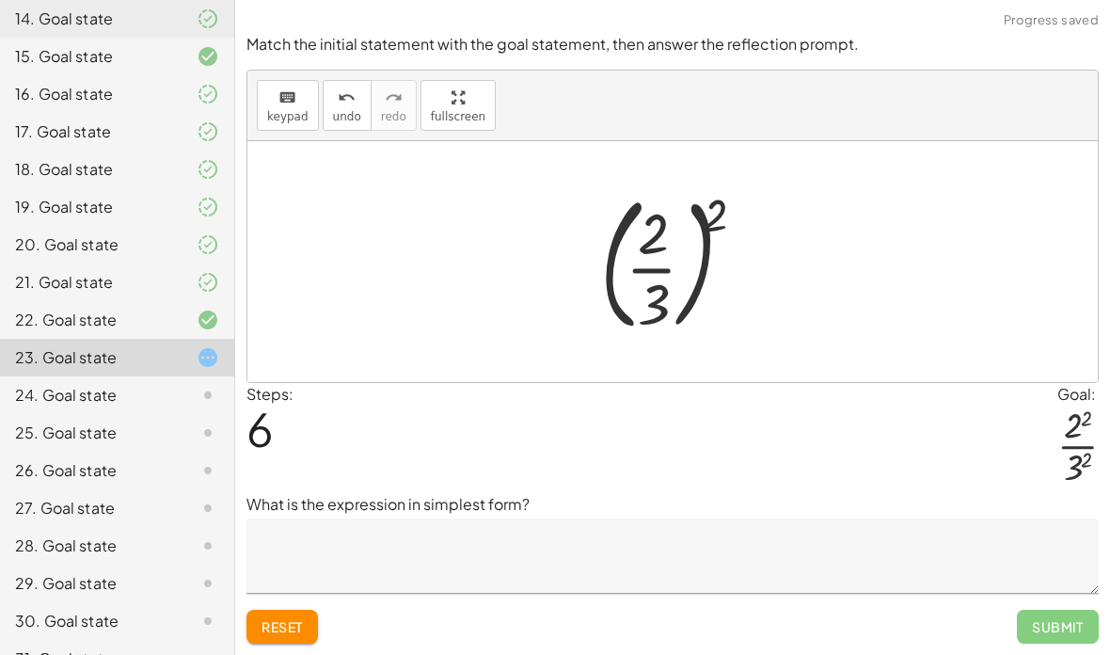
click at [269, 618] on span "Reset" at bounding box center [282, 626] width 41 height 17
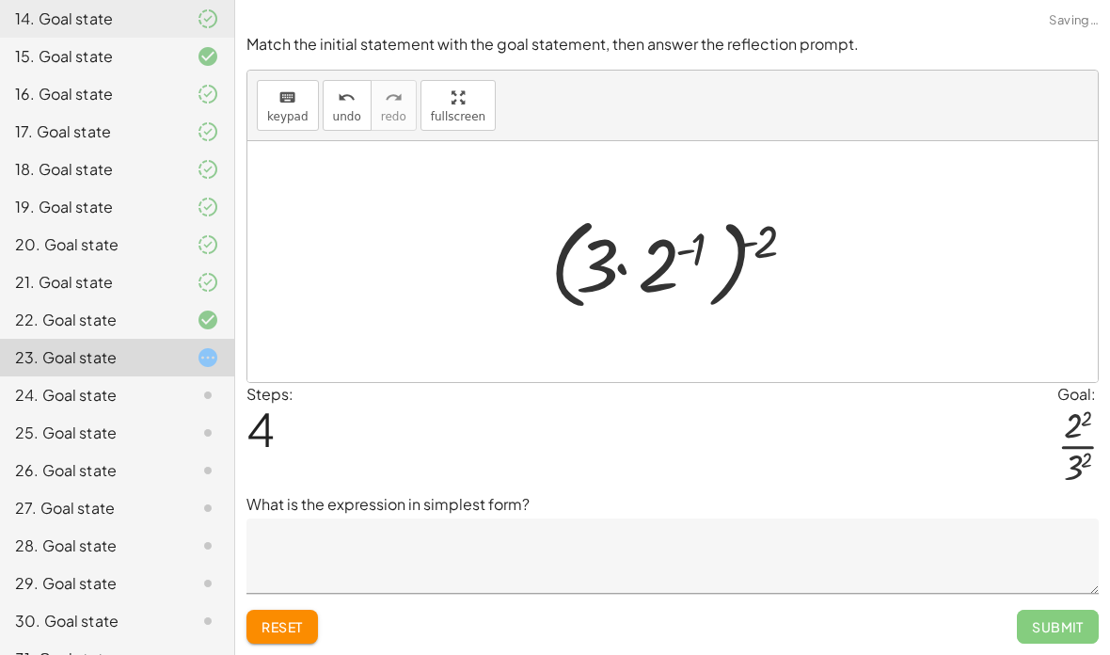
click at [284, 610] on button "Reset" at bounding box center [283, 627] width 72 height 34
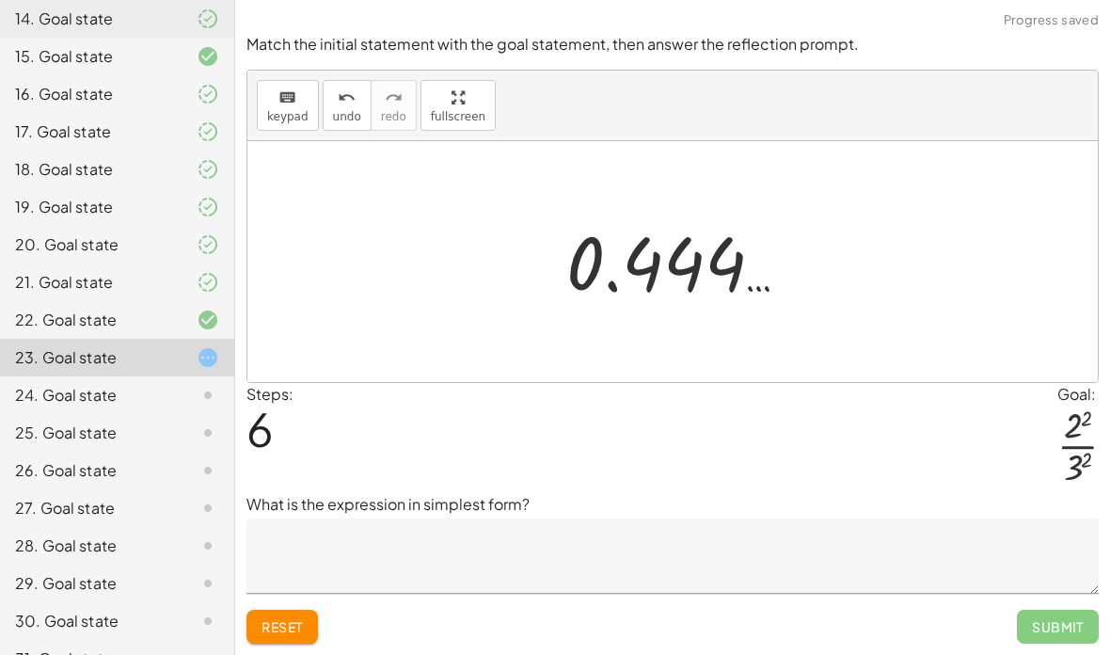
click at [490, 519] on textarea at bounding box center [673, 556] width 853 height 75
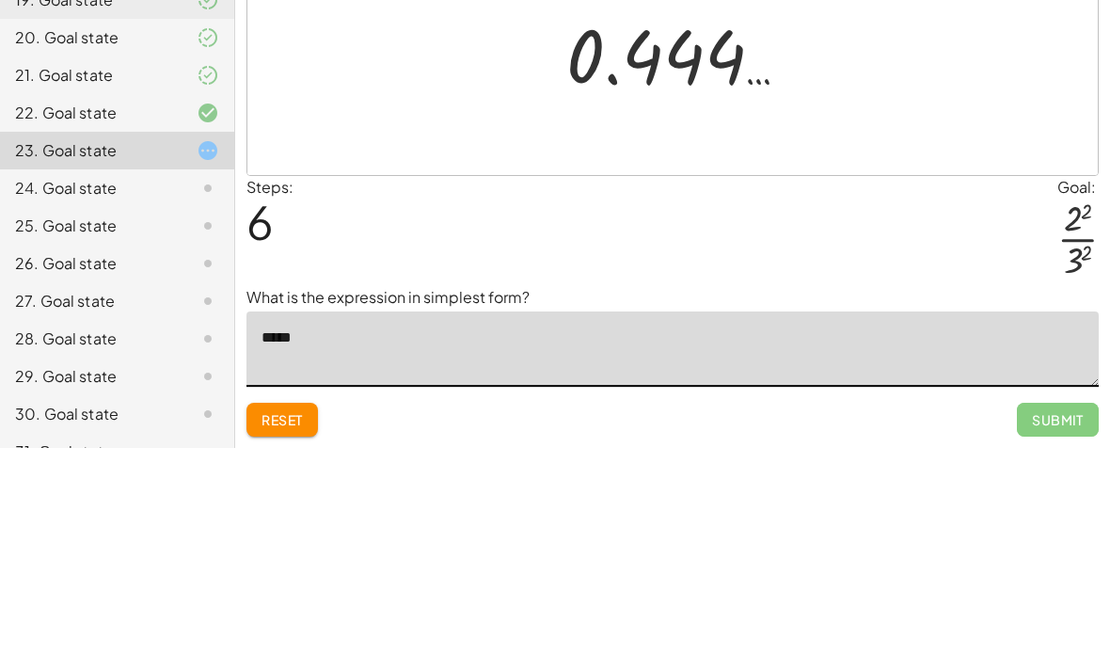
type textarea "******"
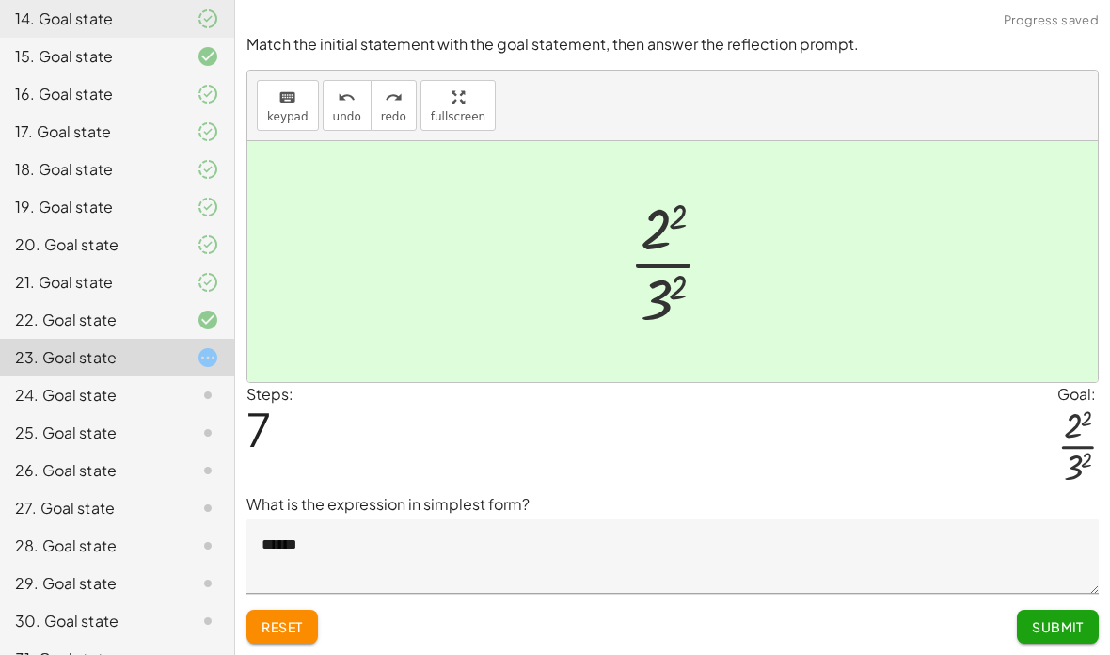
click at [1062, 618] on span "Submit" at bounding box center [1058, 626] width 52 height 17
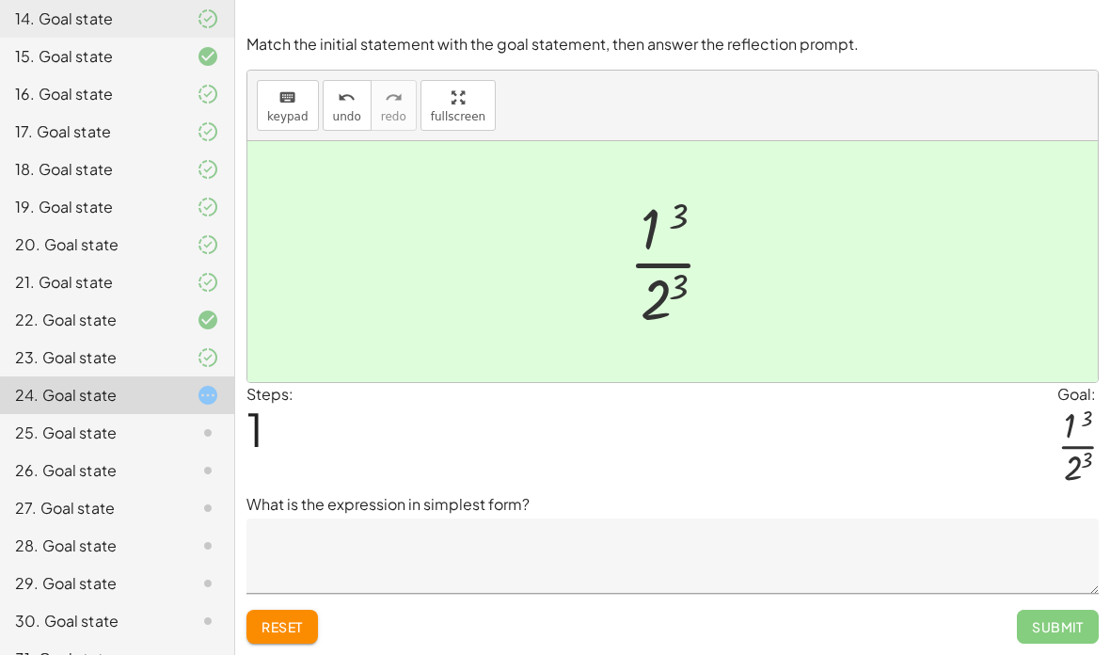
click at [483, 519] on textarea at bounding box center [673, 556] width 853 height 75
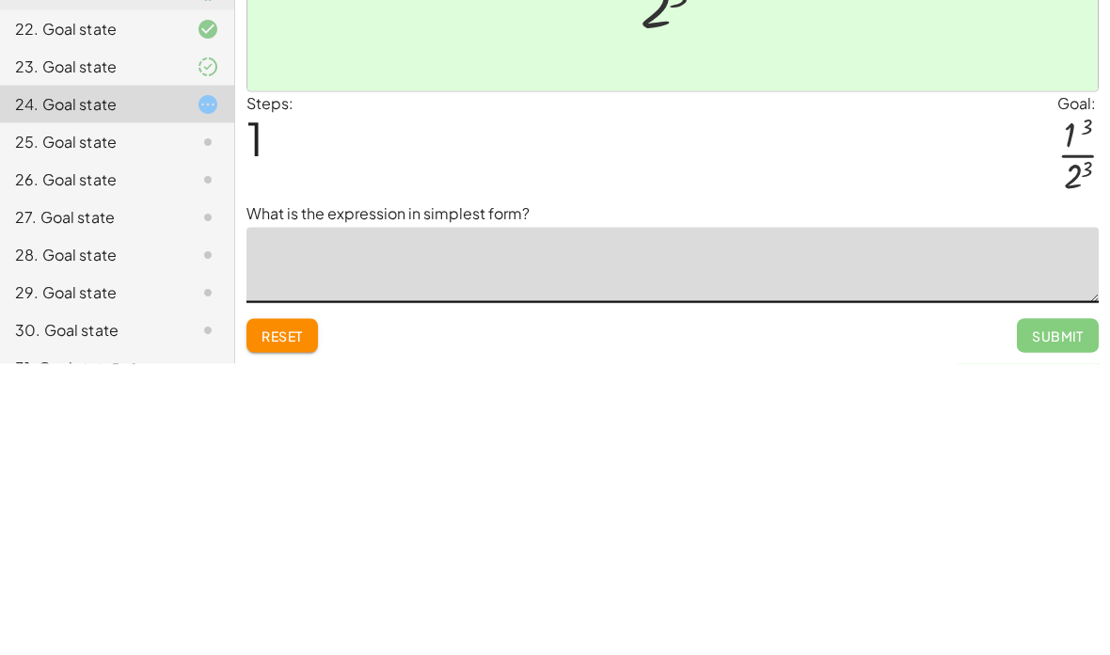
type textarea "*"
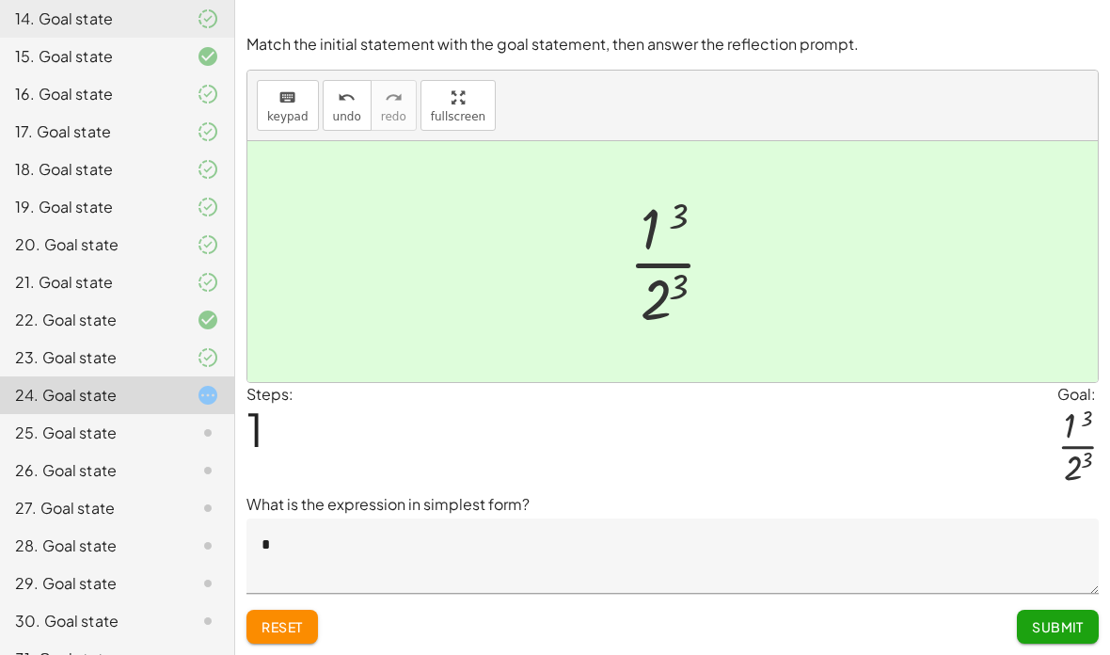
click at [737, 519] on textarea "*" at bounding box center [673, 556] width 853 height 75
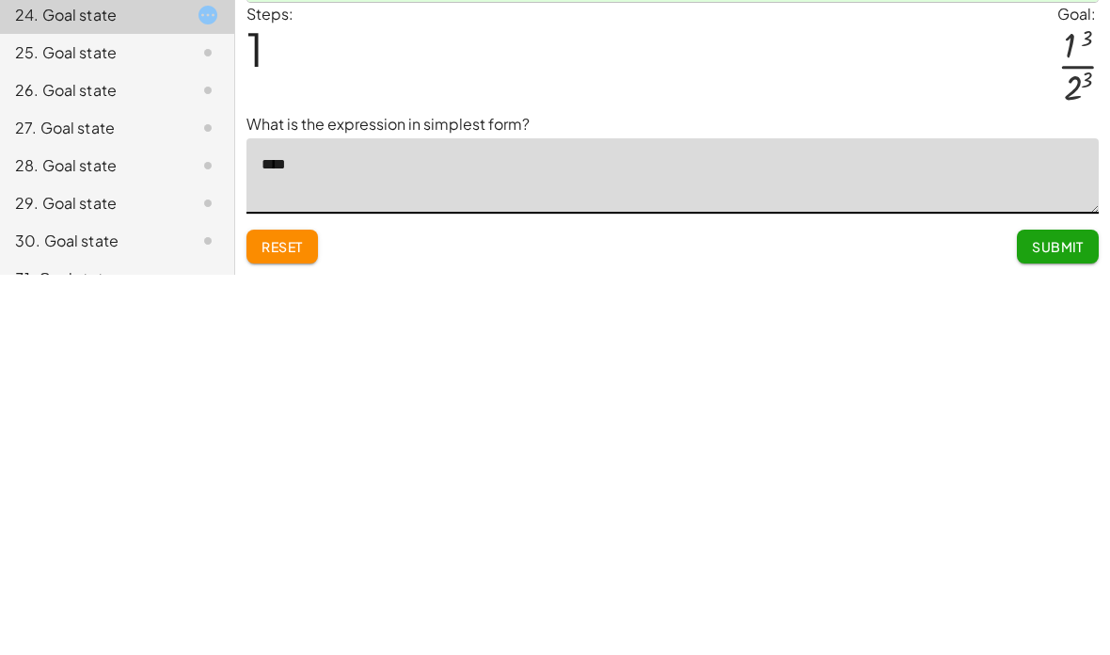
type textarea "*****"
click at [1055, 610] on button "Submit" at bounding box center [1058, 627] width 82 height 34
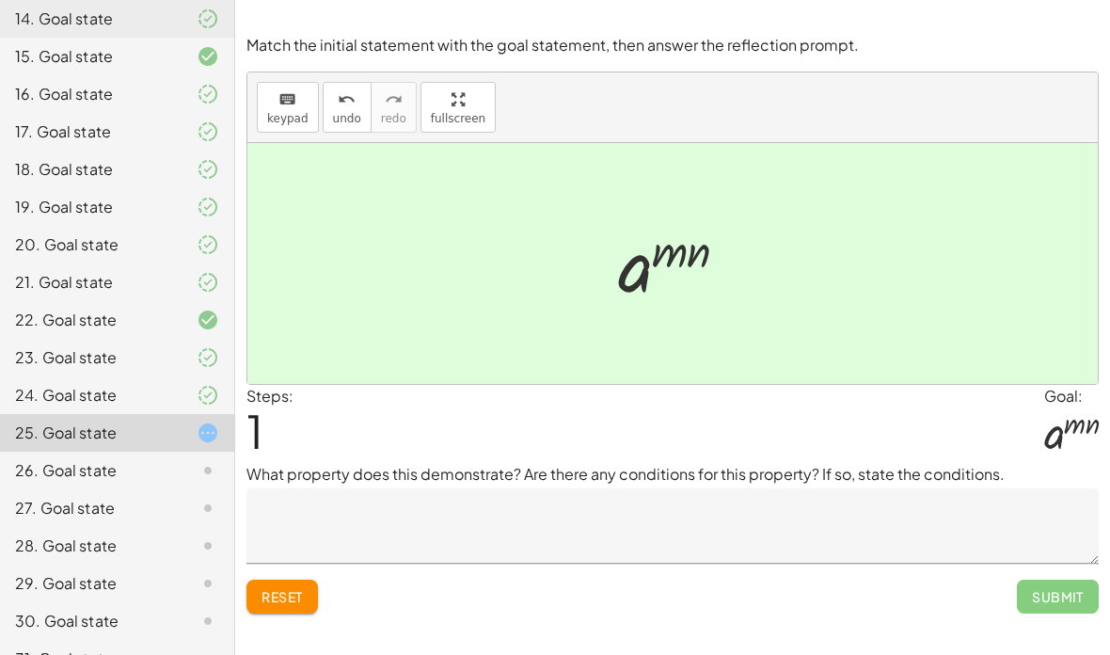
click at [808, 488] on textarea at bounding box center [673, 525] width 853 height 75
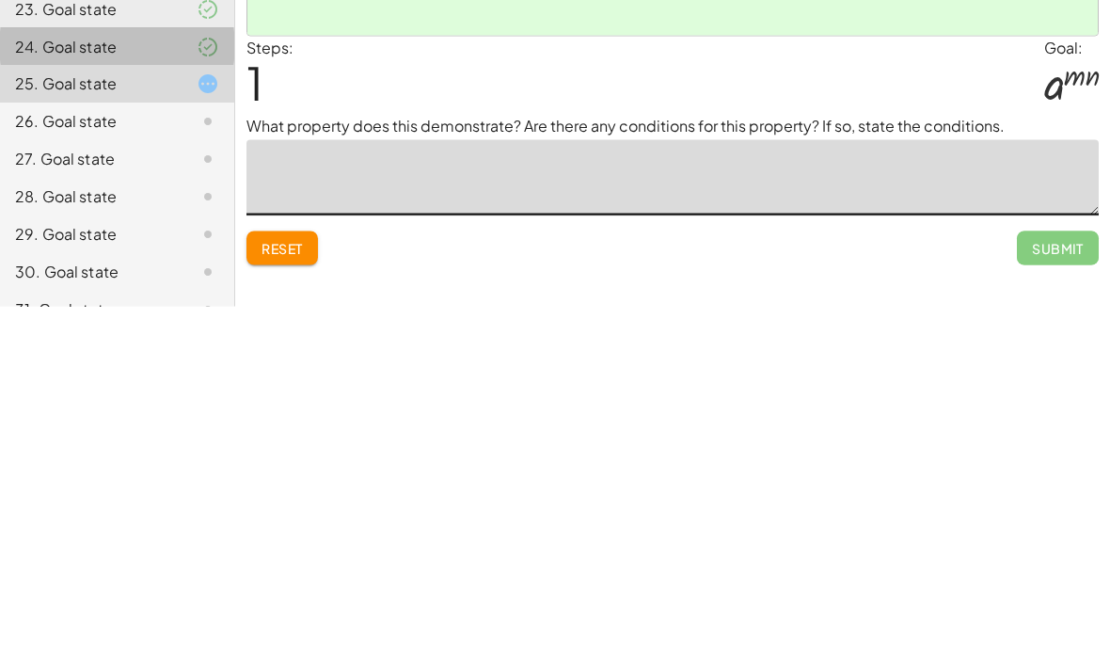
click at [215, 384] on icon at bounding box center [208, 395] width 23 height 23
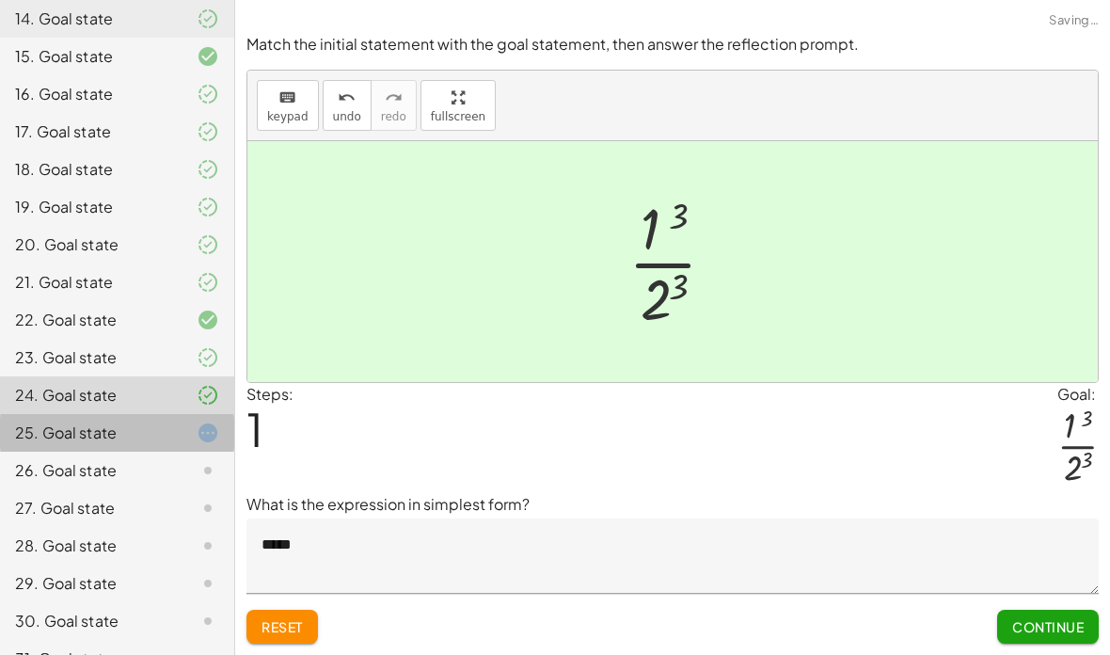
click at [155, 424] on div "25. Goal state" at bounding box center [91, 433] width 152 height 23
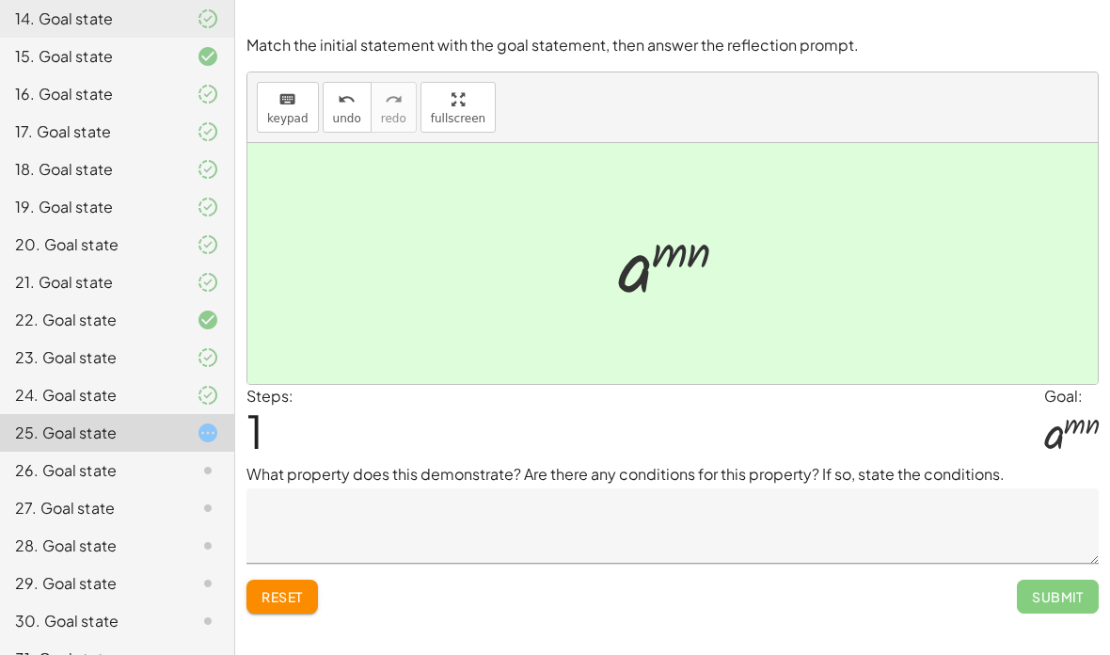
click at [806, 488] on textarea at bounding box center [673, 525] width 853 height 75
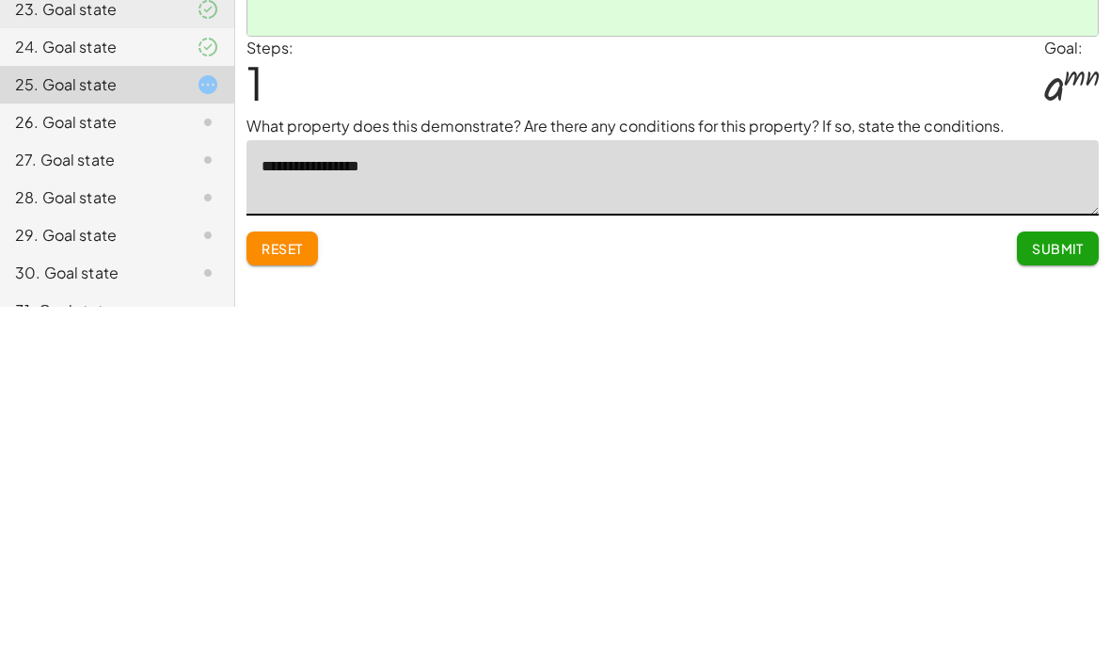
type textarea "**********"
click at [1052, 588] on span "Submit" at bounding box center [1058, 596] width 52 height 17
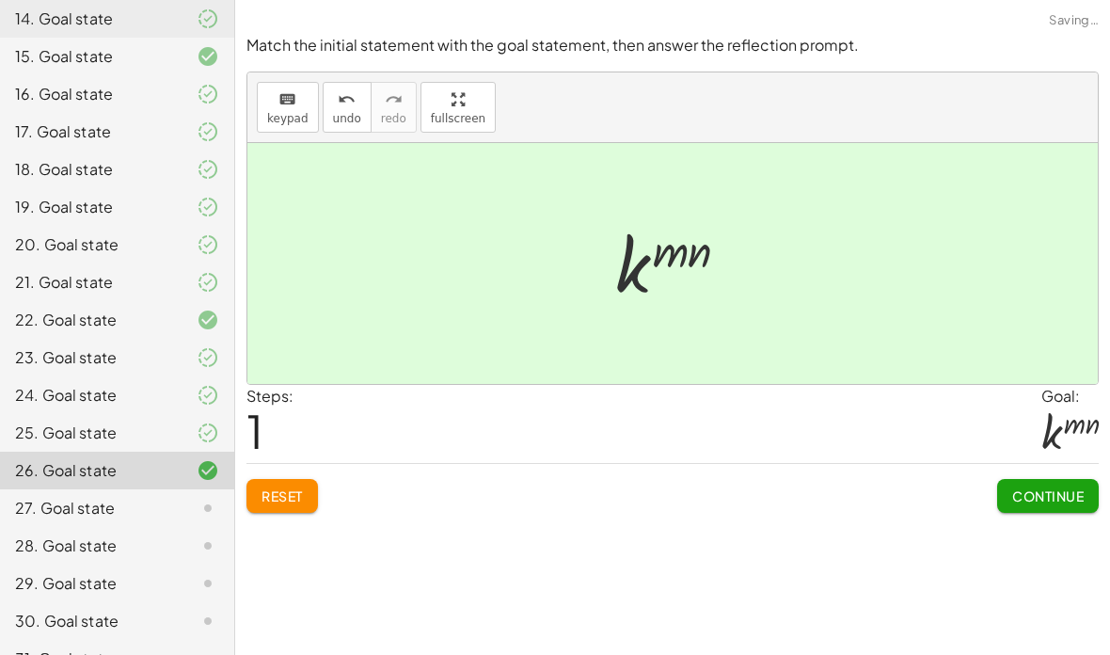
click at [1013, 487] on span "Continue" at bounding box center [1049, 495] width 72 height 17
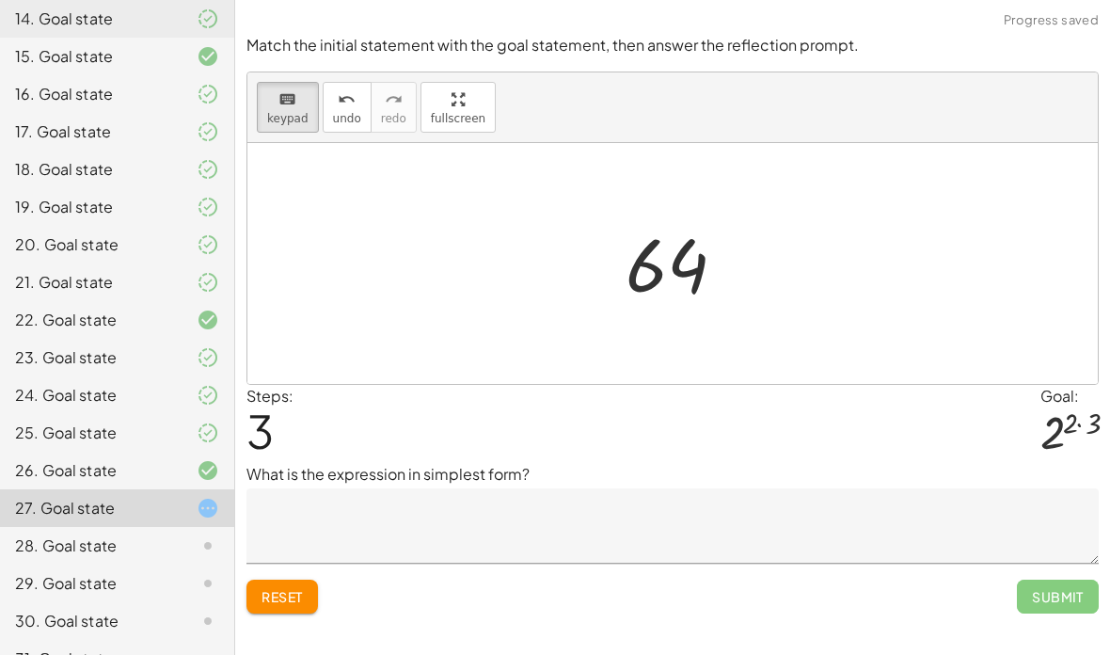
click at [295, 588] on span "Reset" at bounding box center [282, 596] width 41 height 17
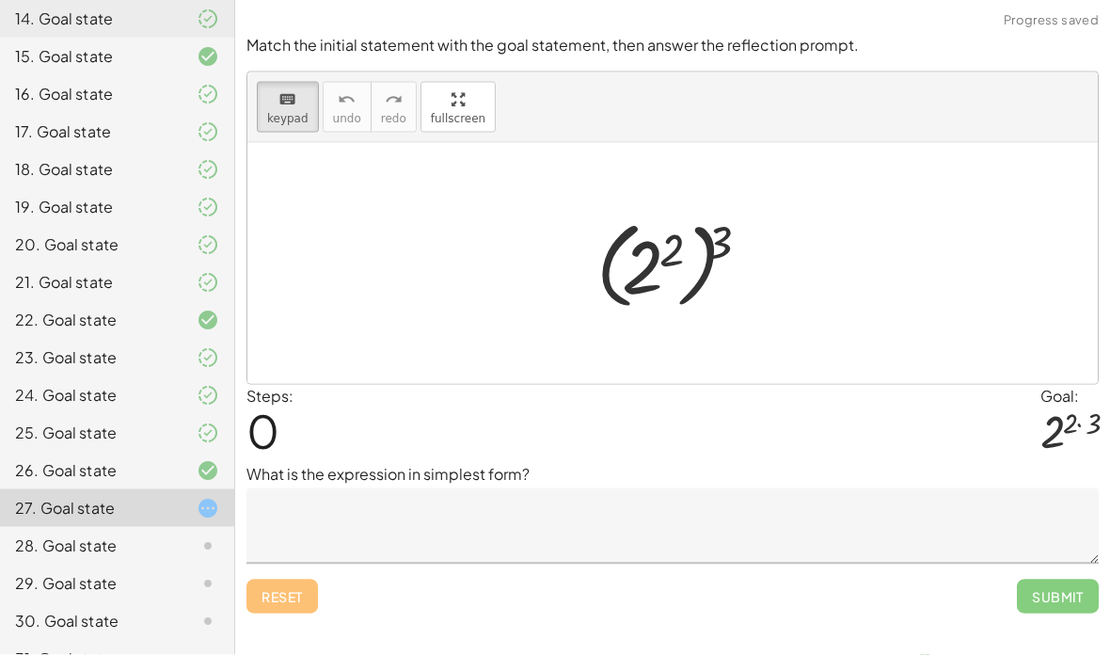
scroll to position [25, 0]
click at [184, 489] on div "25. Goal state" at bounding box center [117, 508] width 234 height 38
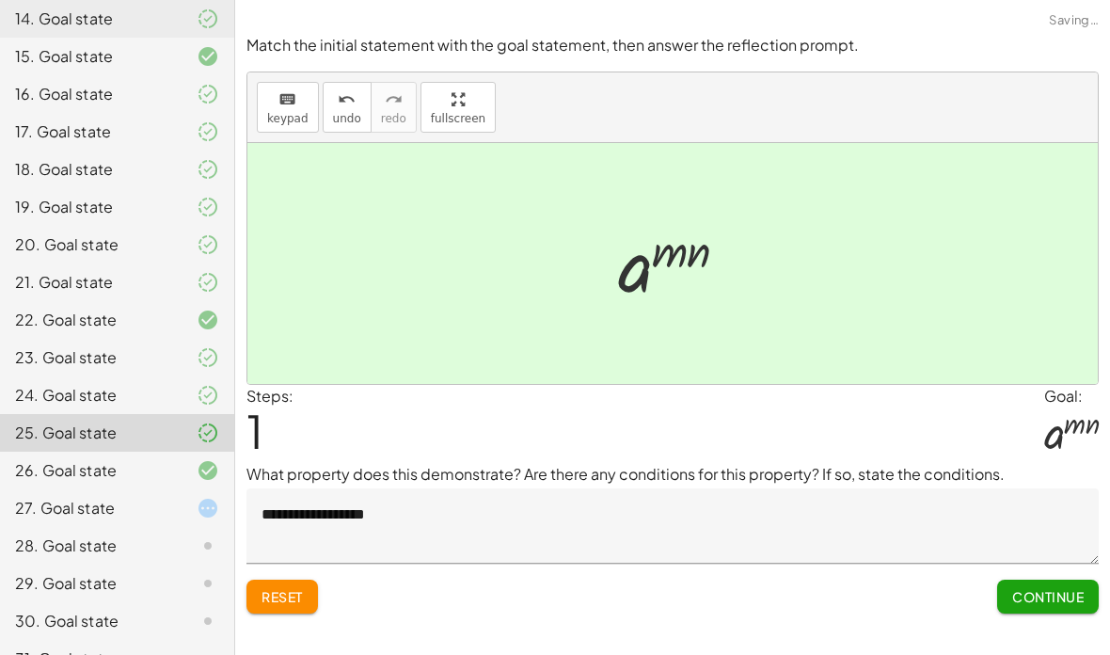
click at [199, 479] on icon at bounding box center [208, 470] width 23 height 23
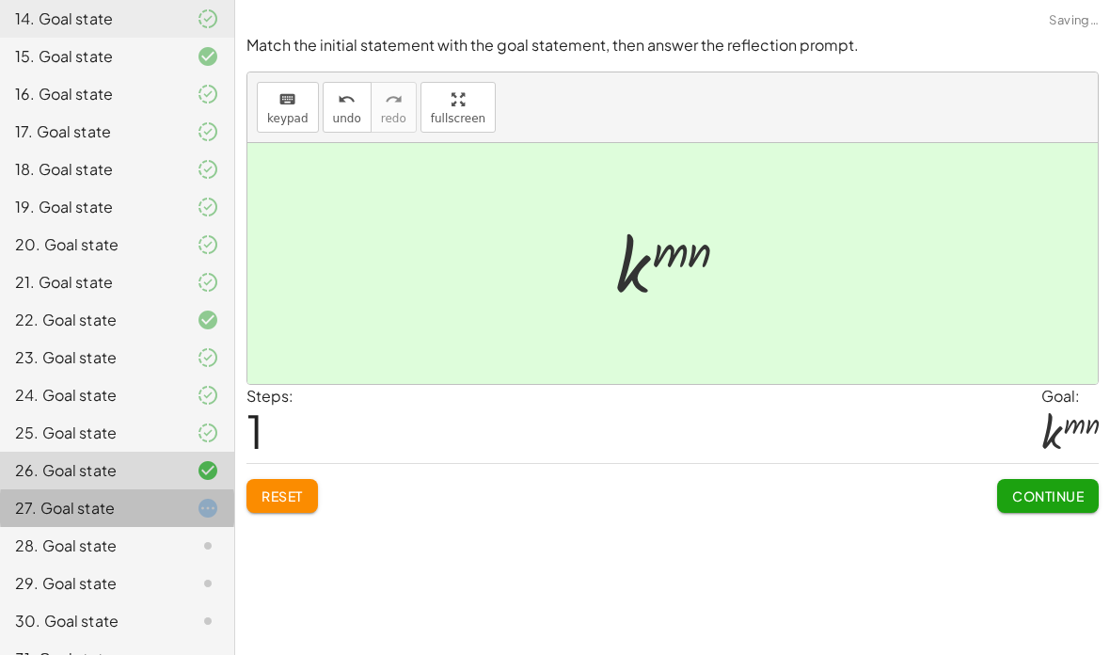
click at [198, 502] on icon at bounding box center [208, 508] width 23 height 23
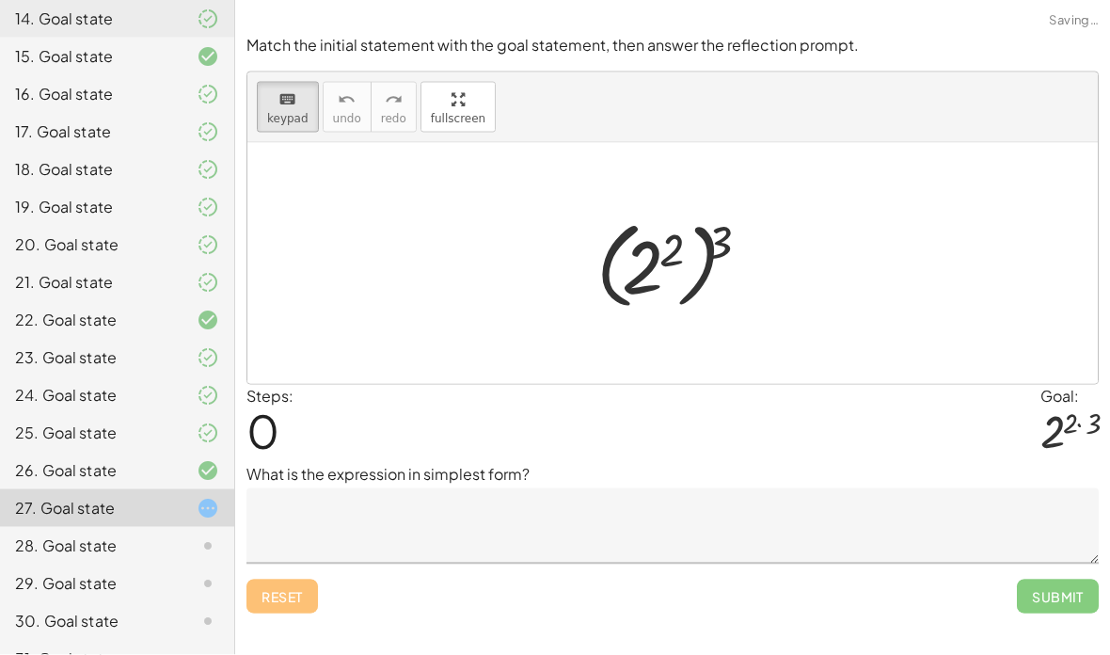
scroll to position [0, 0]
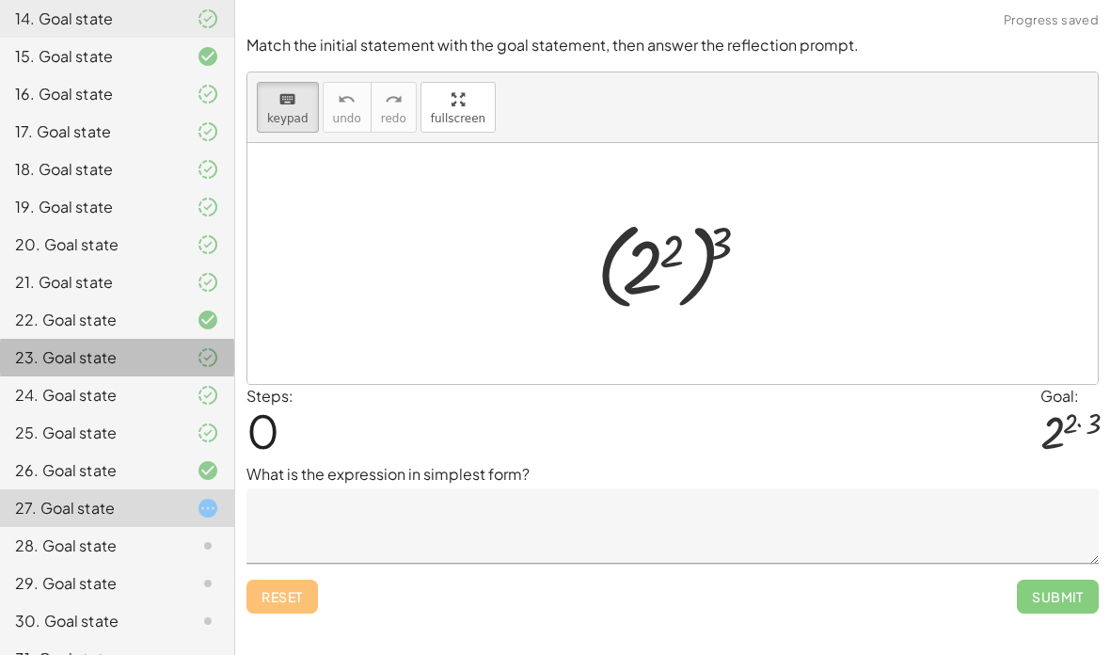
click at [125, 349] on div "23. Goal state" at bounding box center [91, 357] width 152 height 23
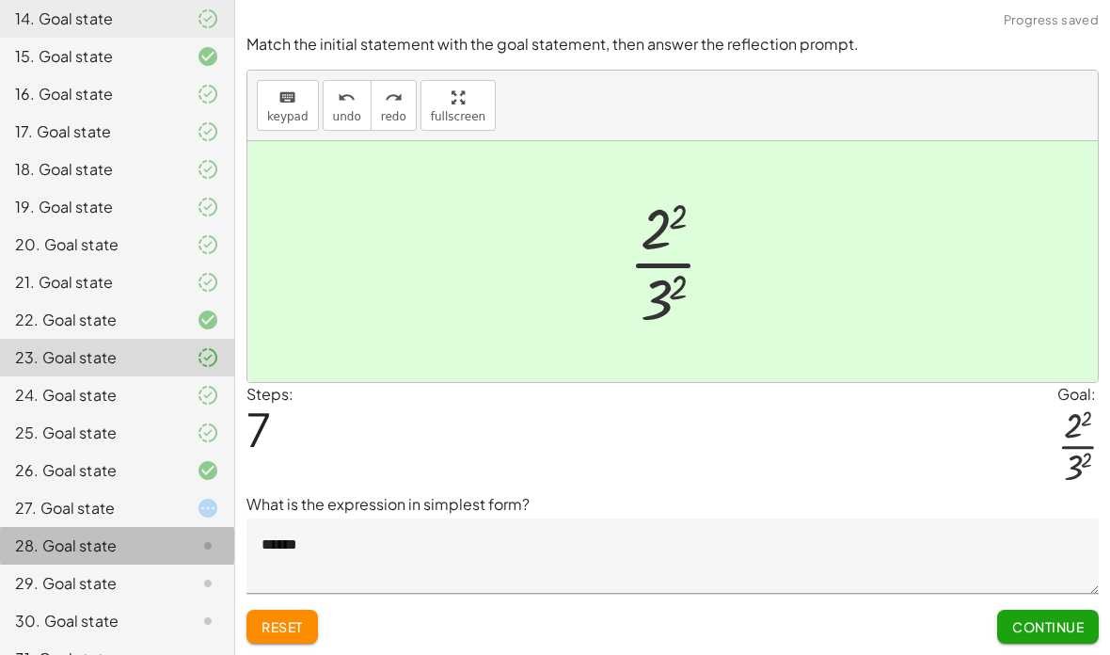
click at [157, 542] on div "28. Goal state" at bounding box center [91, 546] width 152 height 23
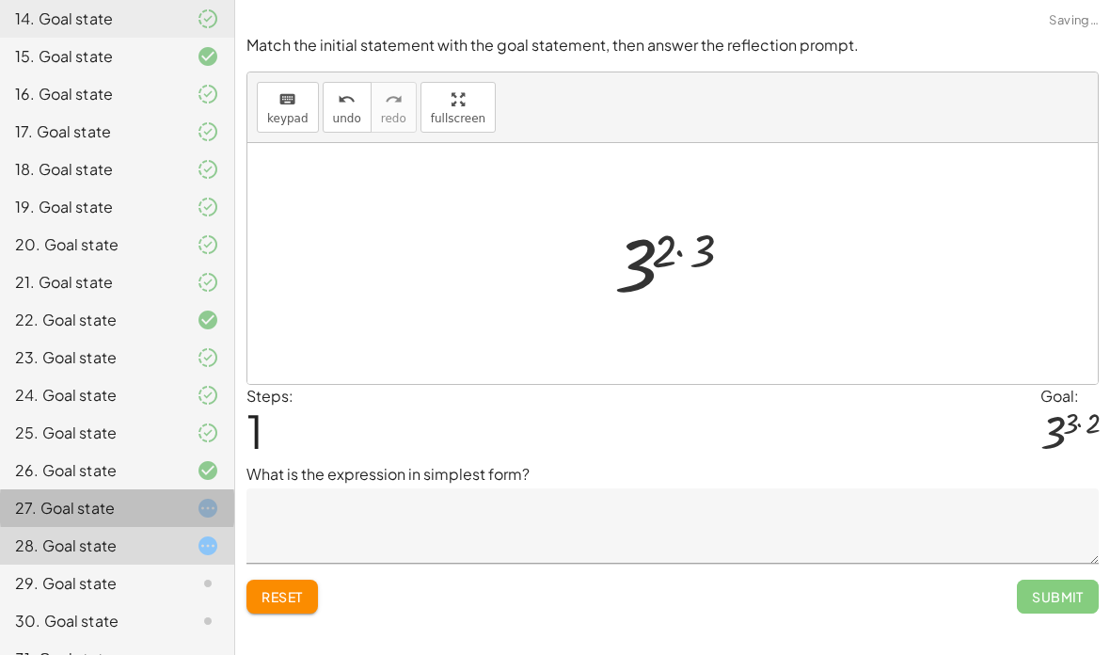
click at [143, 503] on div "27. Goal state" at bounding box center [91, 508] width 152 height 23
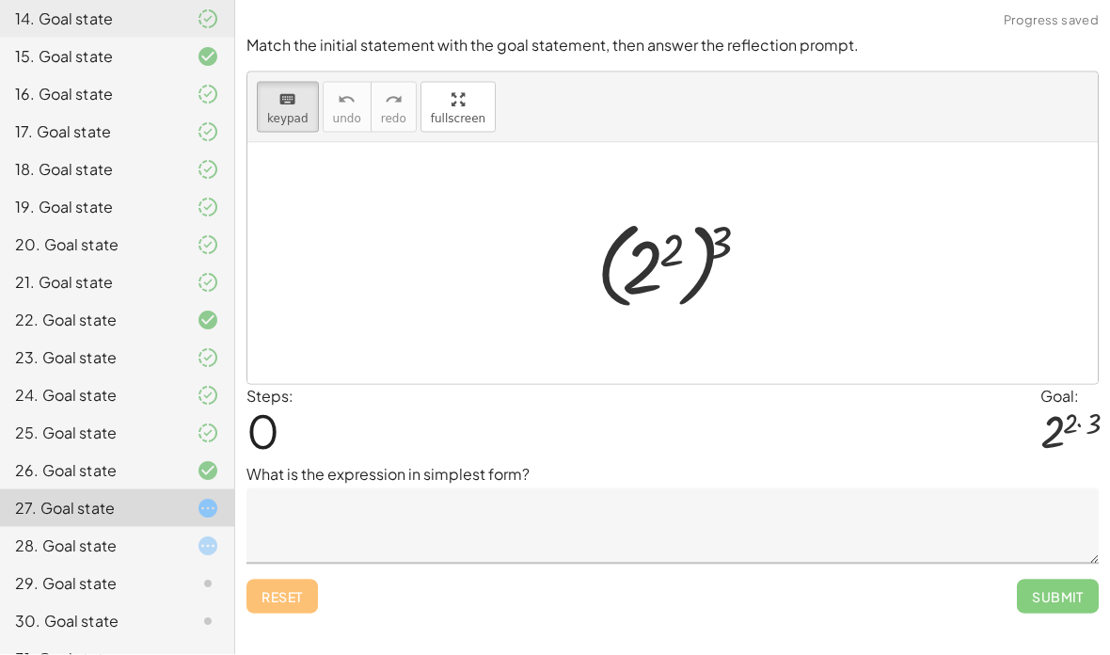
scroll to position [25, 0]
click at [710, 220] on div at bounding box center [718, 243] width 23 height 50
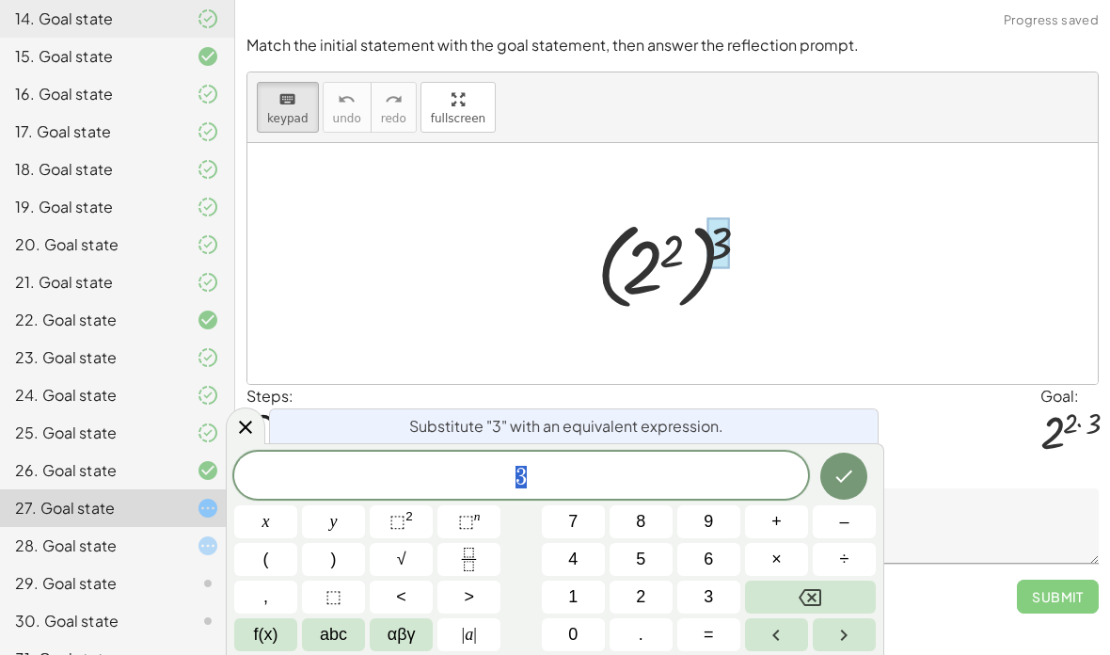
click at [712, 218] on div at bounding box center [718, 243] width 23 height 50
click at [879, 385] on div "Steps: 0 Goal: 2 ( · 2 · 3 )" at bounding box center [673, 424] width 853 height 78
click at [254, 427] on icon at bounding box center [245, 427] width 23 height 23
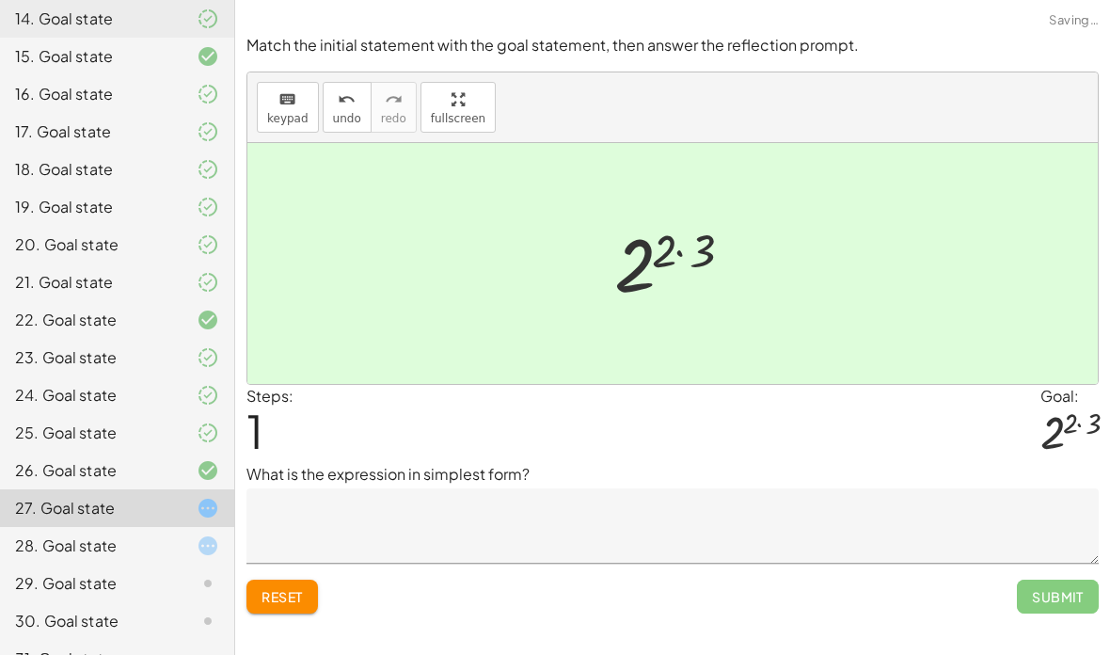
click at [779, 508] on textarea at bounding box center [673, 525] width 853 height 75
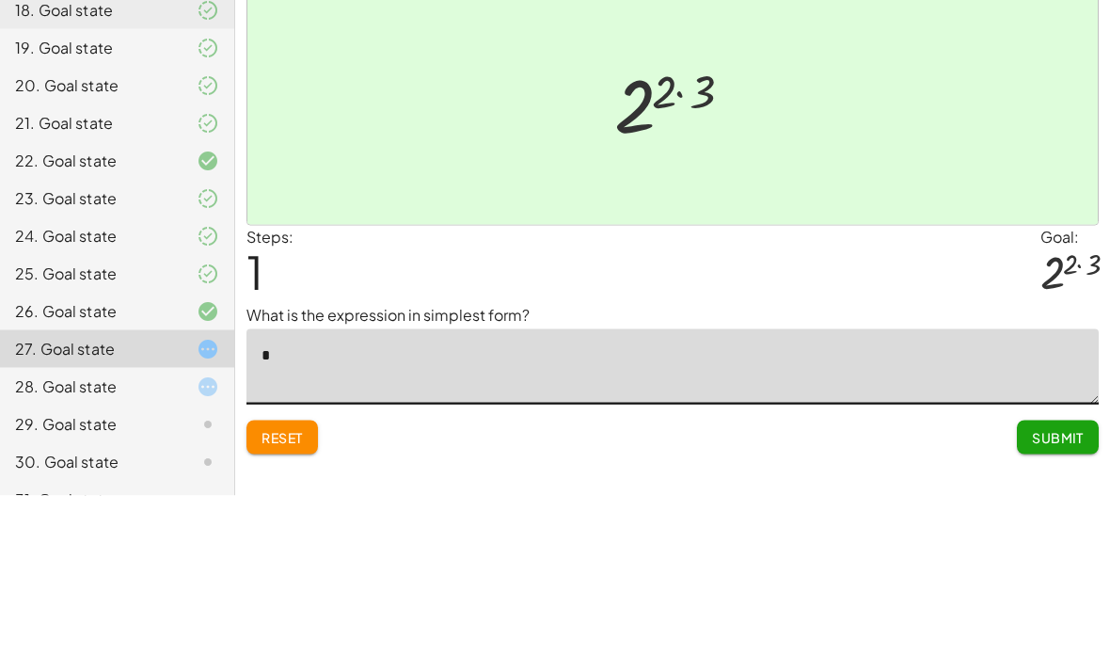
type textarea "**"
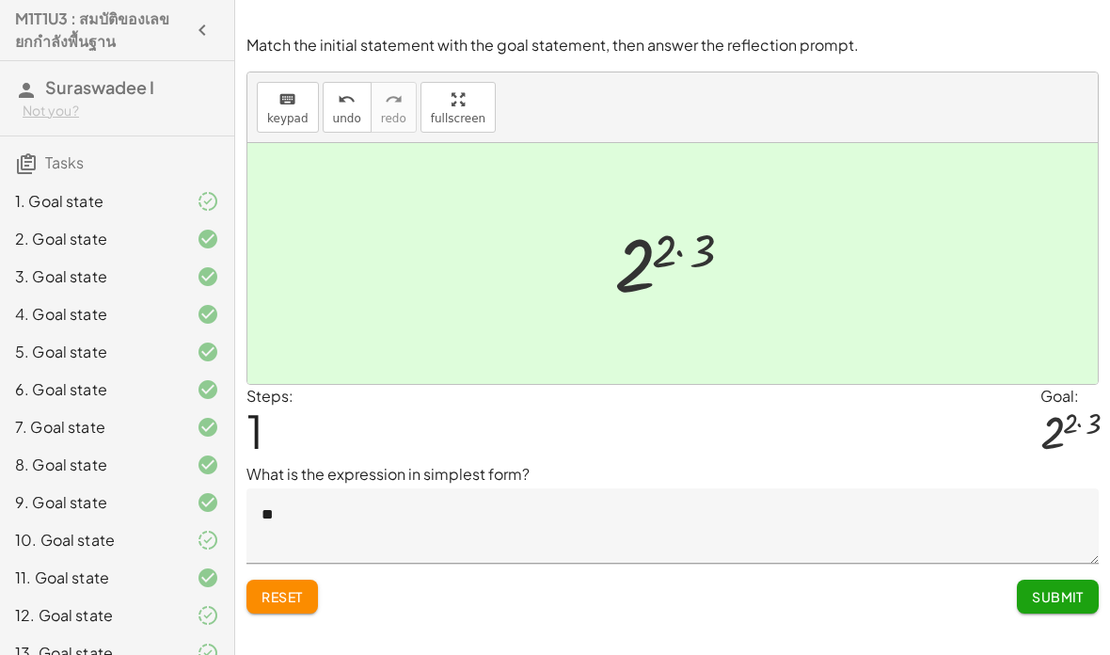
scroll to position [0, 0]
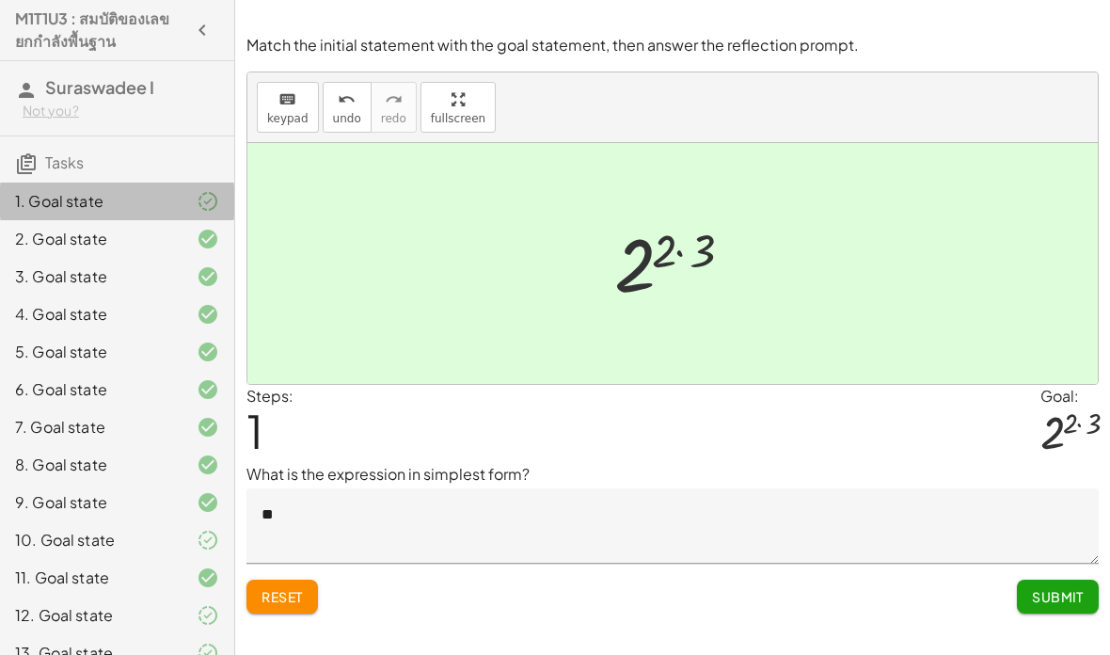
click at [180, 208] on div at bounding box center [193, 201] width 53 height 23
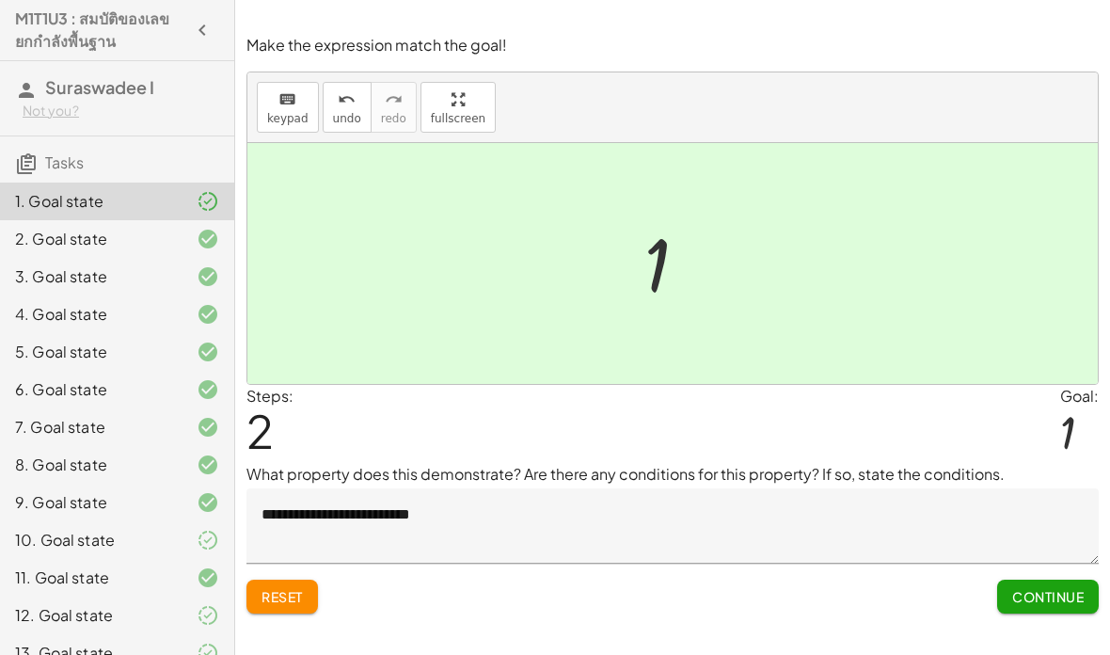
click at [501, 488] on textarea "**********" at bounding box center [673, 525] width 853 height 75
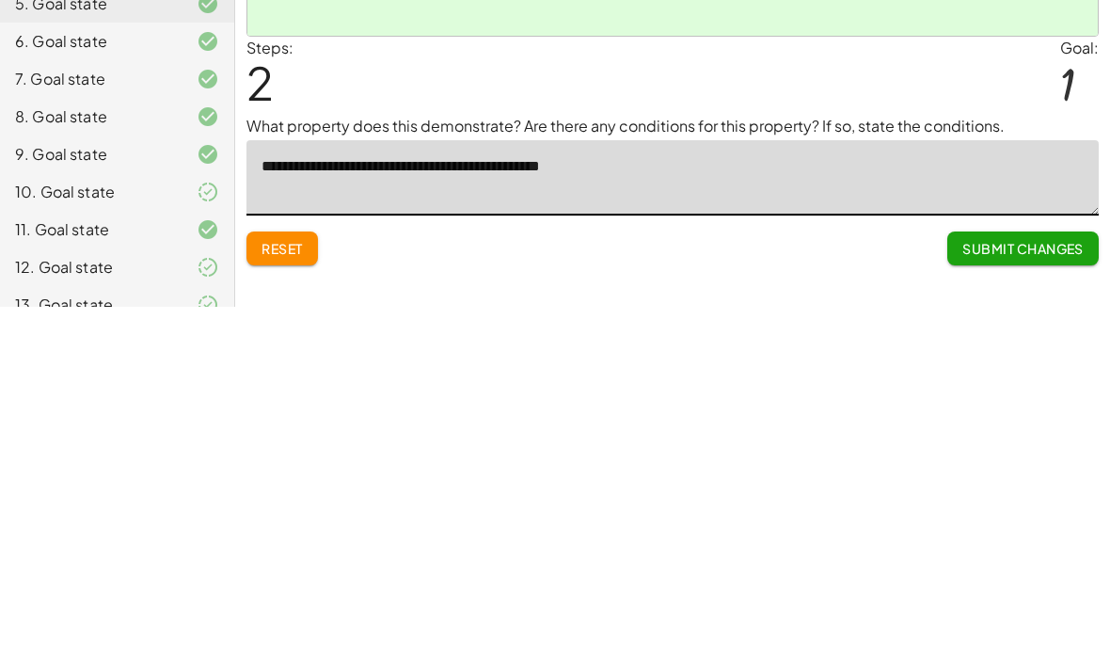
type textarea "**********"
click at [1059, 580] on button "Submit Changes" at bounding box center [1024, 597] width 152 height 34
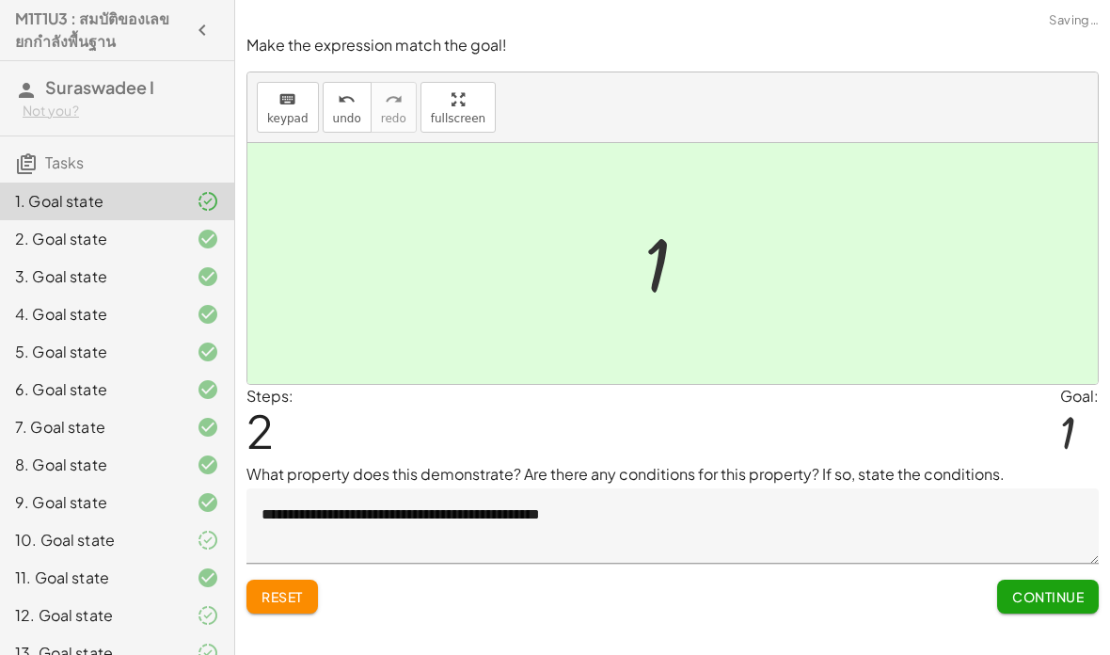
click at [1029, 588] on span "Continue" at bounding box center [1049, 596] width 72 height 17
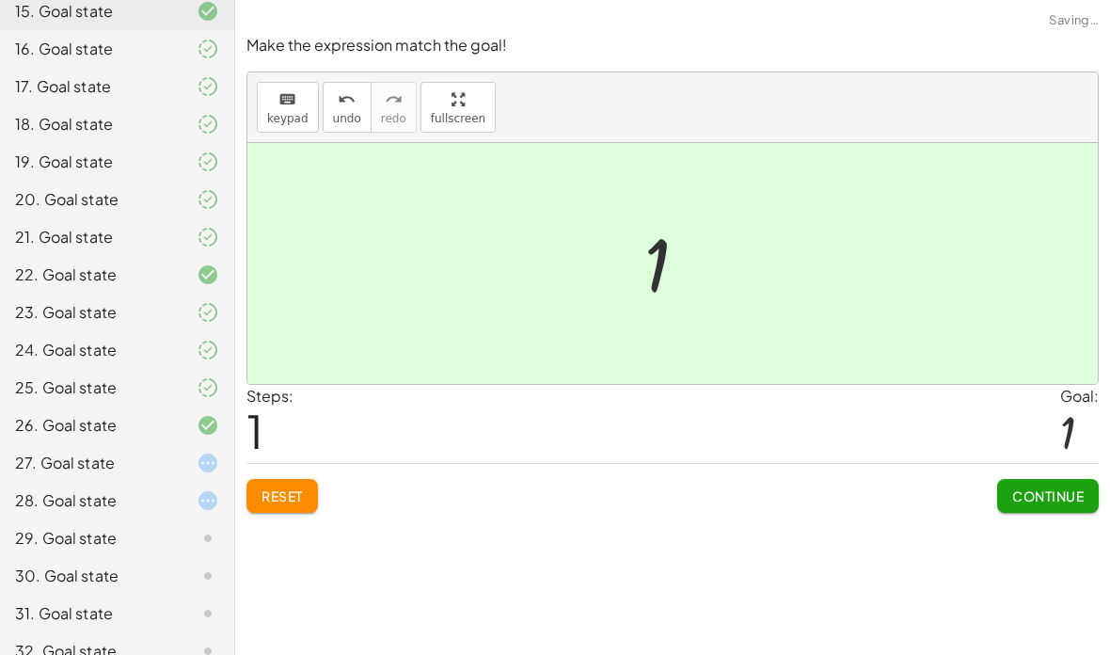
scroll to position [733, 0]
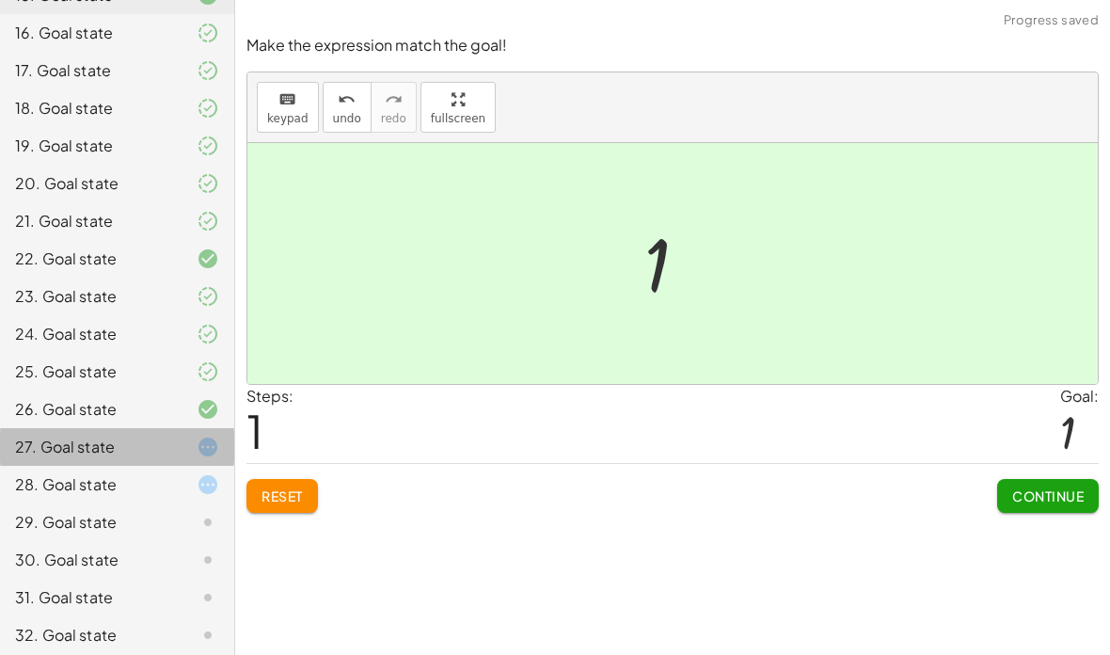
click at [119, 442] on div "27. Goal state" at bounding box center [91, 447] width 152 height 23
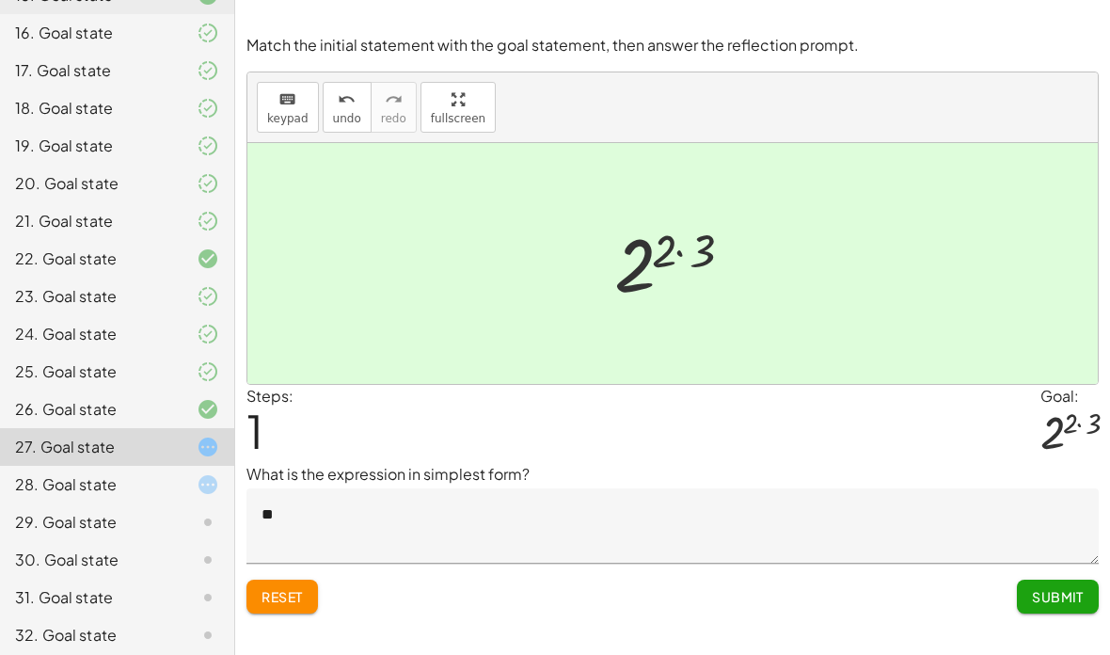
click at [1070, 588] on span "Submit" at bounding box center [1058, 596] width 52 height 17
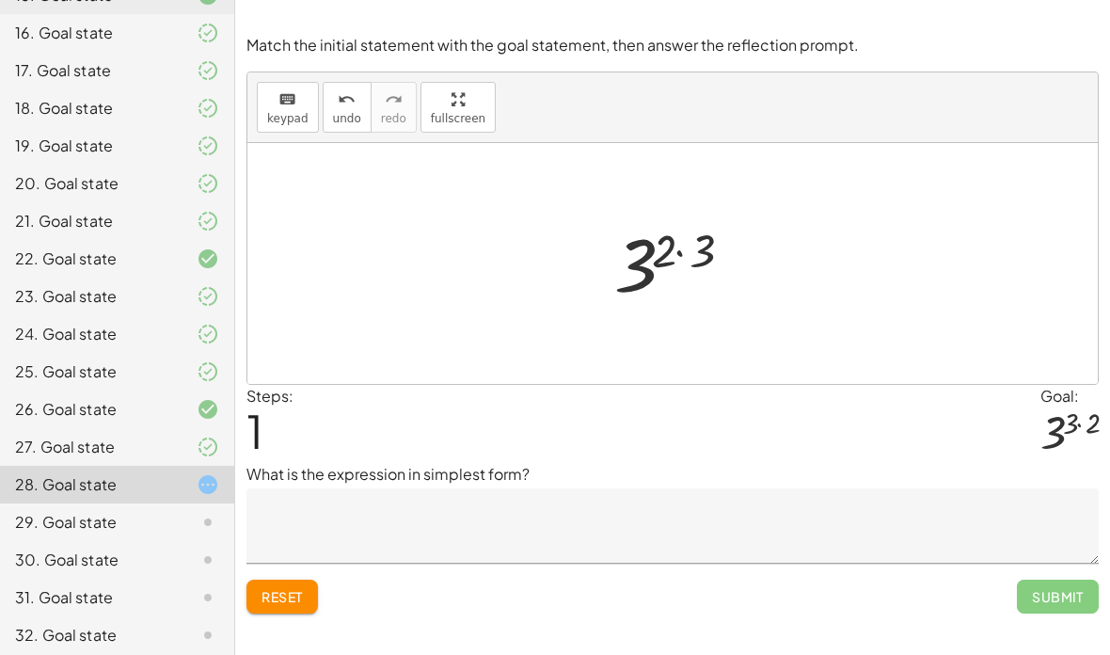
click at [804, 488] on textarea at bounding box center [673, 525] width 853 height 75
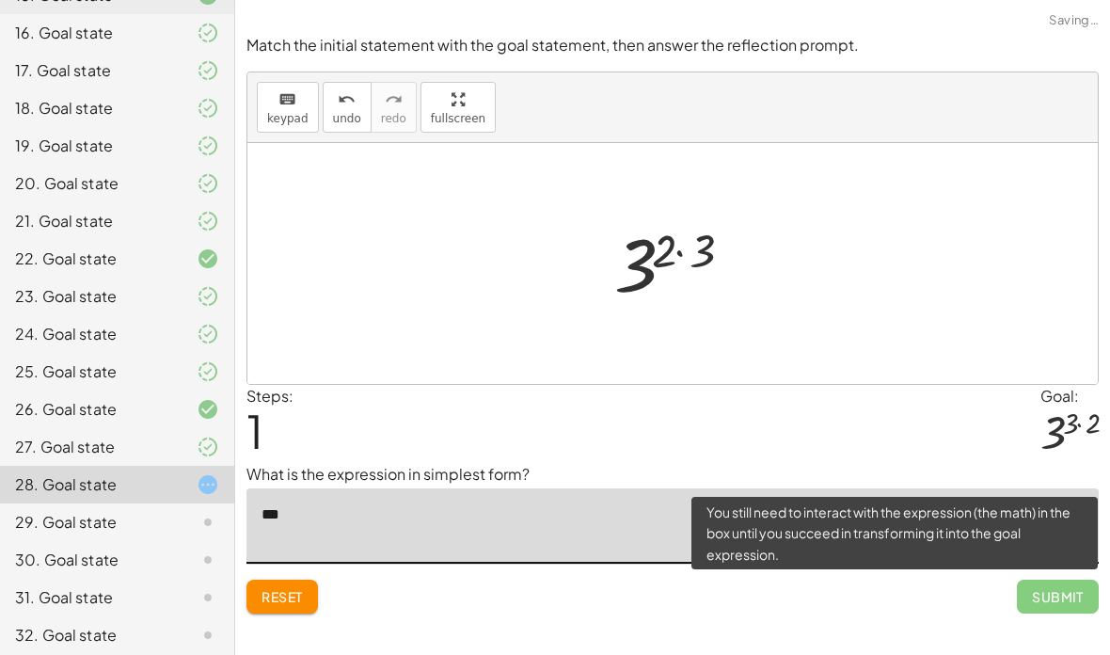
click at [1073, 580] on span "Submit" at bounding box center [1058, 597] width 82 height 34
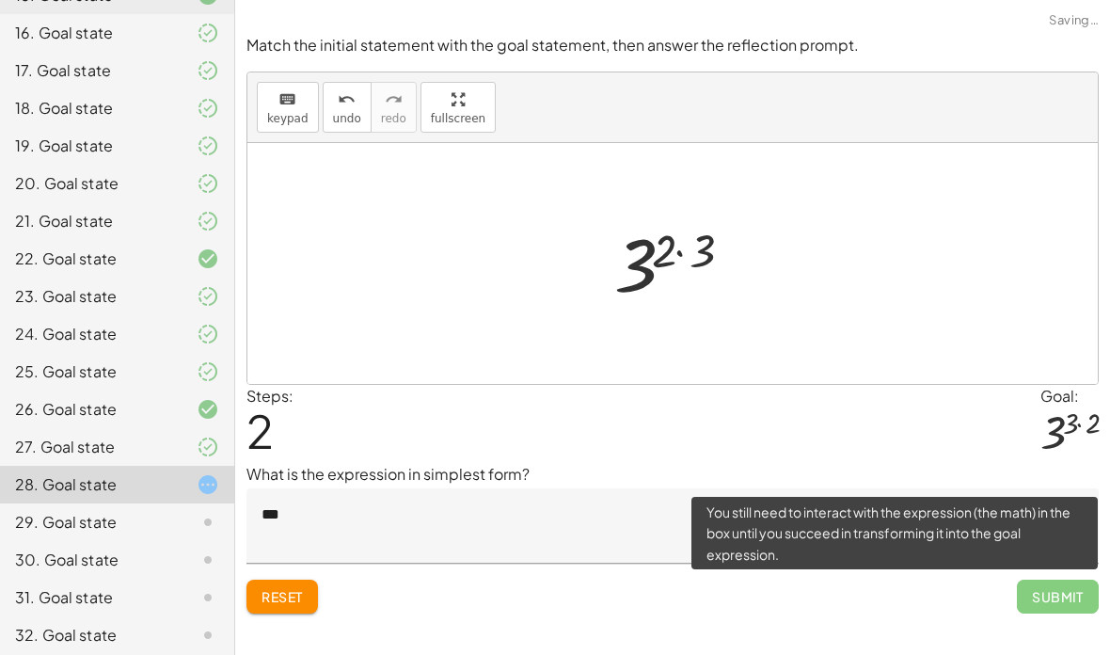
click at [702, 488] on textarea "***" at bounding box center [673, 525] width 853 height 75
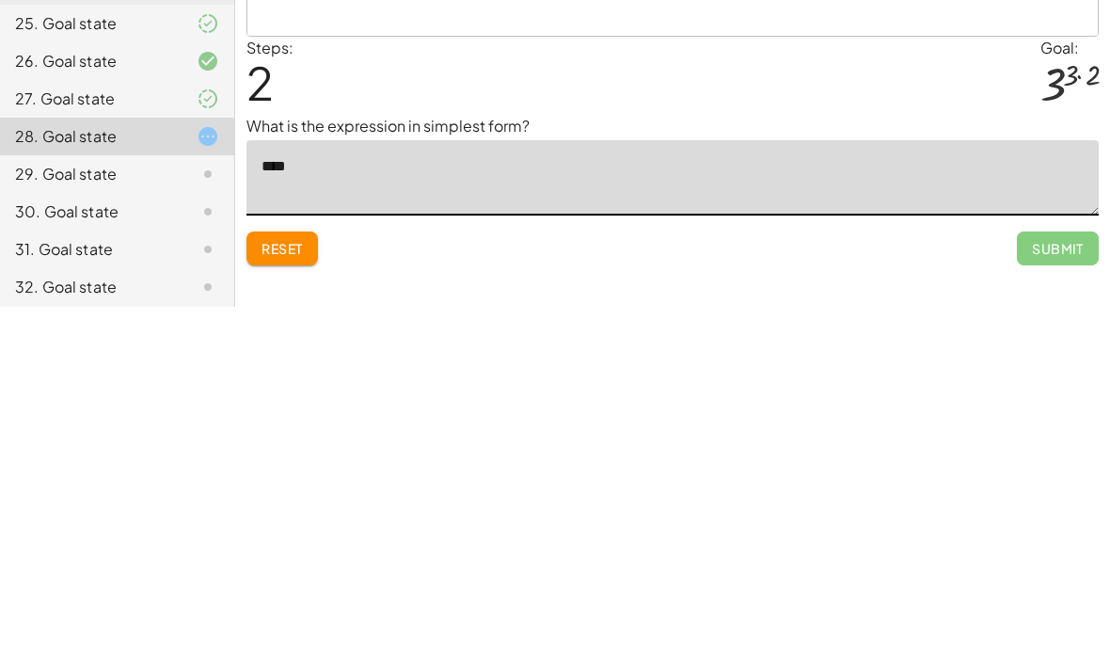
type textarea "***"
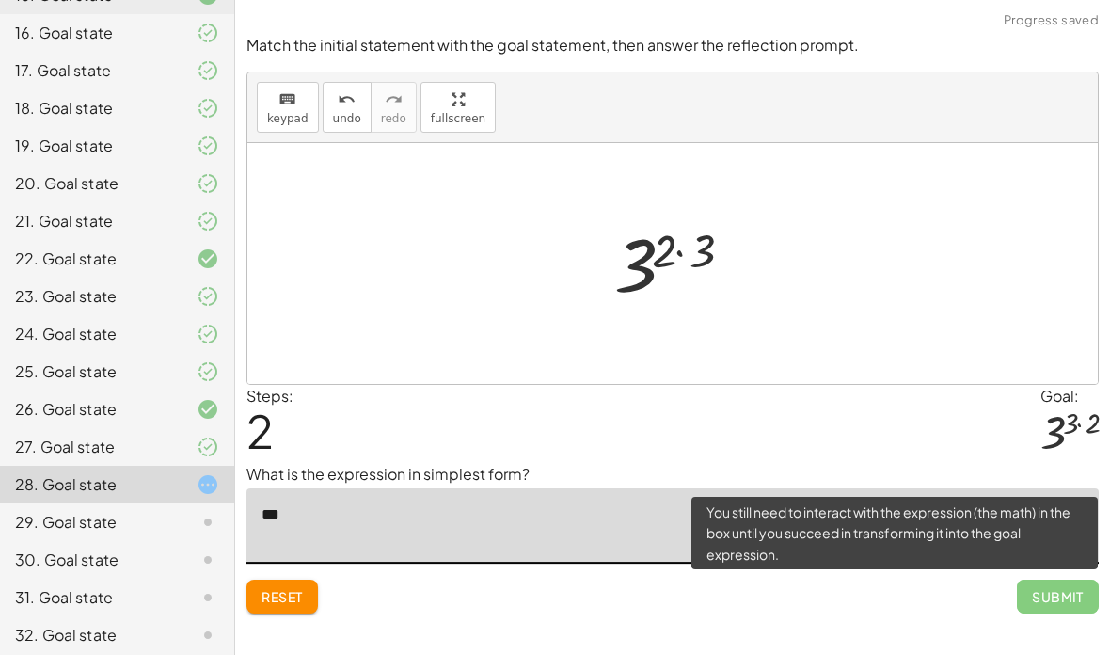
click at [1062, 580] on span "Submit" at bounding box center [1058, 597] width 82 height 34
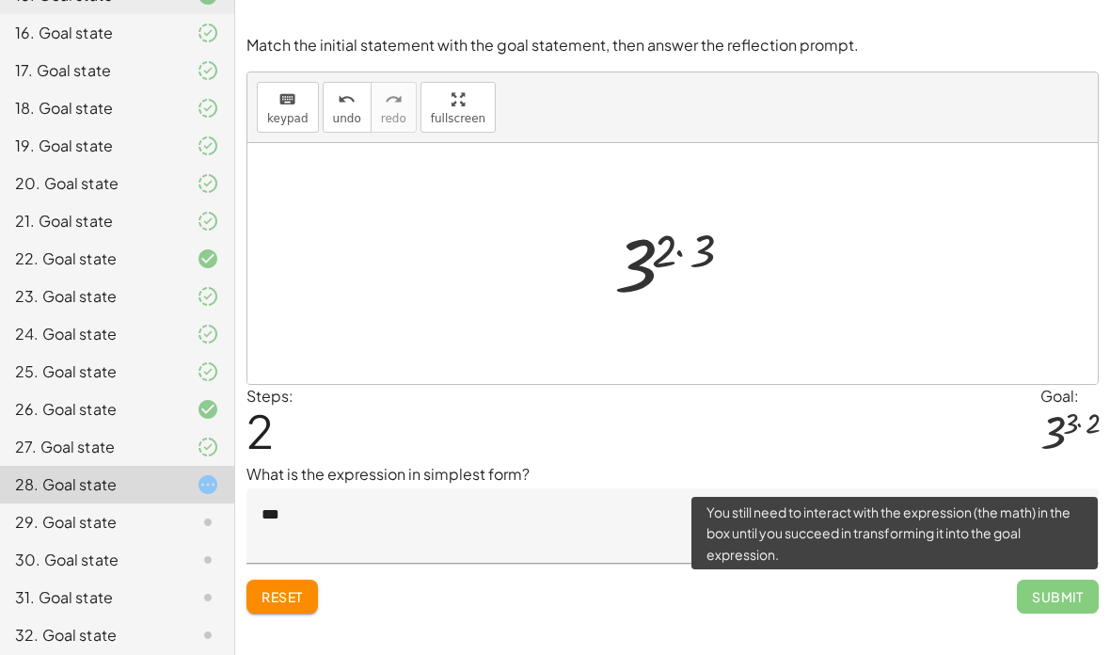
click at [624, 488] on textarea "***" at bounding box center [673, 525] width 853 height 75
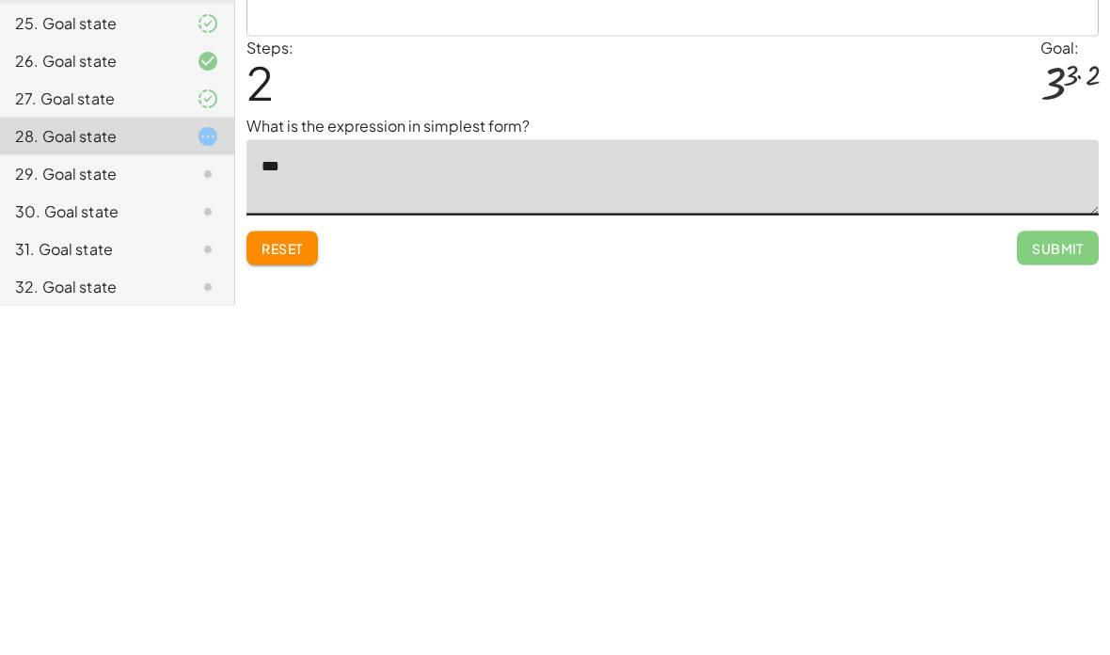
click at [308, 488] on textarea "***" at bounding box center [673, 525] width 853 height 75
click at [256, 488] on textarea "***" at bounding box center [673, 525] width 853 height 75
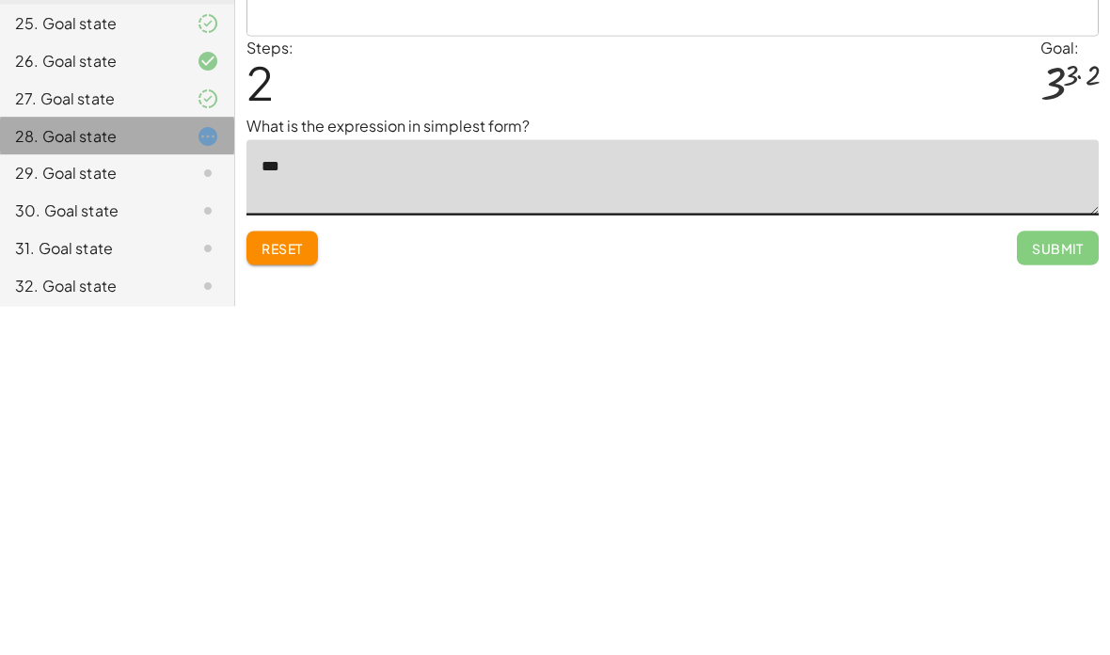
click at [37, 473] on div "28. Goal state" at bounding box center [91, 484] width 152 height 23
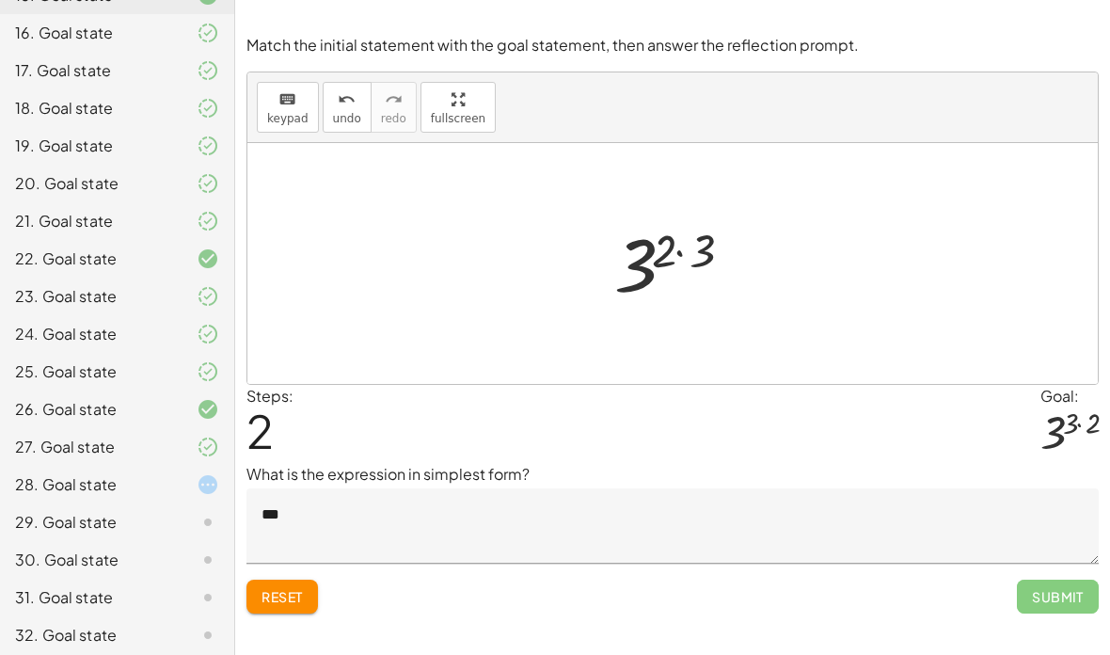
click at [352, 488] on textarea "***" at bounding box center [673, 525] width 853 height 75
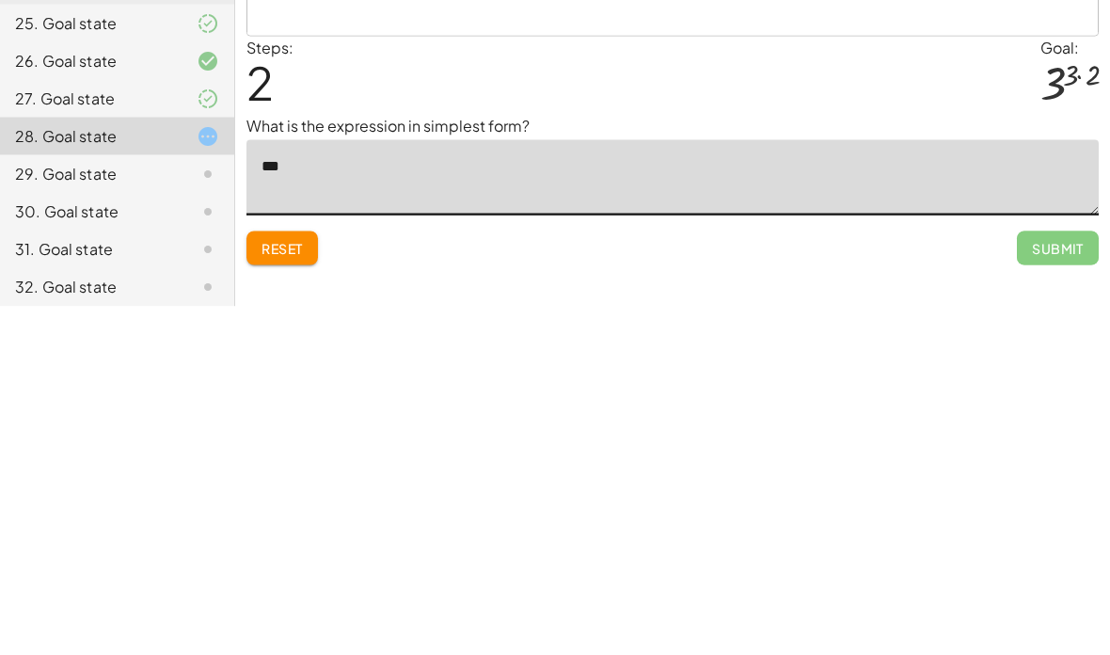
click at [283, 488] on textarea "***" at bounding box center [673, 525] width 853 height 75
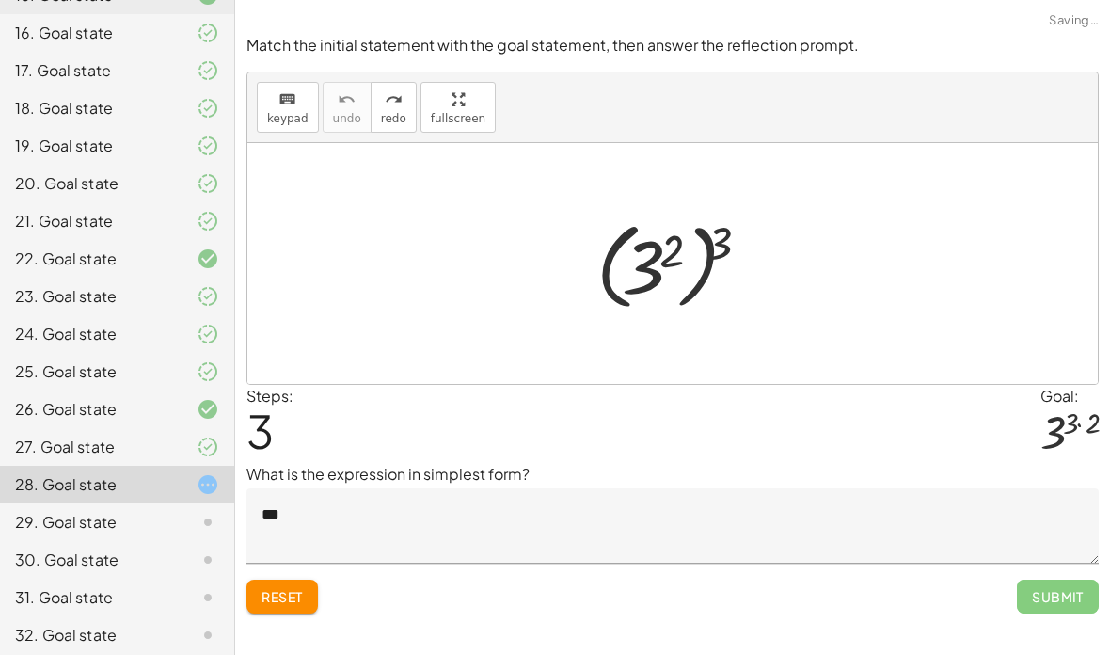
click at [296, 580] on button "Reset" at bounding box center [283, 597] width 72 height 34
click at [288, 488] on textarea "***" at bounding box center [673, 525] width 853 height 75
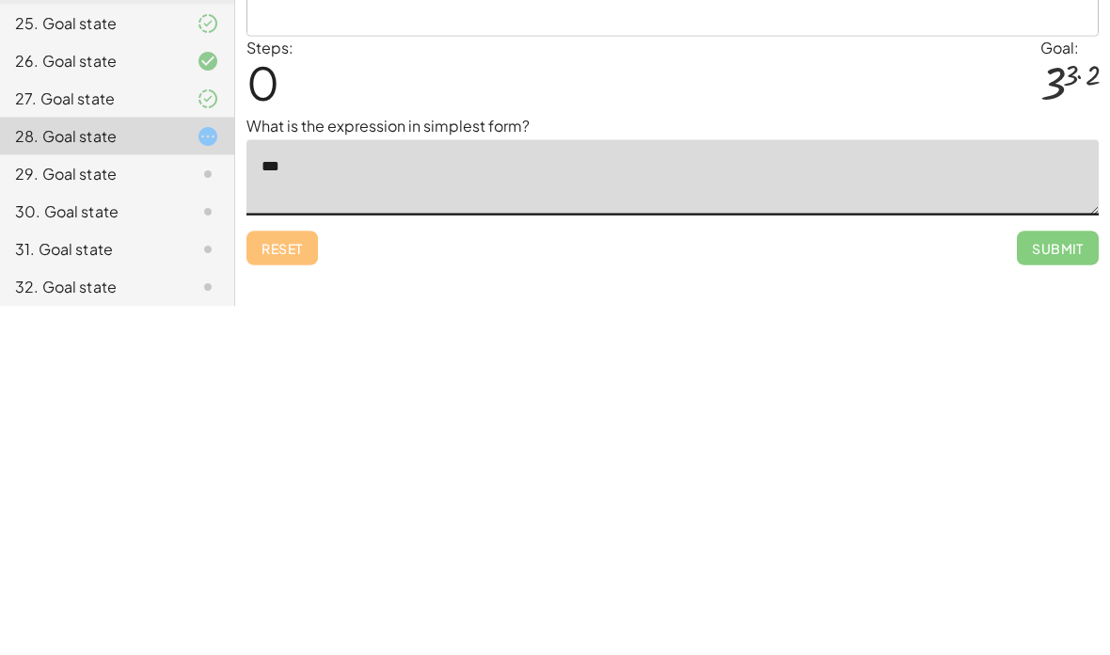
click at [266, 488] on textarea "***" at bounding box center [673, 525] width 853 height 75
click at [261, 488] on textarea "***" at bounding box center [673, 525] width 853 height 75
click at [592, 564] on div "Reset Submit" at bounding box center [673, 589] width 853 height 50
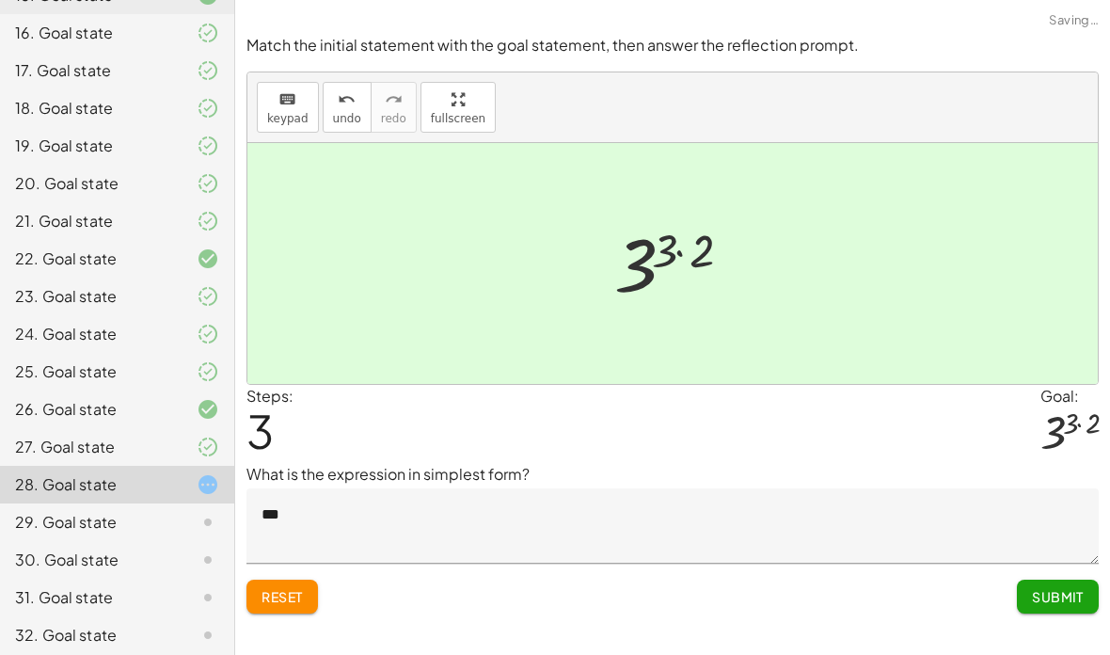
click at [1071, 588] on span "Submit" at bounding box center [1058, 596] width 52 height 17
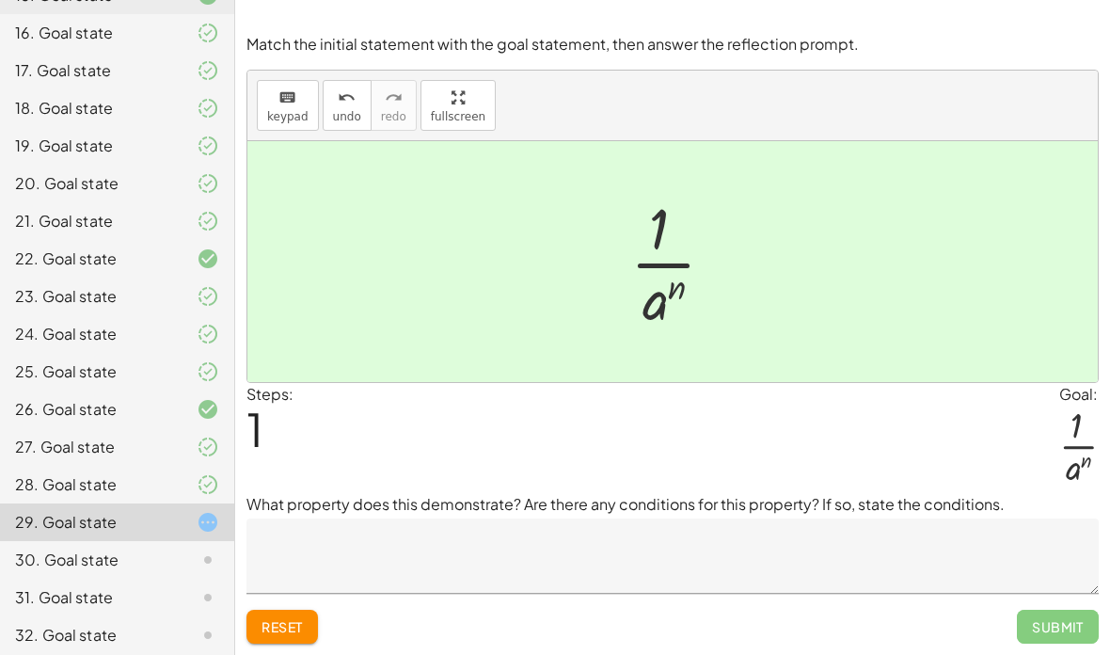
click at [632, 415] on div "Steps: 1 Goal: · 1 · a n" at bounding box center [673, 438] width 853 height 110
click at [742, 493] on p "What property does this demonstrate? Are there any conditions for this property…" at bounding box center [673, 504] width 853 height 23
click at [754, 519] on textarea at bounding box center [673, 556] width 853 height 75
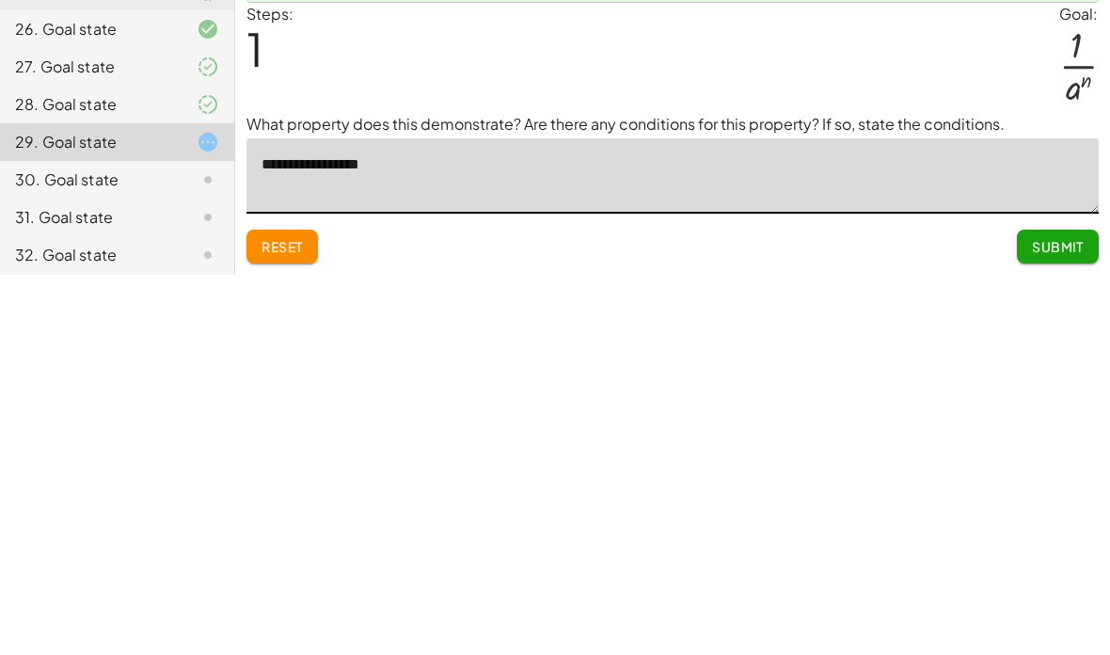
type textarea "**********"
click at [1072, 618] on span "Submit" at bounding box center [1058, 626] width 52 height 17
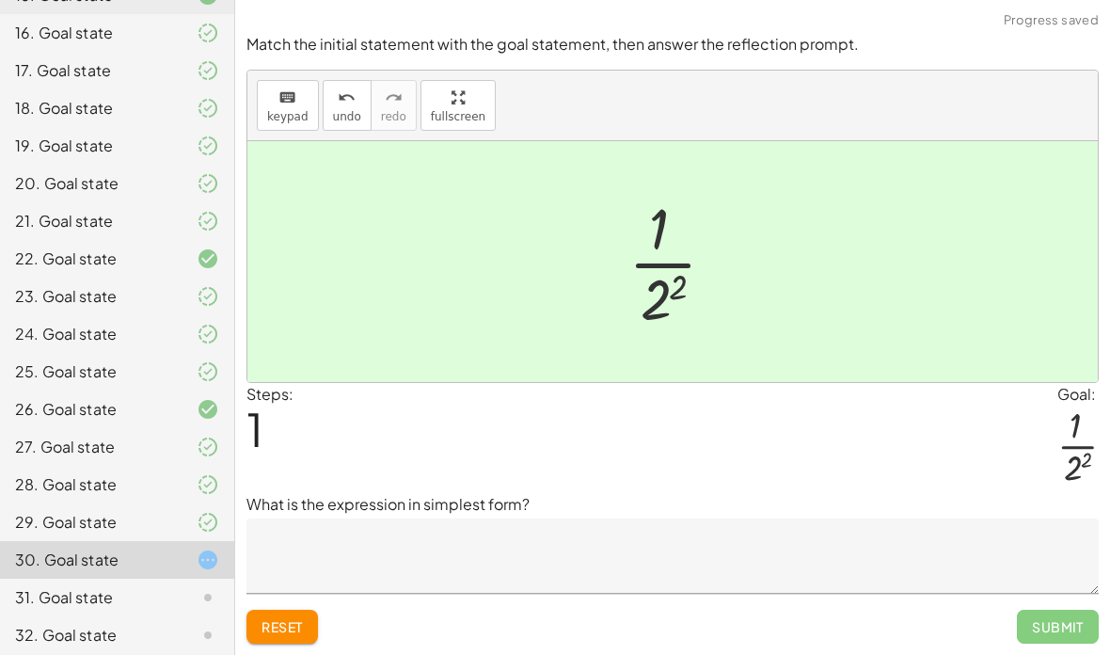
click at [854, 519] on textarea at bounding box center [673, 556] width 853 height 75
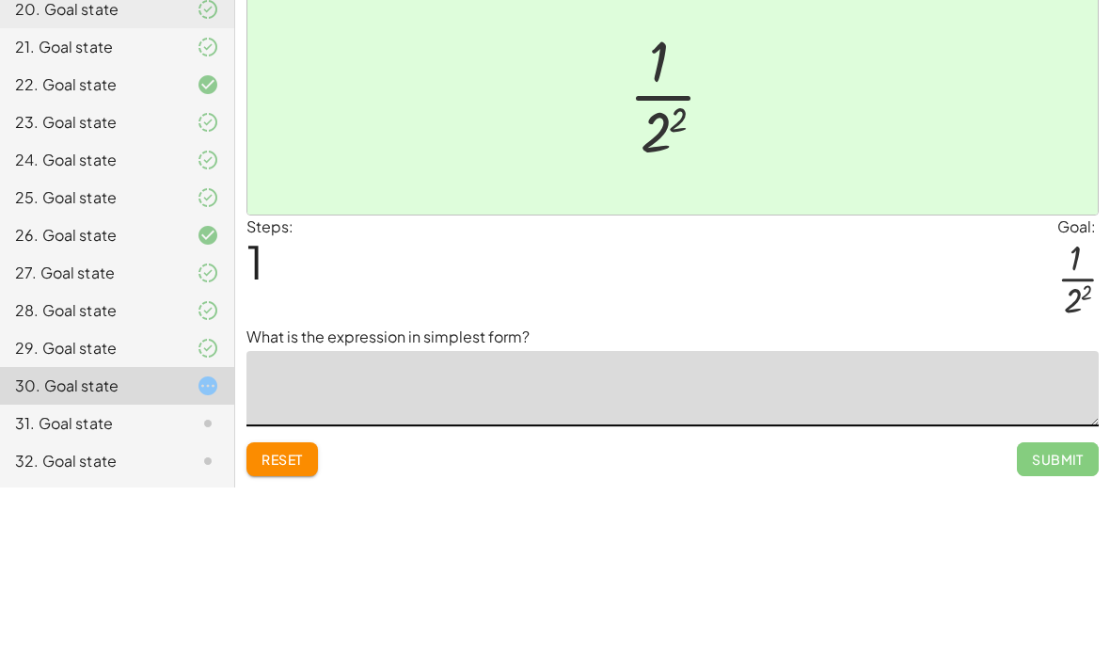
scroll to position [739, 0]
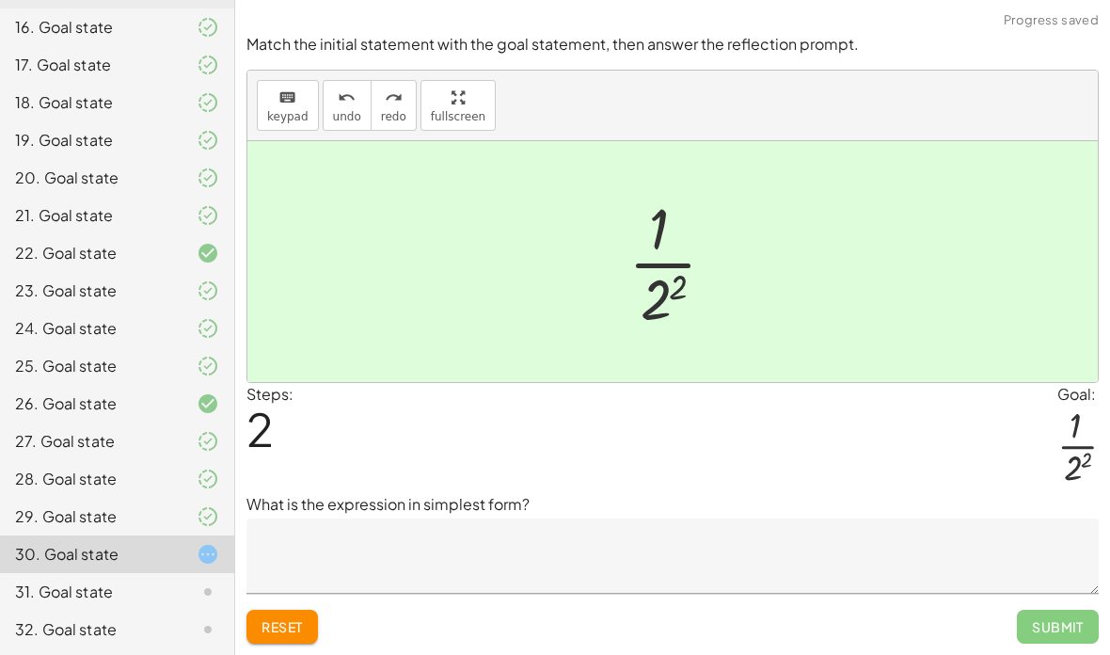
click at [287, 618] on span "Reset" at bounding box center [282, 626] width 41 height 17
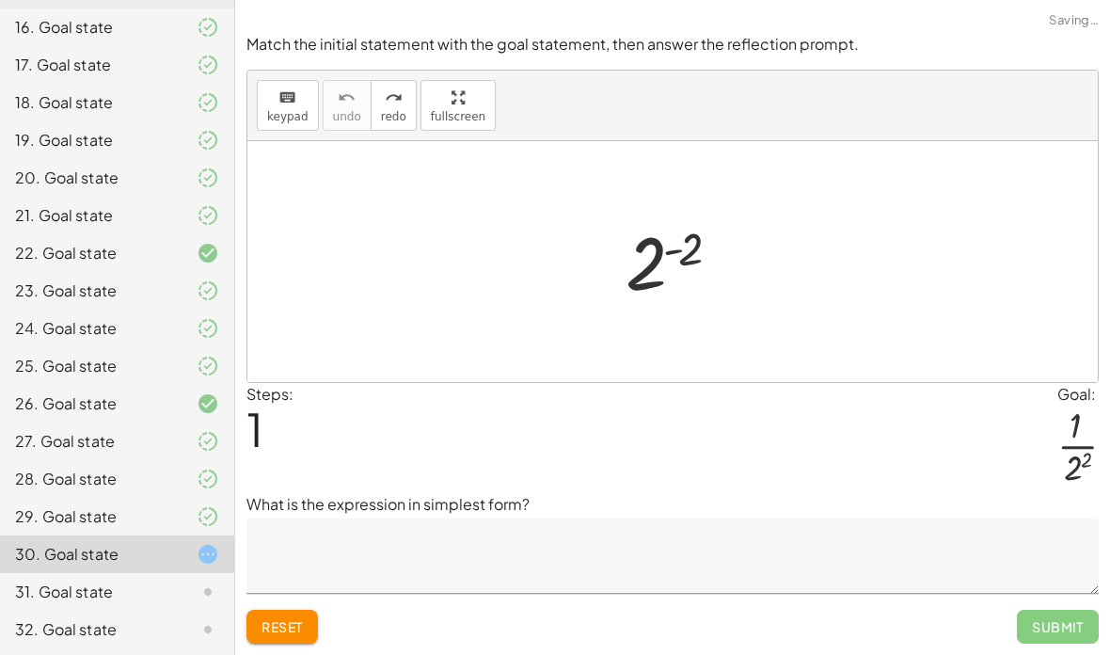
click at [272, 618] on span "Reset" at bounding box center [282, 626] width 41 height 17
